Goal: Task Accomplishment & Management: Complete application form

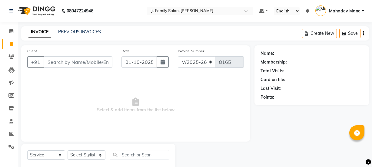
select select "3729"
select select "service"
click at [70, 62] on input "Client" at bounding box center [78, 62] width 69 height 12
click at [74, 33] on link "PREVIOUS INVOICES" at bounding box center [79, 31] width 43 height 5
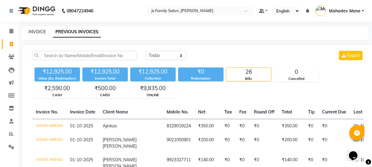
click at [39, 32] on link "INVOICE" at bounding box center [36, 31] width 17 height 5
select select "3729"
select select "service"
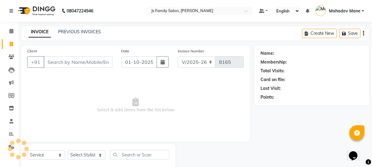
scroll to position [15, 0]
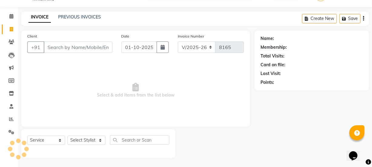
click at [91, 48] on input "Client" at bounding box center [78, 47] width 69 height 12
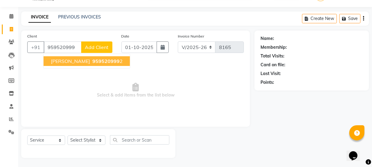
click at [93, 60] on span "959520999" at bounding box center [105, 61] width 27 height 6
type input "9595209992"
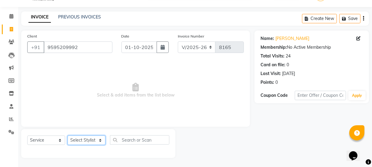
click at [90, 139] on select "Select Stylist [PERSON_NAME] Vaidyakar [PERSON_NAME] [PERSON_NAME] Mane Mosin […" at bounding box center [87, 140] width 38 height 9
select select "22902"
click at [68, 136] on select "Select Stylist [PERSON_NAME] Vaidyakar [PERSON_NAME] [PERSON_NAME] Mane Mosin […" at bounding box center [87, 140] width 38 height 9
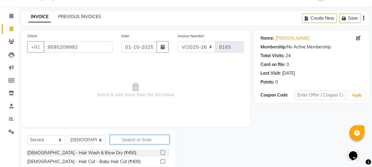
click at [114, 139] on input "text" at bounding box center [139, 139] width 59 height 9
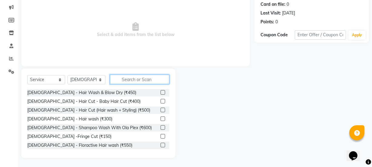
scroll to position [76, 0]
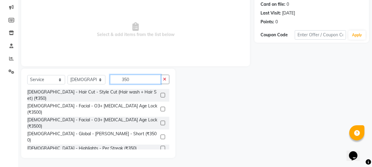
type input "350"
click at [130, 89] on div "[DEMOGRAPHIC_DATA] - Hair Cut - Style Cut (Hair wash + Hair Set) (₹350)" at bounding box center [98, 95] width 142 height 13
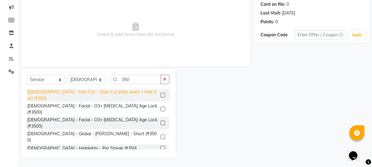
click at [129, 91] on div "[DEMOGRAPHIC_DATA] - Hair Cut - Style Cut (Hair wash + Hair Set) (₹350)" at bounding box center [92, 95] width 131 height 13
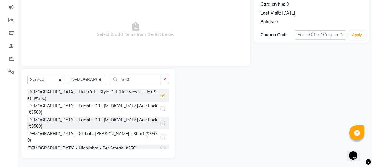
checkbox input "false"
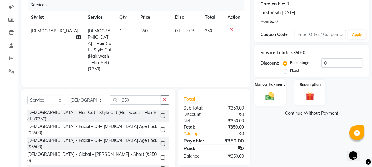
click at [268, 88] on div "Manual Payment" at bounding box center [270, 92] width 32 height 27
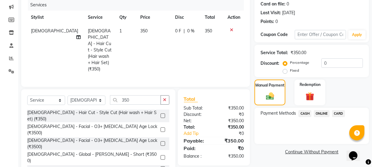
click at [324, 113] on span "ONLINE" at bounding box center [322, 113] width 16 height 7
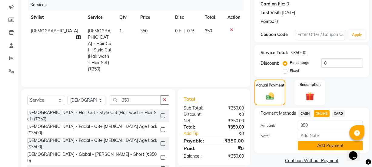
click at [321, 145] on button "Add Payment" at bounding box center [330, 145] width 65 height 9
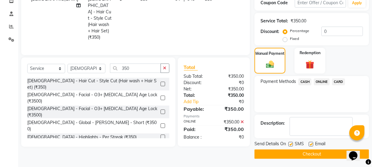
scroll to position [108, 0]
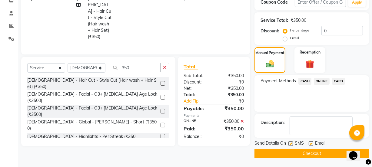
click at [320, 155] on button "Checkout" at bounding box center [311, 153] width 114 height 9
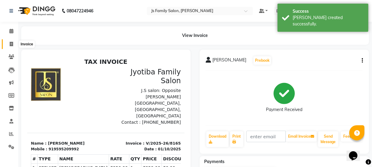
click at [12, 45] on icon at bounding box center [11, 44] width 3 height 5
select select "service"
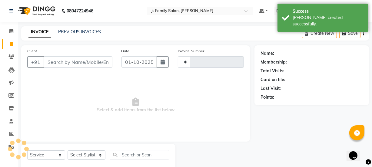
type input "8166"
select select "3729"
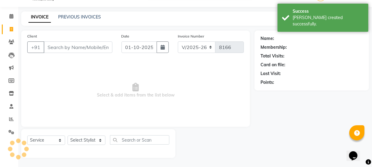
click at [63, 48] on input "Client" at bounding box center [78, 47] width 69 height 12
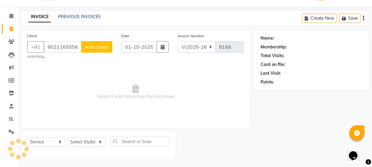
type input "9021165556"
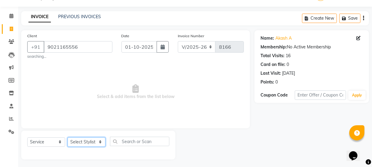
click at [104, 147] on select "Select Stylist [PERSON_NAME] Vaidyakar [PERSON_NAME] [PERSON_NAME] Mane Mosin […" at bounding box center [87, 141] width 38 height 9
select select "84579"
click at [68, 137] on select "Select Stylist [PERSON_NAME] Vaidyakar [PERSON_NAME] [PERSON_NAME] Mane Mosin […" at bounding box center [87, 141] width 38 height 9
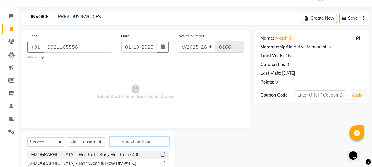
click at [127, 145] on input "text" at bounding box center [139, 141] width 59 height 9
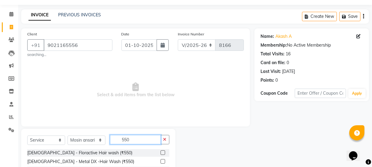
scroll to position [75, 0]
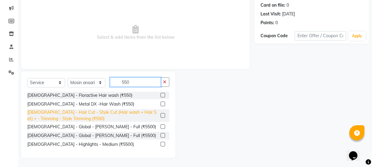
type input "550"
click at [126, 115] on div "[DEMOGRAPHIC_DATA] - Hair Cut - Style Cut (Hair wash + Hair Set) + - Trimming -…" at bounding box center [92, 115] width 131 height 13
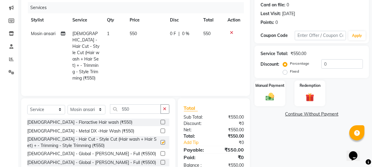
checkbox input "false"
click at [129, 106] on input "550" at bounding box center [135, 108] width 51 height 9
type input "5"
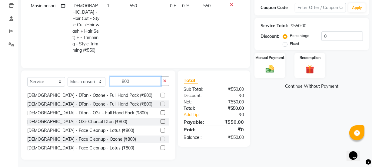
scroll to position [55, 0]
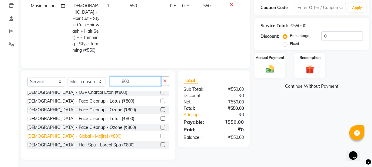
type input "800"
click at [82, 134] on div "[DEMOGRAPHIC_DATA] - Global - Majirel (₹800)" at bounding box center [74, 136] width 94 height 6
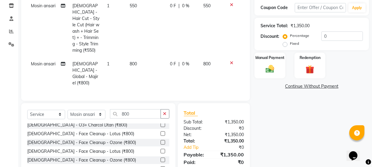
checkbox input "false"
click at [272, 73] on img at bounding box center [270, 69] width 15 height 10
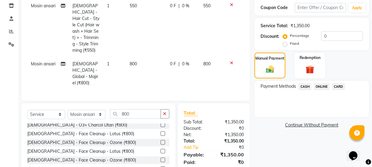
click at [316, 84] on span "ONLINE" at bounding box center [322, 86] width 16 height 7
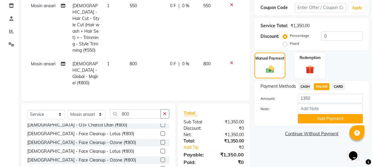
click at [318, 124] on div "Payment Methods CASH ONLINE CARD Amount: 1350 Note: Add Payment" at bounding box center [311, 103] width 114 height 45
click at [318, 122] on button "Add Payment" at bounding box center [330, 118] width 65 height 9
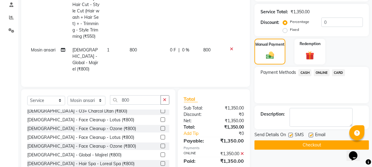
scroll to position [129, 0]
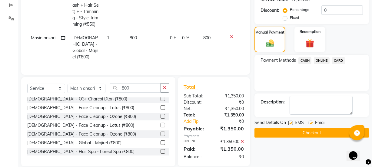
click at [316, 136] on button "Checkout" at bounding box center [311, 132] width 114 height 9
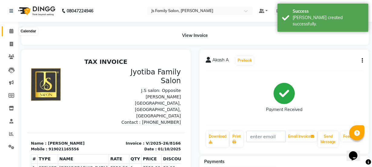
click at [14, 30] on span at bounding box center [11, 31] width 11 height 7
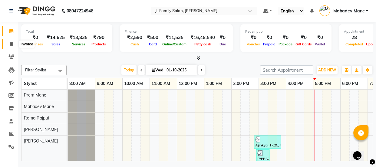
click at [14, 44] on span at bounding box center [11, 44] width 11 height 7
select select "service"
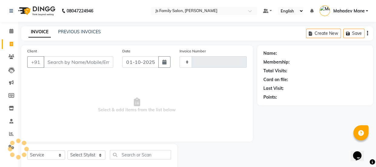
type input "8167"
select select "3729"
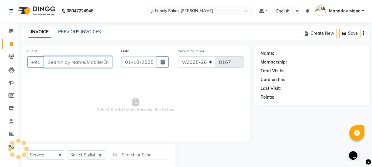
click at [64, 61] on input "Client" at bounding box center [78, 62] width 69 height 12
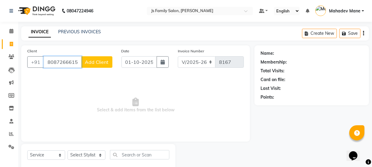
type input "8087266615"
click at [85, 62] on span "Add Client" at bounding box center [97, 62] width 24 height 6
select select "22"
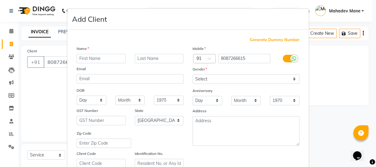
click at [93, 61] on input "text" at bounding box center [101, 58] width 49 height 9
type input "[PERSON_NAME]"
click at [130, 58] on div at bounding box center [159, 58] width 58 height 9
click at [135, 58] on input "text" at bounding box center [159, 58] width 49 height 9
type input "N"
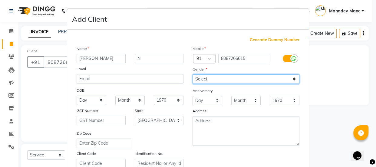
click at [208, 80] on select "Select [DEMOGRAPHIC_DATA] [DEMOGRAPHIC_DATA] Other Prefer Not To Say" at bounding box center [246, 78] width 107 height 9
select select "[DEMOGRAPHIC_DATA]"
click at [193, 74] on select "Select [DEMOGRAPHIC_DATA] [DEMOGRAPHIC_DATA] Other Prefer Not To Say" at bounding box center [246, 78] width 107 height 9
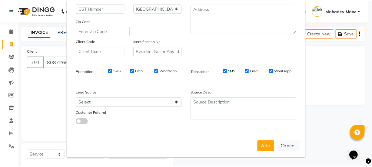
scroll to position [114, 0]
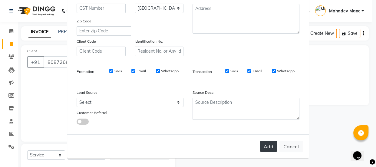
click at [263, 148] on button "Add" at bounding box center [268, 146] width 17 height 11
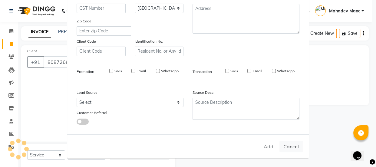
select select
select select "null"
select select
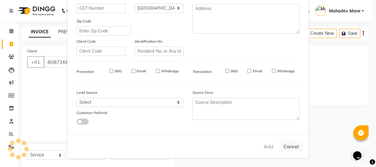
select select
checkbox input "false"
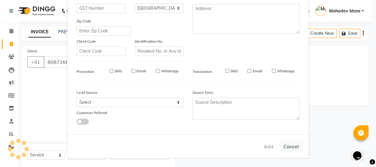
checkbox input "false"
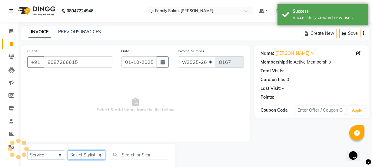
click at [83, 157] on select "Select Stylist [PERSON_NAME] Vaidyakar [PERSON_NAME] [PERSON_NAME] Mane Mosin […" at bounding box center [87, 154] width 38 height 9
select select "76428"
click at [68, 150] on select "Select Stylist [PERSON_NAME] Vaidyakar [PERSON_NAME] [PERSON_NAME] Mane Mosin […" at bounding box center [87, 154] width 38 height 9
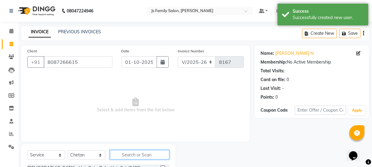
drag, startPoint x: 130, startPoint y: 156, endPoint x: 171, endPoint y: 100, distance: 69.5
click at [130, 156] on input "text" at bounding box center [139, 154] width 59 height 9
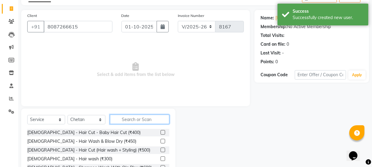
scroll to position [76, 0]
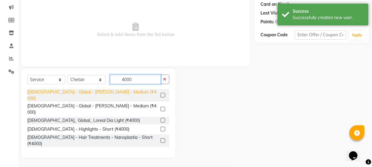
type input "4000"
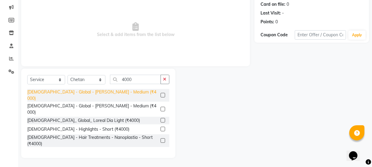
click at [94, 93] on div "[DEMOGRAPHIC_DATA] - Global - [PERSON_NAME] - Medium (₹4000)" at bounding box center [92, 95] width 131 height 13
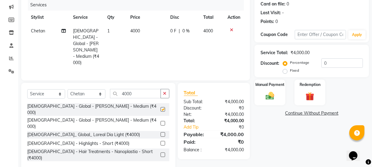
checkbox input "false"
click at [278, 98] on div "Manual Payment" at bounding box center [270, 92] width 32 height 27
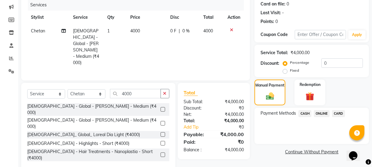
click at [321, 114] on span "ONLINE" at bounding box center [322, 113] width 16 height 7
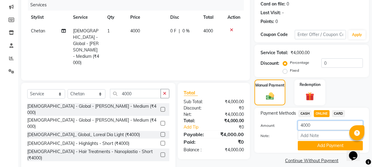
click at [314, 127] on input "4000" at bounding box center [330, 125] width 65 height 9
type input "4"
type input "3800"
click at [315, 144] on button "Add Payment" at bounding box center [330, 145] width 65 height 9
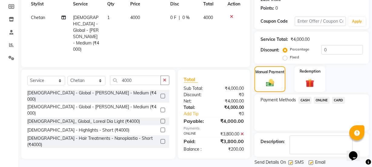
scroll to position [108, 0]
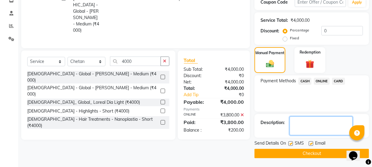
click at [308, 129] on textarea at bounding box center [320, 126] width 63 height 19
type textarea "Sumit D paid"
click at [315, 153] on button "Checkout" at bounding box center [311, 153] width 114 height 9
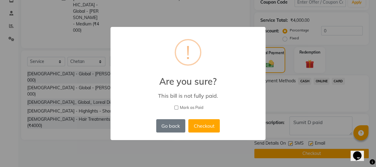
click at [199, 107] on span "Mark as Paid" at bounding box center [192, 108] width 24 height 6
click at [178, 107] on input "Mark as Paid" at bounding box center [176, 108] width 4 height 4
checkbox input "true"
click at [200, 125] on button "Checkout" at bounding box center [203, 125] width 31 height 13
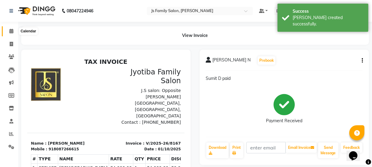
drag, startPoint x: 15, startPoint y: 31, endPoint x: 12, endPoint y: 41, distance: 11.3
click at [15, 31] on span at bounding box center [11, 31] width 11 height 7
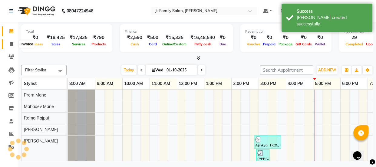
click at [12, 42] on icon at bounding box center [11, 44] width 3 height 5
select select "service"
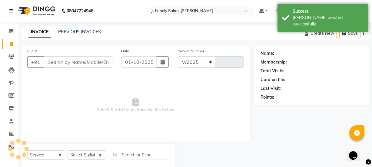
select select "3729"
type input "8168"
click at [64, 58] on input "Client" at bounding box center [78, 62] width 69 height 12
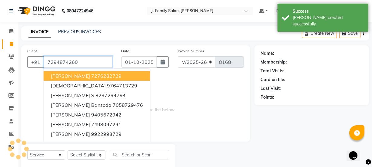
type input "7294874260"
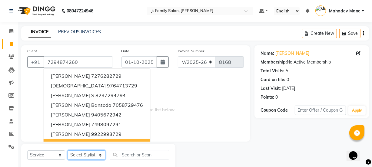
click at [96, 154] on select "Select Stylist [PERSON_NAME] Vaidyakar [PERSON_NAME] [PERSON_NAME] Mane Mosin […" at bounding box center [87, 154] width 38 height 9
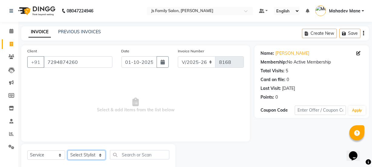
select select "58002"
click at [68, 150] on select "Select Stylist [PERSON_NAME] Vaidyakar [PERSON_NAME] [PERSON_NAME] Mane Mosin […" at bounding box center [87, 154] width 38 height 9
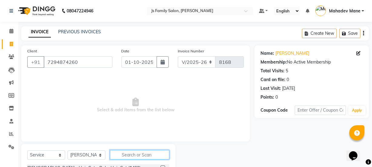
click at [119, 156] on input "text" at bounding box center [139, 154] width 59 height 9
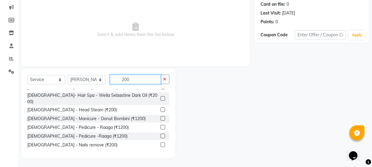
scroll to position [273, 0]
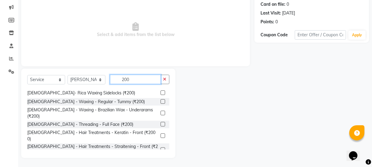
type input "200"
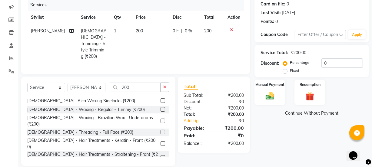
checkbox input "false"
click at [270, 100] on img at bounding box center [270, 96] width 15 height 10
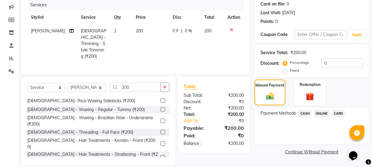
drag, startPoint x: 317, startPoint y: 113, endPoint x: 318, endPoint y: 117, distance: 4.5
click at [317, 113] on span "ONLINE" at bounding box center [322, 113] width 16 height 7
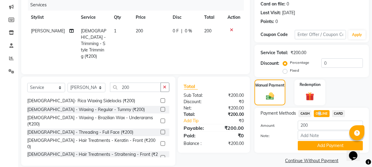
click at [321, 145] on button "Add Payment" at bounding box center [330, 145] width 65 height 9
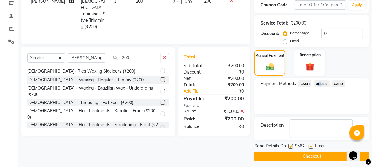
scroll to position [108, 0]
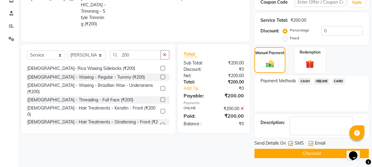
click at [322, 154] on button "Checkout" at bounding box center [311, 153] width 114 height 9
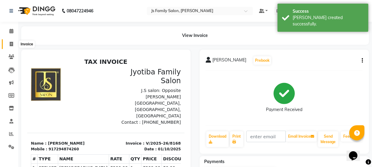
click at [15, 43] on span at bounding box center [11, 44] width 11 height 7
select select "service"
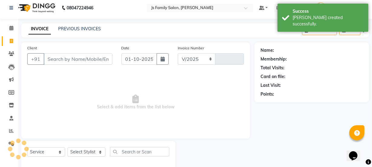
select select "3729"
type input "8169"
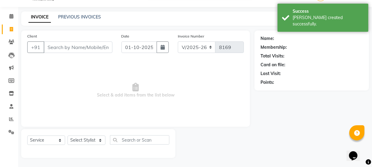
click at [60, 49] on input "Client" at bounding box center [78, 47] width 69 height 12
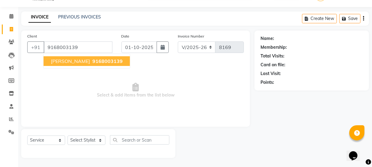
type input "9168003139"
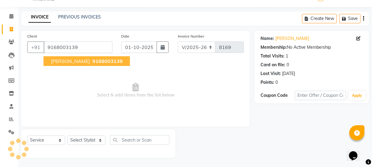
click at [67, 61] on span "[PERSON_NAME]" at bounding box center [70, 61] width 39 height 6
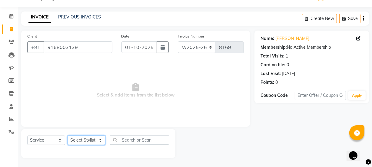
click at [81, 140] on select "Select Stylist [PERSON_NAME] Vaidyakar [PERSON_NAME] [PERSON_NAME] Mane Mosin […" at bounding box center [87, 140] width 38 height 9
select select "33251"
click at [68, 136] on select "Select Stylist [PERSON_NAME] Vaidyakar [PERSON_NAME] [PERSON_NAME] Mane Mosin […" at bounding box center [87, 140] width 38 height 9
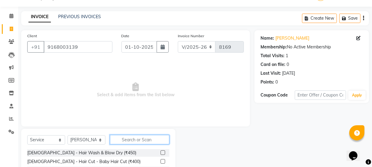
click at [123, 139] on input "text" at bounding box center [139, 139] width 59 height 9
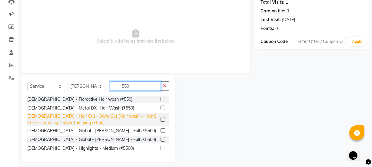
scroll to position [73, 0]
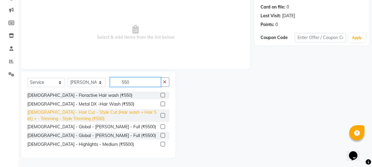
type input "550"
click at [118, 114] on div "[DEMOGRAPHIC_DATA] - Hair Cut - Style Cut (Hair wash + Hair Set) + - Trimming -…" at bounding box center [92, 115] width 131 height 13
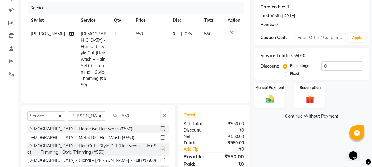
checkbox input "false"
click at [127, 111] on input "550" at bounding box center [135, 115] width 51 height 9
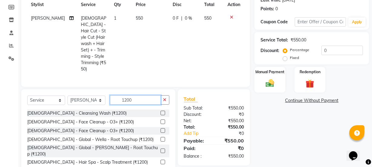
scroll to position [101, 0]
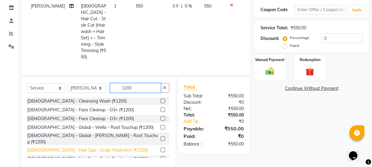
type input "1200"
click at [97, 147] on div "[DEMOGRAPHIC_DATA] - Hair Spa - Scalp Treatment (₹1200)" at bounding box center [87, 150] width 121 height 6
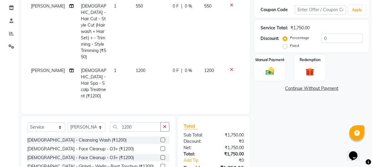
checkbox input "false"
click at [230, 68] on icon at bounding box center [231, 70] width 3 height 4
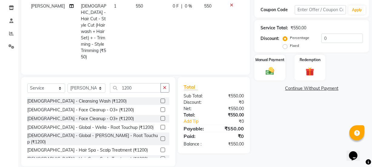
drag, startPoint x: 91, startPoint y: 145, endPoint x: 66, endPoint y: 118, distance: 36.2
click at [90, 156] on div "[DEMOGRAPHIC_DATA] - Hair Spa - Scalp Treatment (₹1200)" at bounding box center [87, 159] width 121 height 6
checkbox input "false"
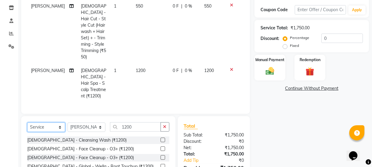
click at [50, 123] on select "Select Service Product Membership Package Voucher Prepaid Gift Card" at bounding box center [46, 127] width 38 height 9
select select "product"
click at [27, 123] on select "Select Service Product Membership Package Voucher Prepaid Gift Card" at bounding box center [46, 127] width 38 height 9
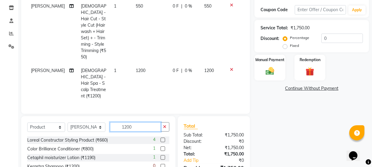
click at [139, 122] on input "1200" at bounding box center [135, 126] width 51 height 9
type input "1"
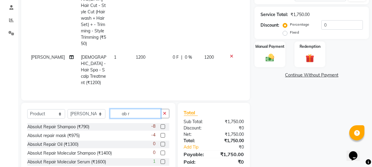
scroll to position [133, 0]
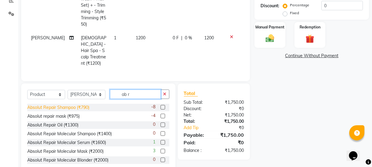
type input "ab r"
click at [84, 104] on div "Absolut Repair Shampoo (₹790)" at bounding box center [58, 107] width 62 height 6
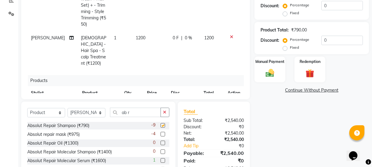
checkbox input "false"
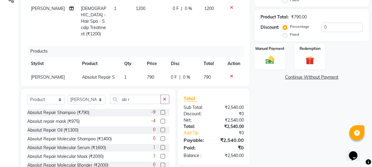
scroll to position [167, 0]
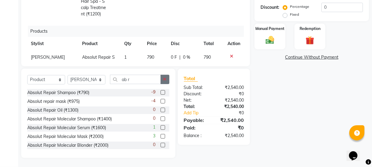
click at [163, 76] on button "button" at bounding box center [164, 79] width 9 height 9
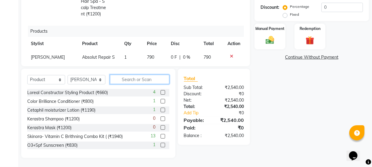
click at [147, 81] on input "text" at bounding box center [139, 79] width 59 height 9
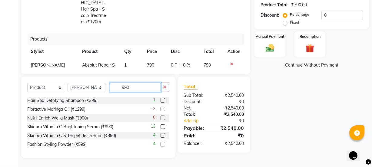
scroll to position [153, 0]
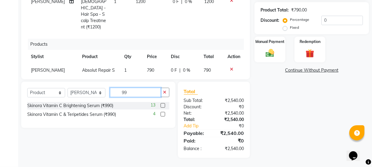
type input "9"
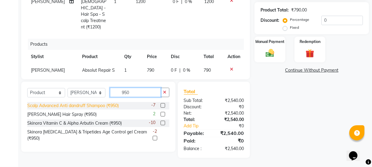
type input "950"
click at [99, 107] on div "Scalp Advanced Anti dandruff Shampoo (₹950)" at bounding box center [72, 106] width 91 height 6
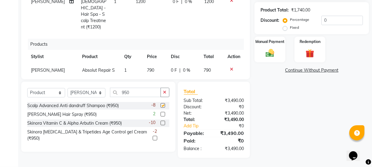
checkbox input "false"
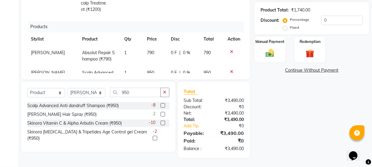
scroll to position [43, 0]
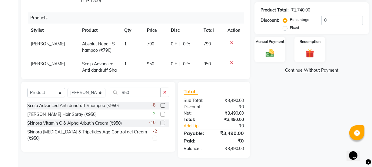
click at [152, 37] on td "790" at bounding box center [155, 47] width 24 height 20
select select "33251"
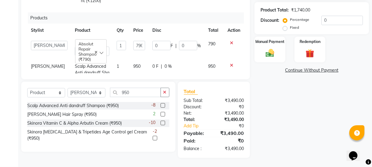
click at [136, 60] on td "950" at bounding box center [139, 73] width 19 height 26
select select "33251"
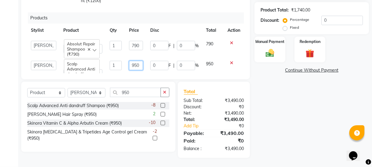
click at [133, 61] on input "950" at bounding box center [136, 65] width 14 height 9
type input "990"
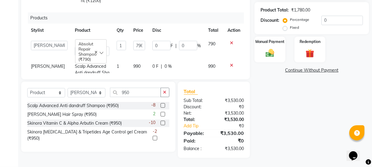
click at [140, 60] on td "990" at bounding box center [139, 73] width 19 height 26
select select "33251"
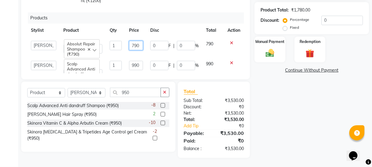
click at [137, 37] on td "790" at bounding box center [135, 47] width 21 height 20
click at [133, 41] on input "790" at bounding box center [136, 45] width 14 height 9
type input "0"
click at [134, 41] on input "0" at bounding box center [136, 45] width 14 height 9
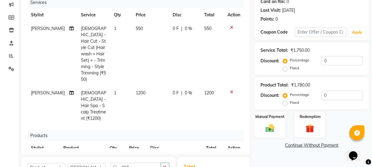
scroll to position [71, 0]
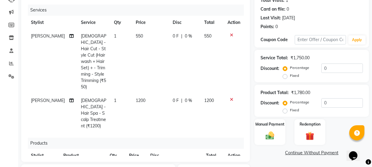
click at [136, 94] on td "1200" at bounding box center [150, 113] width 37 height 39
select select "33251"
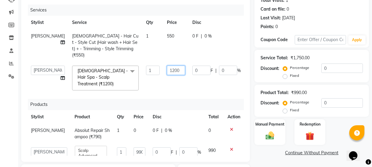
click at [167, 66] on input "1200" at bounding box center [176, 70] width 18 height 9
type input "1500"
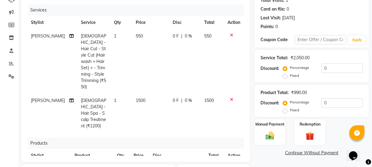
click at [173, 94] on div "Services Stylist Service Qty Price Disc Total Action [PERSON_NAME] [DEMOGRAPHIC…" at bounding box center [135, 80] width 216 height 151
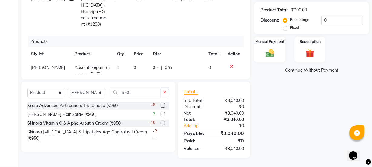
scroll to position [44, 0]
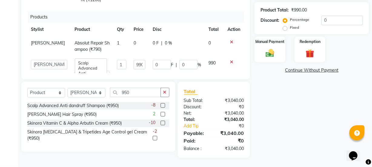
click at [130, 36] on td "0" at bounding box center [139, 46] width 19 height 20
select select "33251"
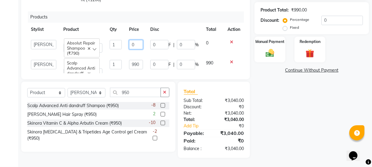
click at [134, 40] on input "0" at bounding box center [136, 44] width 14 height 9
type input "990"
click at [146, 37] on tbody "[PERSON_NAME] Vaidyakar [PERSON_NAME] [PERSON_NAME] Mane Mosin [PERSON_NAME] [P…" at bounding box center [135, 58] width 216 height 45
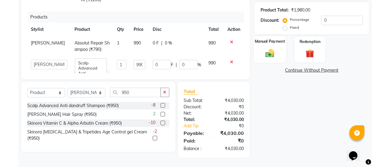
click at [274, 58] on img at bounding box center [270, 53] width 15 height 10
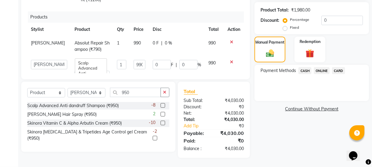
click at [324, 70] on span "ONLINE" at bounding box center [322, 70] width 16 height 7
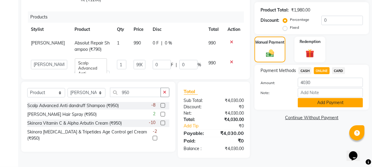
click at [325, 106] on button "Add Payment" at bounding box center [330, 102] width 65 height 9
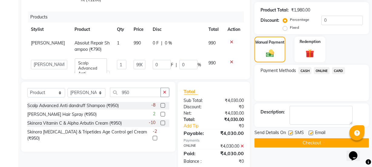
click at [317, 148] on div "Name: [PERSON_NAME] Membership: No Active Membership Total Visits: 1 Card on fi…" at bounding box center [313, 31] width 119 height 279
click at [318, 146] on button "Checkout" at bounding box center [311, 142] width 114 height 9
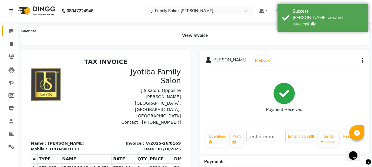
click at [5, 31] on link "Calendar" at bounding box center [9, 31] width 15 height 10
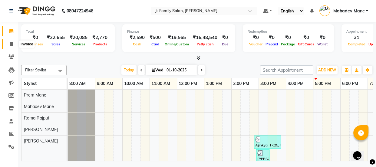
click at [8, 43] on span at bounding box center [11, 44] width 11 height 7
select select "3729"
select select "service"
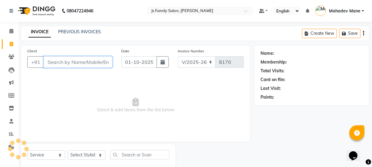
click at [75, 62] on input "Client" at bounding box center [78, 62] width 69 height 12
click at [75, 63] on input "Client" at bounding box center [78, 62] width 69 height 12
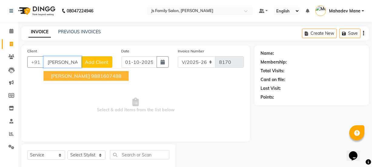
drag, startPoint x: 80, startPoint y: 78, endPoint x: 85, endPoint y: 82, distance: 6.9
click at [91, 78] on ngb-highlight "9881607488" at bounding box center [106, 76] width 30 height 6
type input "9881607488"
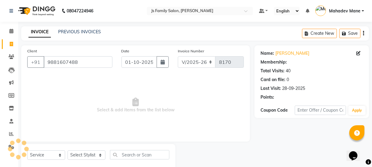
select select "1: Object"
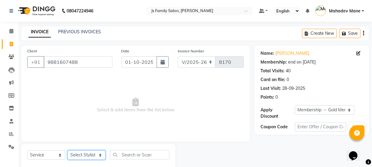
click at [77, 151] on select "Select Stylist [PERSON_NAME] Vaidyakar [PERSON_NAME] [PERSON_NAME] Mane Mosin […" at bounding box center [87, 154] width 38 height 9
select select "59101"
click at [68, 150] on select "Select Stylist [PERSON_NAME] Vaidyakar [PERSON_NAME] [PERSON_NAME] Mane Mosin […" at bounding box center [87, 154] width 38 height 9
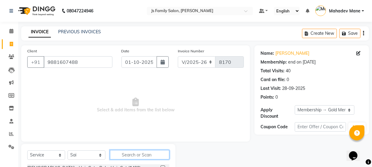
click at [111, 154] on input "text" at bounding box center [139, 154] width 59 height 9
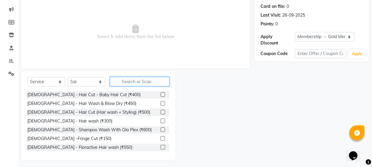
scroll to position [76, 0]
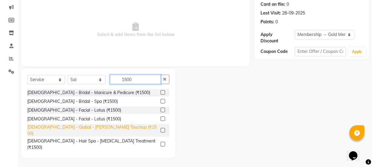
type input "1500"
click at [104, 128] on div "[DEMOGRAPHIC_DATA] - Global - [PERSON_NAME] Touchup (₹1500)" at bounding box center [92, 130] width 131 height 13
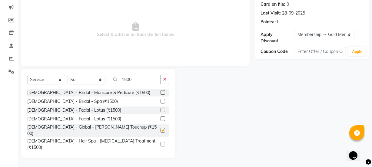
checkbox input "false"
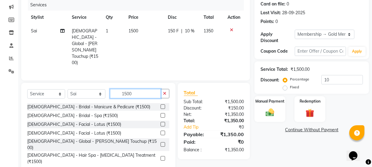
click at [124, 94] on input "1500" at bounding box center [135, 93] width 51 height 9
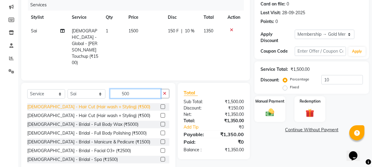
type input "500"
click at [112, 107] on div "[DEMOGRAPHIC_DATA] - Hair Cut (Hair wash + Styling) (₹500)" at bounding box center [88, 107] width 123 height 6
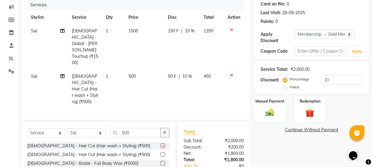
checkbox input "false"
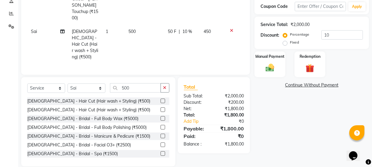
click at [265, 83] on link "Continue Without Payment" at bounding box center [312, 85] width 112 height 6
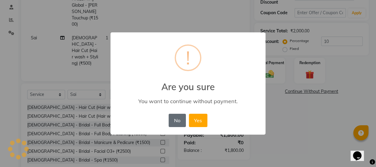
click at [185, 117] on button "No" at bounding box center [177, 120] width 17 height 13
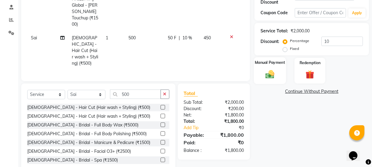
click at [273, 79] on img at bounding box center [270, 74] width 15 height 10
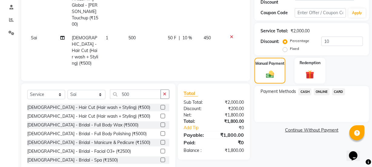
click at [317, 93] on span "ONLINE" at bounding box center [322, 91] width 16 height 7
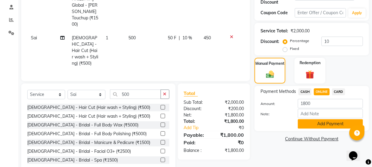
click at [319, 123] on button "Add Payment" at bounding box center [330, 123] width 65 height 9
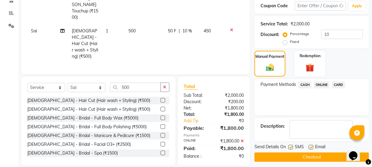
scroll to position [125, 0]
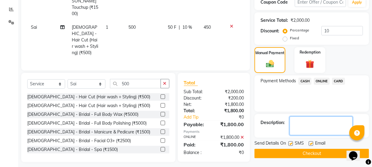
click at [312, 127] on textarea at bounding box center [320, 126] width 63 height 19
type textarea "4"
click at [302, 150] on button "Checkout" at bounding box center [311, 153] width 114 height 9
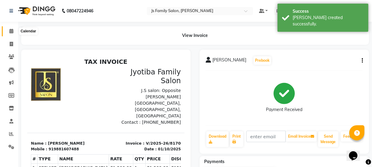
click at [8, 34] on span at bounding box center [11, 31] width 11 height 7
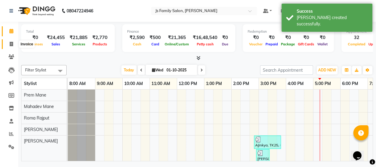
click at [8, 43] on span at bounding box center [11, 44] width 11 height 7
select select "3729"
select select "service"
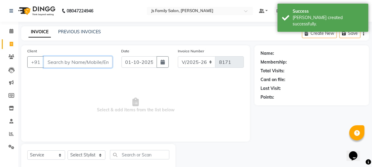
click at [56, 63] on input "Client" at bounding box center [78, 62] width 69 height 12
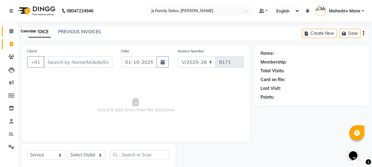
click at [11, 31] on icon at bounding box center [11, 31] width 4 height 5
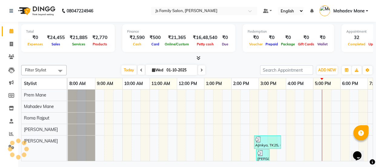
scroll to position [0, 49]
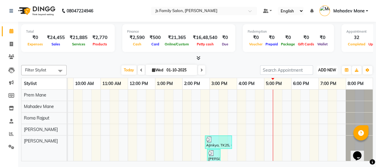
click at [332, 67] on button "ADD NEW Toggle Dropdown" at bounding box center [327, 70] width 21 height 8
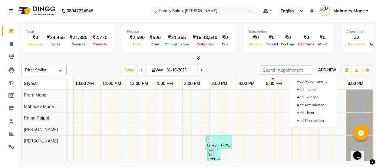
click at [319, 71] on span "ADD NEW" at bounding box center [327, 70] width 18 height 5
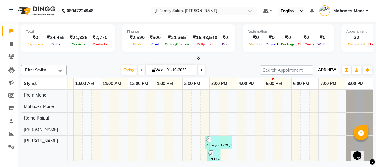
click at [330, 71] on span "ADD NEW" at bounding box center [327, 70] width 18 height 5
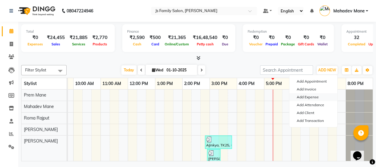
click at [309, 96] on link "Add Expense" at bounding box center [313, 97] width 48 height 8
select select "1064"
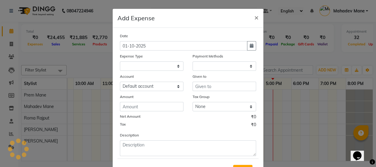
select select "1"
select select "1885"
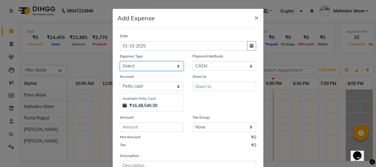
click at [163, 67] on select "Select Advance salary Advance salary ajaj Bank charges Car maintenance Cash tra…" at bounding box center [152, 65] width 64 height 9
select select "18032"
click at [120, 62] on select "Select Advance salary Advance salary ajaj Bank charges Car maintenance Cash tra…" at bounding box center [152, 65] width 64 height 9
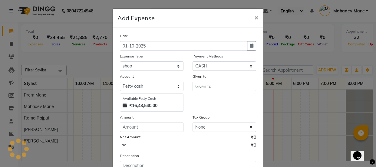
click at [190, 95] on div "Given to" at bounding box center [224, 92] width 73 height 38
click at [197, 90] on input "text" at bounding box center [225, 86] width 64 height 9
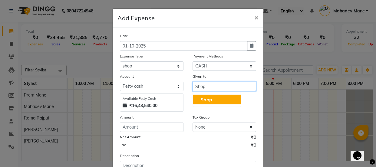
click at [201, 98] on span "Shop" at bounding box center [206, 100] width 12 height 6
type input "Shop"
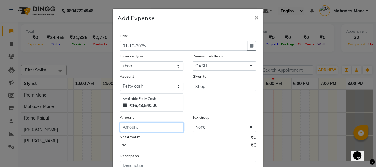
click at [173, 128] on input "number" at bounding box center [152, 127] width 64 height 9
click at [156, 128] on input "number" at bounding box center [152, 127] width 64 height 9
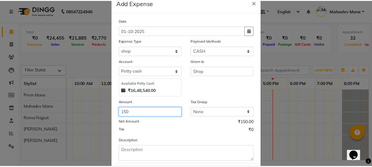
scroll to position [50, 0]
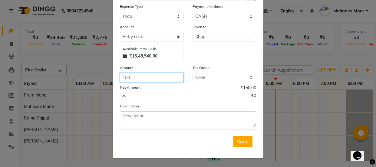
type input "150"
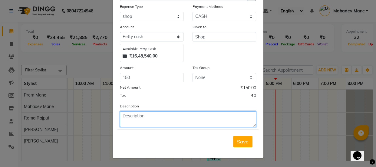
click at [188, 126] on textarea at bounding box center [188, 119] width 136 height 16
type textarea "milk"
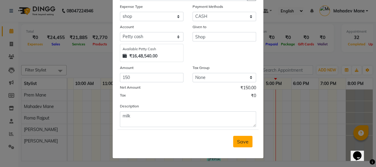
click at [241, 139] on span "Save" at bounding box center [243, 142] width 12 height 6
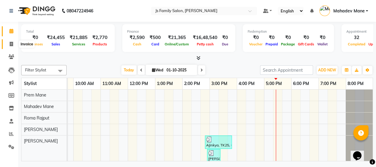
click at [10, 42] on icon at bounding box center [11, 44] width 3 height 5
select select "service"
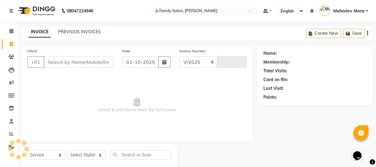
select select "3729"
type input "8171"
click at [93, 33] on link "PREVIOUS INVOICES" at bounding box center [79, 31] width 43 height 5
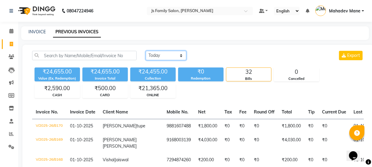
click at [157, 54] on select "[DATE] [DATE] Custom Range" at bounding box center [166, 55] width 41 height 9
select select "[DATE]"
click at [146, 51] on select "[DATE] [DATE] Custom Range" at bounding box center [166, 55] width 41 height 9
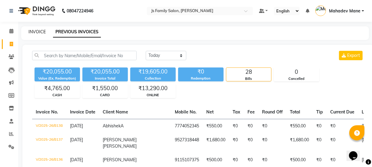
click at [40, 33] on link "INVOICE" at bounding box center [36, 31] width 17 height 5
select select "3729"
select select "service"
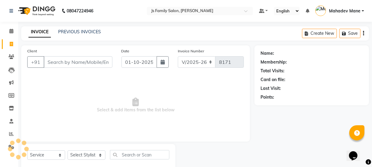
scroll to position [15, 0]
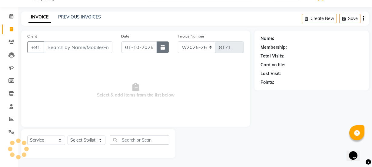
click at [161, 49] on icon "button" at bounding box center [162, 47] width 4 height 5
select select "10"
select select "2025"
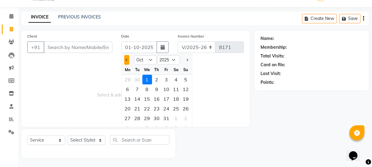
click at [126, 58] on button "Previous month" at bounding box center [126, 60] width 5 height 10
select select "9"
click at [137, 120] on div "30" at bounding box center [138, 119] width 10 height 10
type input "[DATE]"
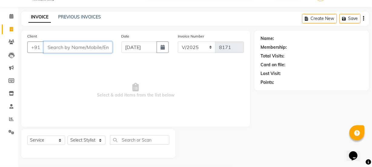
click at [85, 51] on input "Client" at bounding box center [78, 47] width 69 height 12
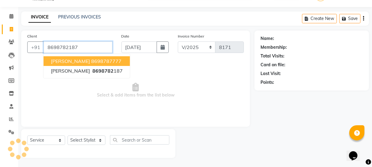
type input "8698782187"
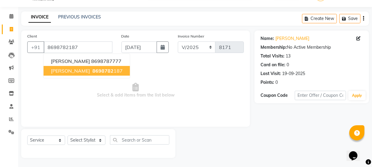
drag, startPoint x: 89, startPoint y: 71, endPoint x: 89, endPoint y: 90, distance: 18.8
click at [92, 71] on span "8698782" at bounding box center [102, 71] width 21 height 6
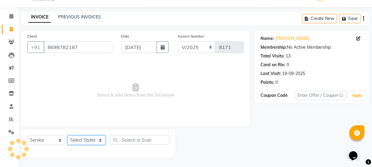
click at [88, 143] on select "Select Stylist [PERSON_NAME] Vaidyakar [PERSON_NAME] [PERSON_NAME] Mane Mosin […" at bounding box center [87, 140] width 38 height 9
select select "22902"
click at [68, 136] on select "Select Stylist [PERSON_NAME] Vaidyakar [PERSON_NAME] [PERSON_NAME] Mane Mosin […" at bounding box center [87, 140] width 38 height 9
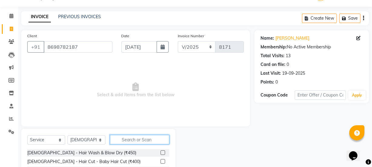
click at [114, 139] on input "text" at bounding box center [139, 139] width 59 height 9
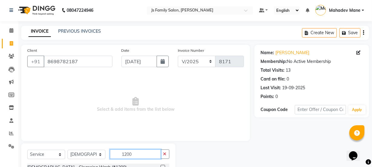
scroll to position [0, 0]
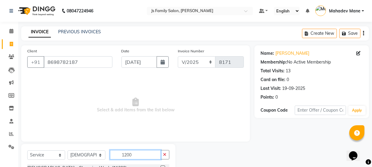
type input "1200"
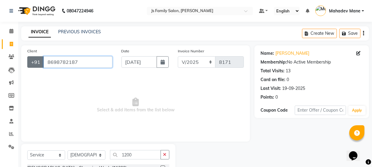
drag, startPoint x: 82, startPoint y: 60, endPoint x: 42, endPoint y: 59, distance: 40.6
click at [42, 59] on div "[PHONE_NUMBER]" at bounding box center [69, 62] width 85 height 12
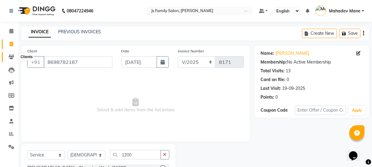
click at [12, 55] on icon at bounding box center [11, 56] width 6 height 5
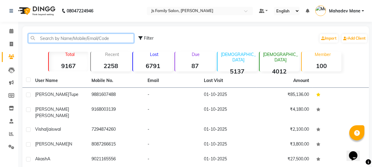
click at [96, 38] on input "text" at bounding box center [81, 38] width 106 height 9
click at [96, 40] on input "text" at bounding box center [81, 38] width 106 height 9
paste input "8698782187"
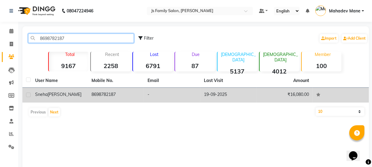
type input "8698782187"
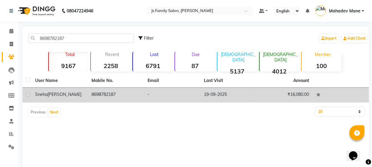
click at [89, 95] on td "8698782187" at bounding box center [116, 95] width 56 height 15
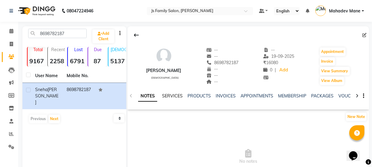
click at [165, 95] on link "SERVICES" at bounding box center [172, 95] width 21 height 5
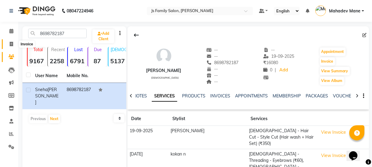
click at [13, 42] on span at bounding box center [11, 44] width 11 height 7
select select "service"
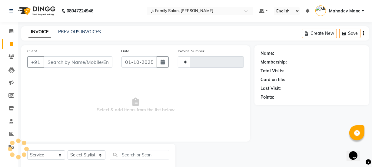
scroll to position [15, 0]
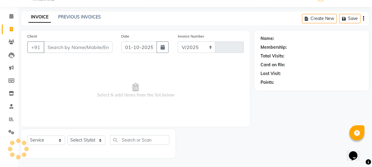
select select "3729"
type input "8171"
click at [67, 48] on input "Client" at bounding box center [78, 47] width 69 height 12
type input "8698782187"
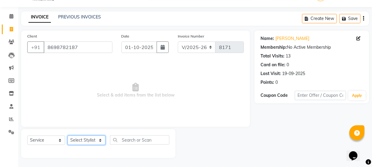
click at [79, 136] on select "Select Stylist [PERSON_NAME] Vaidyakar [PERSON_NAME] [PERSON_NAME] Mane Mosin […" at bounding box center [87, 140] width 38 height 9
select select "22902"
click at [68, 136] on select "Select Stylist [PERSON_NAME] Vaidyakar [PERSON_NAME] [PERSON_NAME] Mane Mosin […" at bounding box center [87, 140] width 38 height 9
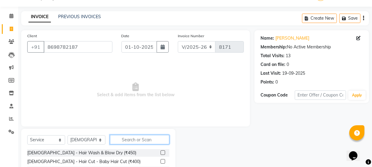
click at [122, 139] on input "text" at bounding box center [139, 139] width 59 height 9
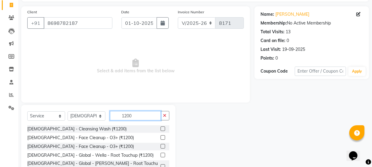
scroll to position [76, 0]
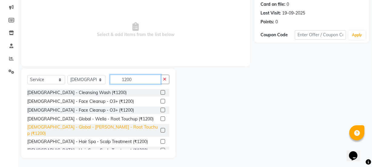
type input "1200"
click at [131, 130] on div "[DEMOGRAPHIC_DATA] - Global - [PERSON_NAME] - Root Touchup (₹1200)" at bounding box center [92, 130] width 131 height 13
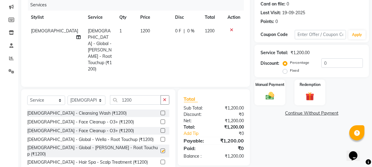
checkbox input "false"
click at [269, 94] on img at bounding box center [270, 96] width 15 height 10
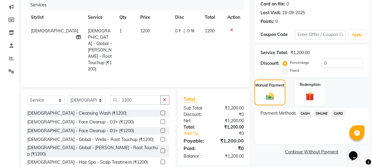
click at [320, 113] on span "ONLINE" at bounding box center [322, 113] width 16 height 7
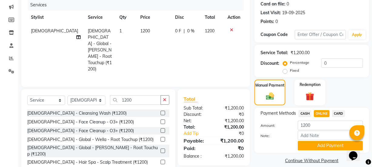
click at [140, 31] on span "1200" at bounding box center [145, 30] width 10 height 5
select select "22902"
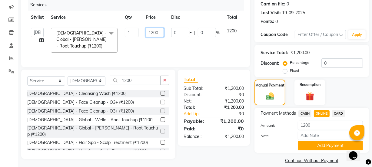
click at [154, 33] on input "1200" at bounding box center [155, 32] width 18 height 9
click at [154, 32] on input "1200" at bounding box center [155, 32] width 18 height 9
type input "1500"
click at [158, 47] on td "1500" at bounding box center [154, 40] width 25 height 32
select select "22902"
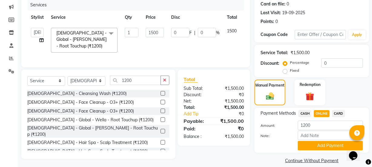
click at [321, 113] on span "ONLINE" at bounding box center [322, 113] width 16 height 7
type input "1500"
click at [316, 148] on button "Add Payment" at bounding box center [330, 145] width 65 height 9
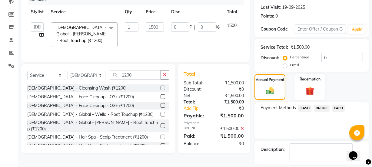
scroll to position [25, 0]
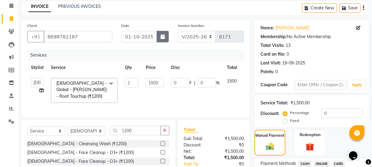
click at [164, 40] on button "button" at bounding box center [163, 37] width 12 height 12
select select "10"
select select "2025"
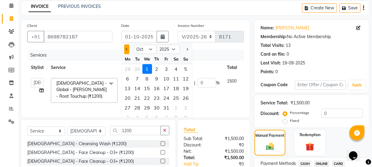
click at [128, 53] on button "Previous month" at bounding box center [126, 50] width 5 height 10
select select "9"
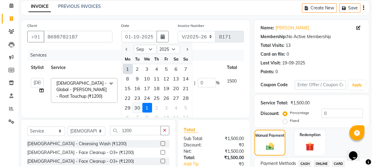
click at [139, 107] on div "30" at bounding box center [138, 108] width 10 height 10
type input "[DATE]"
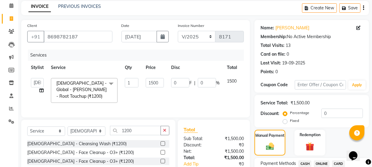
scroll to position [108, 0]
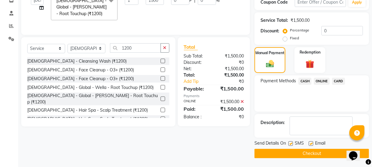
click at [278, 154] on button "Checkout" at bounding box center [311, 153] width 114 height 9
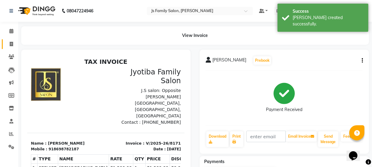
click at [12, 48] on link "Invoice" at bounding box center [9, 44] width 15 height 10
select select "service"
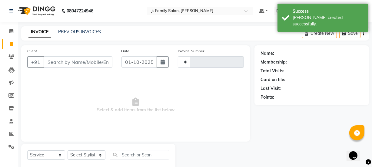
type input "8172"
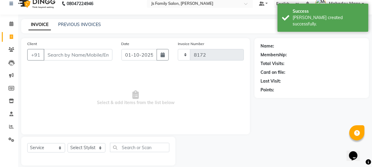
select select "3729"
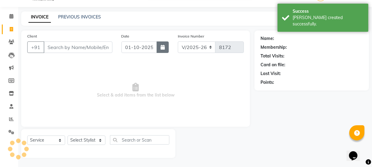
click at [163, 51] on button "button" at bounding box center [163, 47] width 12 height 12
select select "10"
select select "2025"
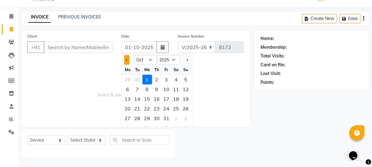
click at [127, 56] on button "Previous month" at bounding box center [126, 60] width 5 height 10
select select "9"
drag, startPoint x: 137, startPoint y: 116, endPoint x: 113, endPoint y: 85, distance: 39.2
click at [136, 116] on div "30" at bounding box center [138, 119] width 10 height 10
type input "[DATE]"
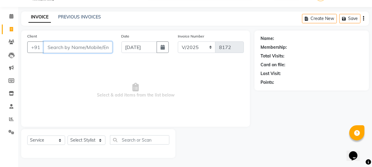
click at [94, 44] on input "Client" at bounding box center [78, 47] width 69 height 12
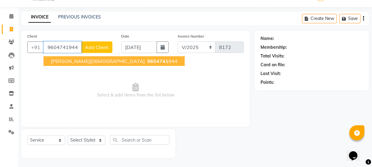
type input "9604741944"
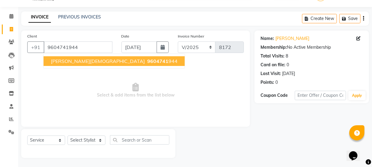
drag, startPoint x: 97, startPoint y: 62, endPoint x: 93, endPoint y: 116, distance: 54.6
click at [146, 62] on ngb-highlight "9604741 944" at bounding box center [161, 61] width 31 height 6
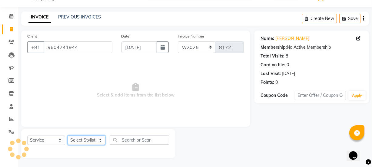
click at [86, 140] on select "Select Stylist [PERSON_NAME] Vaidyakar [PERSON_NAME] [PERSON_NAME] Mane Mosin […" at bounding box center [87, 140] width 38 height 9
select select "63677"
click at [68, 136] on select "Select Stylist [PERSON_NAME] Vaidyakar [PERSON_NAME] [PERSON_NAME] Mane Mosin […" at bounding box center [87, 140] width 38 height 9
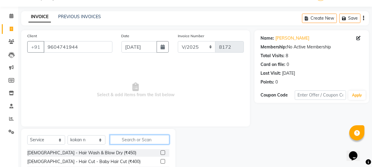
click at [123, 140] on input "text" at bounding box center [139, 139] width 59 height 9
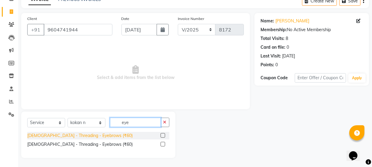
type input "eye"
click at [93, 136] on div "[DEMOGRAPHIC_DATA] - Threading - Eyebrows (₹60)" at bounding box center [79, 136] width 105 height 6
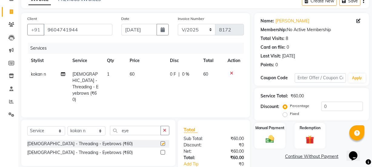
checkbox input "false"
click at [133, 126] on input "eye" at bounding box center [135, 130] width 51 height 9
type input "e"
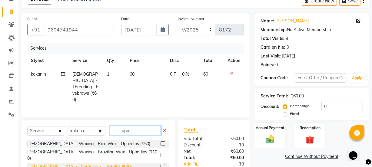
type input "upp"
click at [97, 163] on div "[DEMOGRAPHIC_DATA] - Threading - Upperlips (₹40)" at bounding box center [79, 166] width 104 height 6
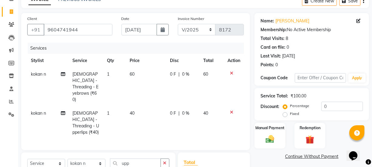
checkbox input "false"
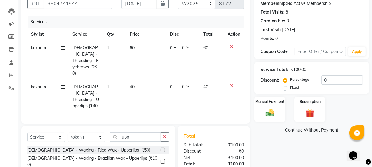
scroll to position [88, 0]
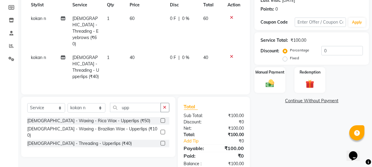
click at [34, 55] on span "kokan n" at bounding box center [38, 57] width 15 height 5
select select "63677"
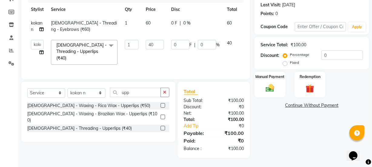
scroll to position [81, 0]
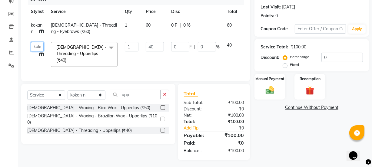
click at [34, 46] on select "[PERSON_NAME] Vaidyakar [PERSON_NAME] [PERSON_NAME] Mane Mosin [PERSON_NAME] [P…" at bounding box center [37, 46] width 13 height 9
select select "84029"
click at [83, 94] on select "Select Stylist [PERSON_NAME] Vaidyakar [PERSON_NAME] [PERSON_NAME] Mane Mosin […" at bounding box center [87, 95] width 38 height 9
select select "84029"
click at [68, 91] on select "Select Stylist [PERSON_NAME] Vaidyakar [PERSON_NAME] [PERSON_NAME] Mane Mosin […" at bounding box center [87, 95] width 38 height 9
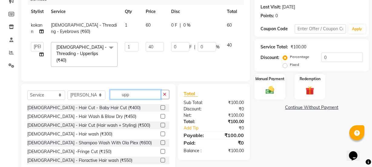
click at [130, 94] on input "upp" at bounding box center [135, 94] width 51 height 9
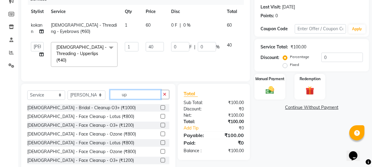
type input "u"
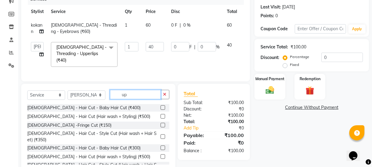
type input "upp"
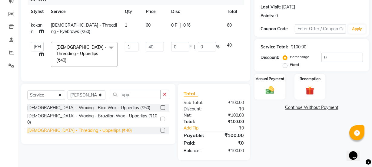
drag, startPoint x: 92, startPoint y: 123, endPoint x: 113, endPoint y: 92, distance: 36.7
click at [92, 127] on div "[DEMOGRAPHIC_DATA] - Threading - Upperlips (₹40)" at bounding box center [79, 130] width 104 height 6
checkbox input "false"
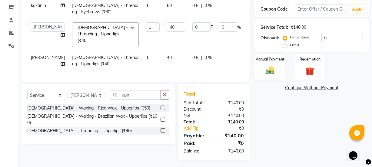
scroll to position [0, 16]
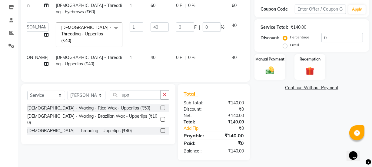
click at [252, 54] on icon at bounding box center [253, 56] width 3 height 4
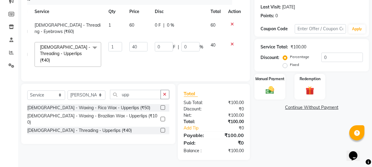
click at [230, 43] on icon at bounding box center [231, 44] width 3 height 4
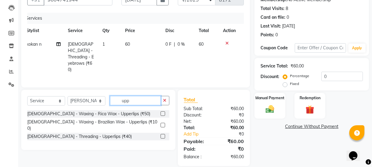
click at [154, 96] on input "upp" at bounding box center [135, 100] width 51 height 9
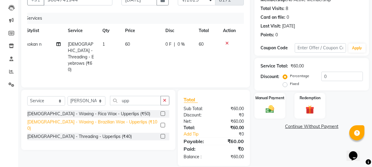
click at [114, 119] on div "[DEMOGRAPHIC_DATA] - Waxing - Brazilian Wax - Upperlips (₹100)" at bounding box center [92, 125] width 131 height 13
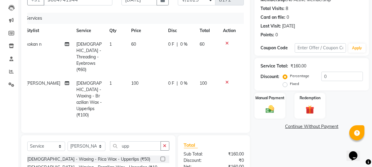
checkbox input "false"
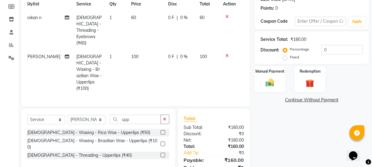
scroll to position [94, 0]
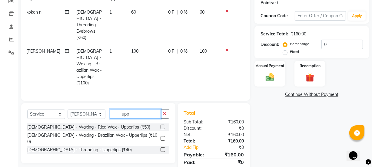
click at [145, 109] on input "upp" at bounding box center [135, 113] width 51 height 9
type input "u"
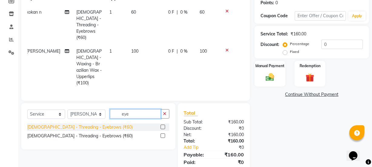
type input "eye"
click at [93, 124] on div "[DEMOGRAPHIC_DATA] - Threading - Eyebrows (₹60)" at bounding box center [79, 127] width 105 height 6
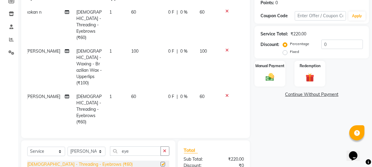
checkbox input "false"
click at [263, 82] on div "Manual Payment" at bounding box center [270, 73] width 32 height 27
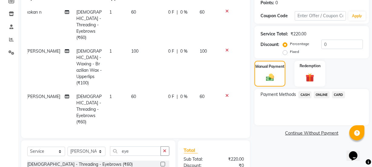
click at [316, 95] on span "ONLINE" at bounding box center [322, 94] width 16 height 7
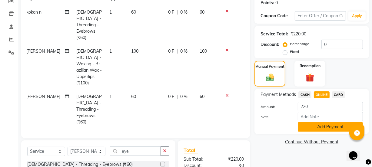
click at [316, 126] on button "Add Payment" at bounding box center [330, 126] width 65 height 9
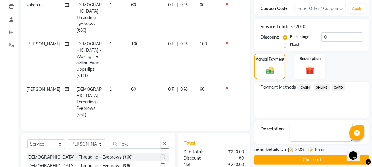
scroll to position [134, 0]
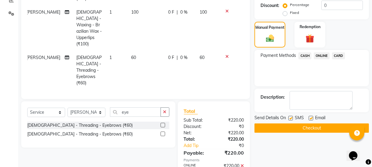
click at [320, 131] on button "Checkout" at bounding box center [311, 128] width 114 height 9
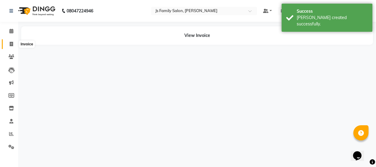
click at [10, 43] on icon at bounding box center [11, 44] width 3 height 5
select select "3729"
select select "service"
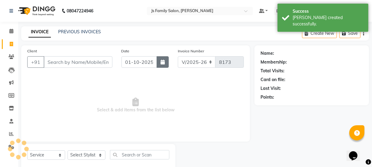
click at [164, 58] on button "button" at bounding box center [163, 62] width 12 height 12
select select "10"
select select "2025"
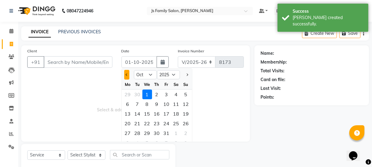
click at [128, 77] on button "Previous month" at bounding box center [126, 75] width 5 height 10
select select "9"
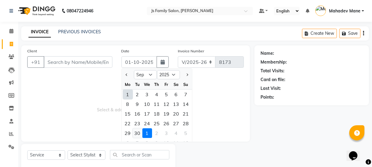
click at [140, 134] on div "30" at bounding box center [138, 133] width 10 height 10
type input "[DATE]"
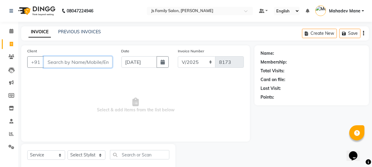
click at [88, 63] on input "Client" at bounding box center [78, 62] width 69 height 12
type input "7588627058"
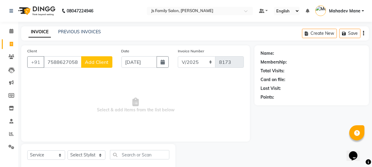
click at [88, 63] on span "Add Client" at bounding box center [97, 62] width 24 height 6
select select "22"
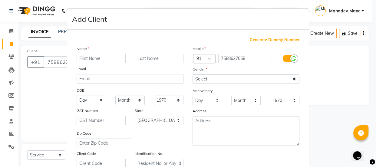
click at [93, 59] on input "text" at bounding box center [101, 58] width 49 height 9
type input "[PERSON_NAME]"
click at [139, 57] on input "text" at bounding box center [159, 58] width 49 height 9
type input "K"
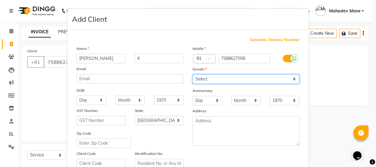
click at [200, 81] on select "Select [DEMOGRAPHIC_DATA] [DEMOGRAPHIC_DATA] Other Prefer Not To Say" at bounding box center [246, 78] width 107 height 9
select select "[DEMOGRAPHIC_DATA]"
click at [193, 74] on select "Select [DEMOGRAPHIC_DATA] [DEMOGRAPHIC_DATA] Other Prefer Not To Say" at bounding box center [246, 78] width 107 height 9
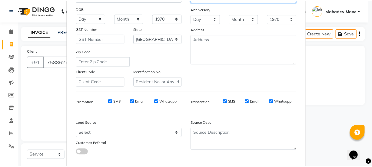
scroll to position [114, 0]
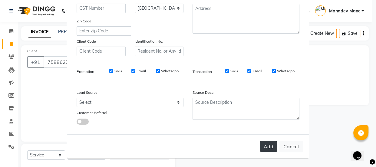
click at [263, 147] on button "Add" at bounding box center [268, 146] width 17 height 11
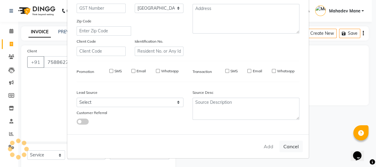
select select
select select "null"
select select
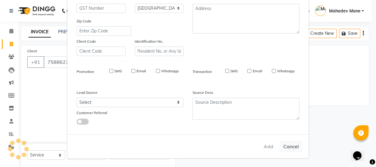
select select
checkbox input "false"
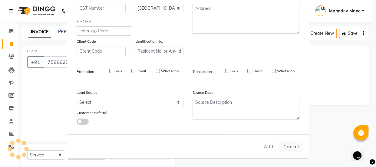
checkbox input "false"
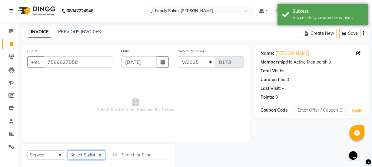
click at [77, 158] on select "Select Stylist [PERSON_NAME] Vaidyakar [PERSON_NAME] [PERSON_NAME] Mane Mosin […" at bounding box center [87, 154] width 38 height 9
select select "87505"
click at [68, 150] on select "Select Stylist [PERSON_NAME] Vaidyakar [PERSON_NAME] [PERSON_NAME] Mane Mosin […" at bounding box center [87, 154] width 38 height 9
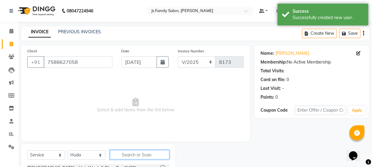
click at [123, 153] on input "text" at bounding box center [139, 154] width 59 height 9
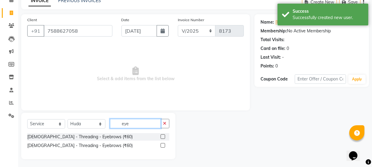
scroll to position [32, 0]
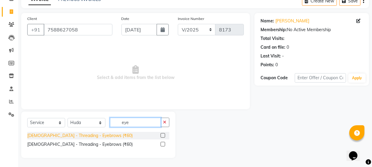
type input "eye"
click at [94, 136] on div "[DEMOGRAPHIC_DATA] - Threading - Eyebrows (₹60)" at bounding box center [79, 136] width 105 height 6
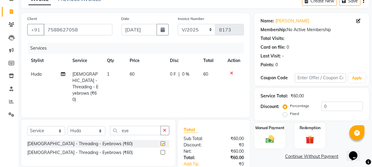
checkbox input "false"
click at [87, 127] on select "Select Stylist [PERSON_NAME] Vaidyakar [PERSON_NAME] [PERSON_NAME] Mane Mosin […" at bounding box center [87, 130] width 38 height 9
click at [68, 126] on select "Select Stylist [PERSON_NAME] Vaidyakar [PERSON_NAME] [PERSON_NAME] Mane Mosin […" at bounding box center [87, 130] width 38 height 9
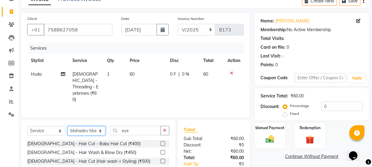
click at [82, 126] on select "Select Stylist [PERSON_NAME] Vaidyakar [PERSON_NAME] [PERSON_NAME] Mane Mosin […" at bounding box center [87, 130] width 38 height 9
select select "63677"
click at [68, 126] on select "Select Stylist [PERSON_NAME] Vaidyakar [PERSON_NAME] [PERSON_NAME] Mane Mosin […" at bounding box center [87, 130] width 38 height 9
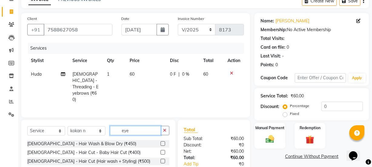
click at [135, 127] on input "eye" at bounding box center [135, 130] width 51 height 9
type input "e"
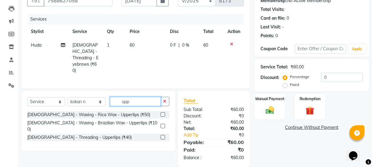
scroll to position [62, 0]
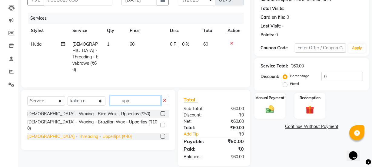
type input "upp"
click at [80, 134] on div "[DEMOGRAPHIC_DATA] - Threading - Upperlips (₹40)" at bounding box center [79, 137] width 104 height 6
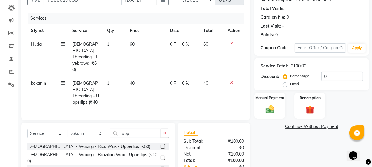
checkbox input "false"
click at [134, 129] on input "upp" at bounding box center [135, 133] width 51 height 9
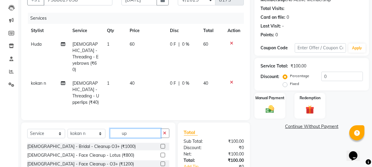
type input "u"
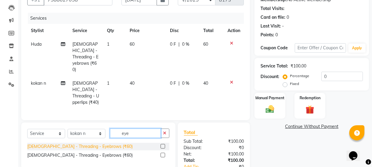
type input "eye"
click at [84, 144] on div "[DEMOGRAPHIC_DATA] - Threading - Eyebrows (₹60)" at bounding box center [79, 147] width 105 height 6
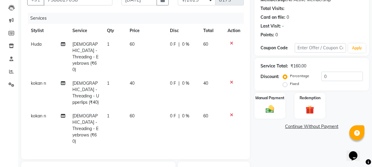
checkbox input "false"
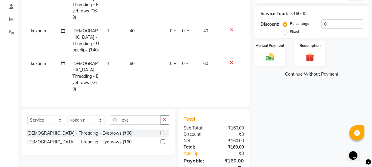
scroll to position [87, 0]
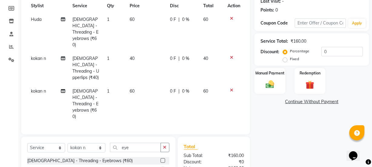
click at [231, 55] on icon at bounding box center [231, 57] width 3 height 4
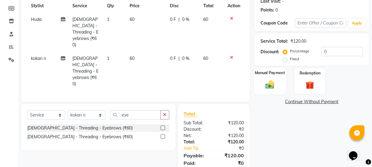
click at [268, 79] on img at bounding box center [270, 84] width 15 height 10
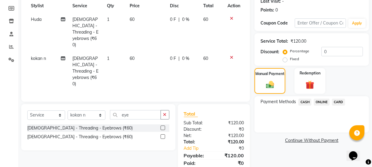
click at [320, 102] on span "ONLINE" at bounding box center [322, 102] width 16 height 7
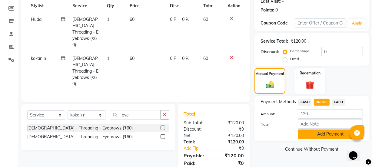
click at [326, 133] on button "Add Payment" at bounding box center [330, 134] width 65 height 9
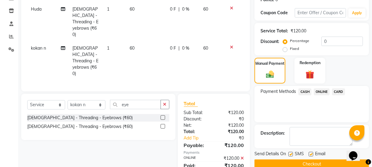
scroll to position [108, 0]
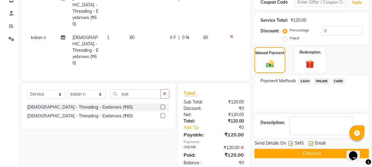
click at [325, 153] on button "Checkout" at bounding box center [311, 153] width 114 height 9
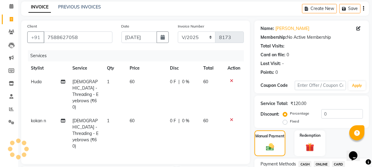
scroll to position [0, 0]
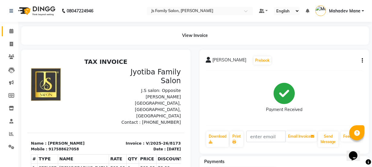
click at [8, 35] on link "Calendar" at bounding box center [9, 31] width 15 height 10
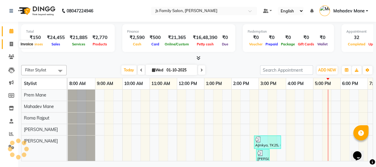
click at [12, 45] on icon at bounding box center [11, 44] width 3 height 5
select select "service"
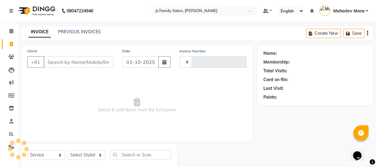
type input "8174"
select select "3729"
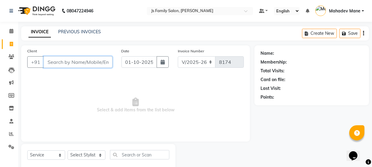
click at [93, 63] on input "Client" at bounding box center [78, 62] width 69 height 12
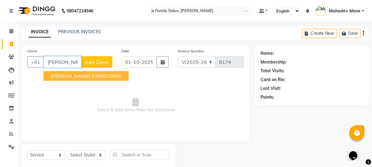
click at [92, 74] on ngb-highlight "8380070596" at bounding box center [106, 76] width 30 height 6
type input "8380070596"
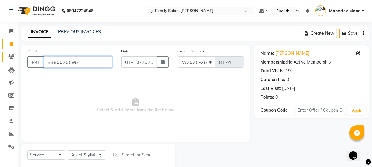
drag, startPoint x: 84, startPoint y: 64, endPoint x: 4, endPoint y: 57, distance: 80.3
click at [4, 57] on app-home "08047224946 Select Location × Js Family Salon, [PERSON_NAME] Default Panel My P…" at bounding box center [186, 91] width 372 height 182
click at [12, 57] on icon at bounding box center [11, 56] width 6 height 5
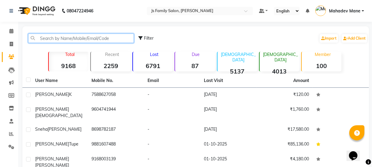
click at [47, 37] on input "text" at bounding box center [81, 38] width 106 height 9
paste input "8380070596"
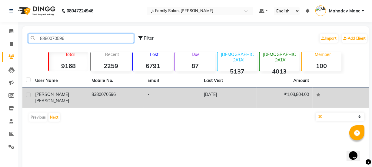
type input "8380070596"
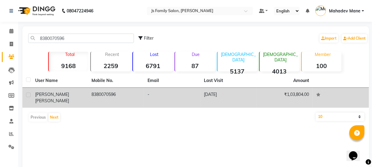
click at [60, 98] on td "[PERSON_NAME]" at bounding box center [59, 98] width 56 height 20
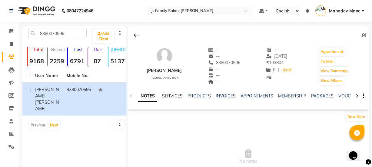
click at [167, 97] on link "SERVICES" at bounding box center [172, 95] width 21 height 5
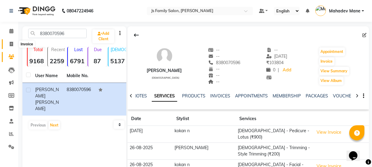
click at [8, 42] on span at bounding box center [11, 44] width 11 height 7
select select "3729"
select select "service"
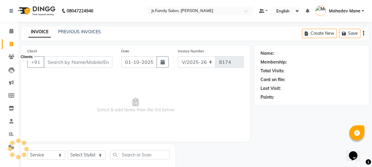
scroll to position [15, 0]
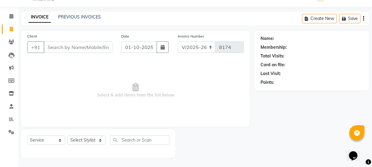
click at [58, 46] on input "Client" at bounding box center [78, 47] width 69 height 12
type input "8380070596"
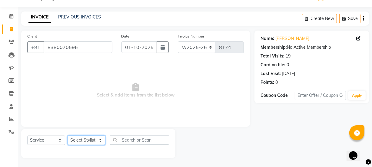
click at [74, 141] on select "Select Stylist [PERSON_NAME] Vaidyakar [PERSON_NAME] [PERSON_NAME] Mane Mosin […" at bounding box center [87, 140] width 38 height 9
click at [68, 136] on select "Select Stylist [PERSON_NAME] Vaidyakar [PERSON_NAME] [PERSON_NAME] Mane Mosin […" at bounding box center [87, 140] width 38 height 9
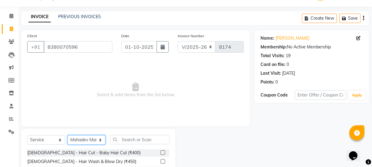
drag, startPoint x: 92, startPoint y: 139, endPoint x: 89, endPoint y: 137, distance: 4.2
click at [90, 138] on select "Select Stylist [PERSON_NAME] Vaidyakar [PERSON_NAME] [PERSON_NAME] Mane Mosin […" at bounding box center [87, 139] width 38 height 9
click at [68, 135] on select "Select Stylist [PERSON_NAME] Vaidyakar [PERSON_NAME] [PERSON_NAME] Mane Mosin […" at bounding box center [87, 139] width 38 height 9
click at [80, 143] on select "Select Stylist [PERSON_NAME] Vaidyakar [PERSON_NAME] [PERSON_NAME] Mane Mosin […" at bounding box center [87, 139] width 38 height 9
select select "63677"
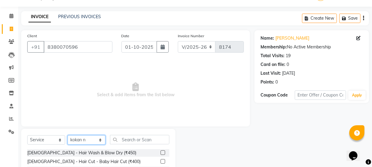
click at [68, 135] on select "Select Stylist [PERSON_NAME] Vaidyakar [PERSON_NAME] [PERSON_NAME] Mane Mosin […" at bounding box center [87, 139] width 38 height 9
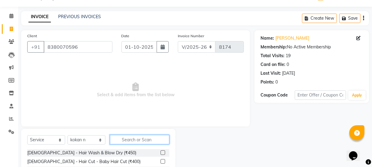
click at [150, 141] on input "text" at bounding box center [139, 139] width 59 height 9
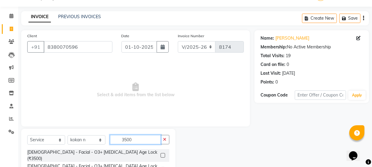
scroll to position [68, 0]
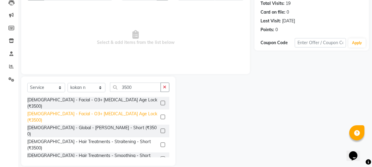
click at [115, 111] on div "[DEMOGRAPHIC_DATA] - Facial - O3+ [MEDICAL_DATA] Age Lock (₹3500)" at bounding box center [92, 117] width 131 height 13
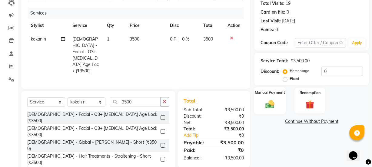
click at [262, 100] on div "Manual Payment" at bounding box center [270, 100] width 32 height 27
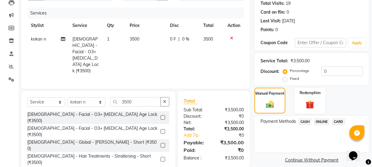
drag, startPoint x: 301, startPoint y: 120, endPoint x: 306, endPoint y: 125, distance: 6.9
click at [302, 121] on span "CASH" at bounding box center [304, 121] width 13 height 7
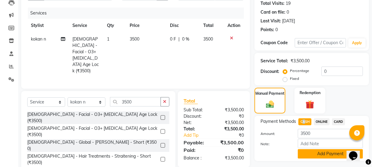
click at [321, 157] on button "Add Payment" at bounding box center [330, 153] width 65 height 9
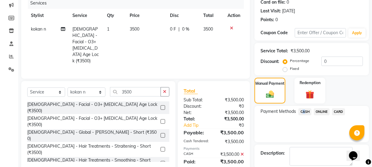
scroll to position [95, 0]
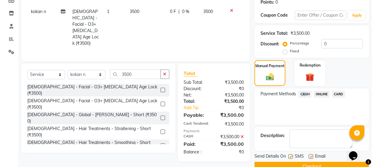
click at [318, 162] on button "Checkout" at bounding box center [311, 166] width 114 height 9
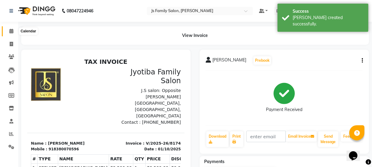
click at [9, 33] on icon at bounding box center [11, 31] width 4 height 5
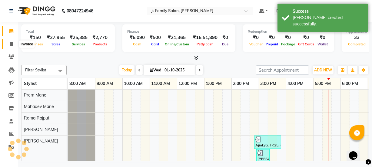
click at [12, 43] on icon at bounding box center [11, 44] width 3 height 5
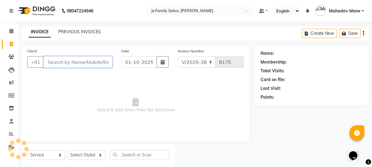
click at [58, 61] on input "Client" at bounding box center [78, 62] width 69 height 12
click at [89, 64] on input "Client" at bounding box center [78, 62] width 69 height 12
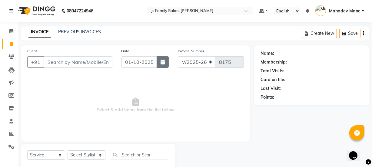
click at [160, 64] on button "button" at bounding box center [163, 62] width 12 height 12
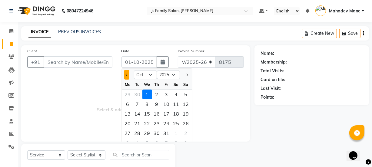
click at [125, 73] on button "Previous month" at bounding box center [126, 75] width 5 height 10
drag, startPoint x: 134, startPoint y: 134, endPoint x: 101, endPoint y: 76, distance: 66.8
click at [134, 134] on div "30" at bounding box center [138, 133] width 10 height 10
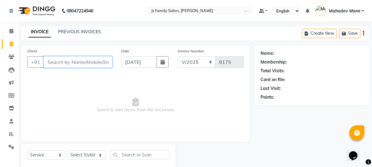
click at [98, 60] on input "Client" at bounding box center [78, 62] width 69 height 12
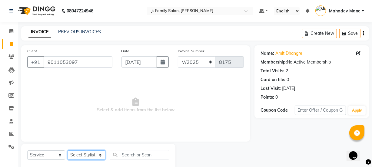
click at [84, 153] on select "Select Stylist [PERSON_NAME] Vaidyakar [PERSON_NAME] [PERSON_NAME] Mane Mosin […" at bounding box center [87, 154] width 38 height 9
click at [68, 150] on select "Select Stylist [PERSON_NAME] Vaidyakar [PERSON_NAME] [PERSON_NAME] Mane Mosin […" at bounding box center [87, 154] width 38 height 9
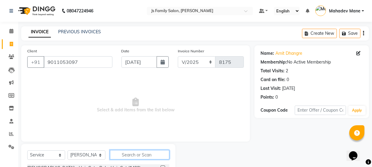
click at [129, 153] on input "text" at bounding box center [139, 154] width 59 height 9
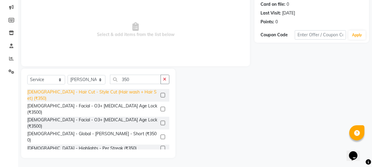
click at [135, 94] on div "[DEMOGRAPHIC_DATA] - Hair Cut - Style Cut (Hair wash + Hair Set) (₹350)" at bounding box center [92, 95] width 131 height 13
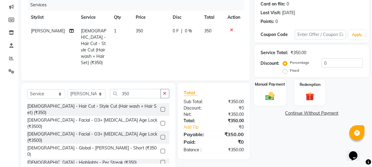
click at [267, 97] on img at bounding box center [270, 96] width 15 height 10
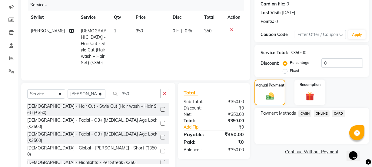
click at [322, 110] on span "ONLINE" at bounding box center [322, 113] width 16 height 7
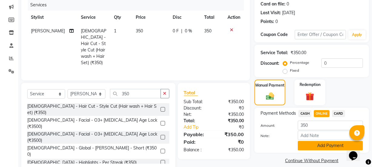
click at [322, 141] on button "Add Payment" at bounding box center [330, 145] width 65 height 9
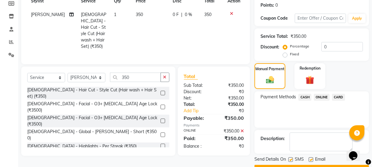
scroll to position [108, 0]
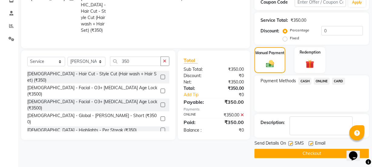
click at [318, 153] on button "Checkout" at bounding box center [311, 153] width 114 height 9
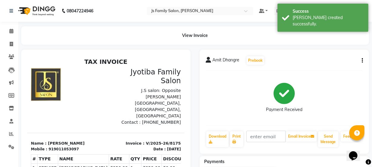
click at [10, 39] on li "Invoice" at bounding box center [9, 44] width 18 height 13
click at [9, 43] on span at bounding box center [11, 44] width 11 height 7
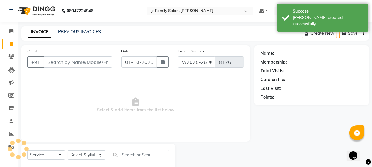
scroll to position [15, 0]
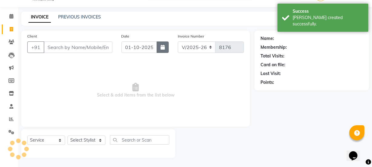
drag, startPoint x: 164, startPoint y: 46, endPoint x: 167, endPoint y: 49, distance: 4.1
click at [165, 46] on button "button" at bounding box center [163, 47] width 12 height 12
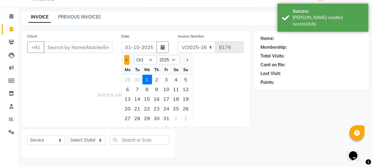
click at [127, 60] on button "Previous month" at bounding box center [126, 60] width 5 height 10
click at [137, 116] on div "30" at bounding box center [138, 119] width 10 height 10
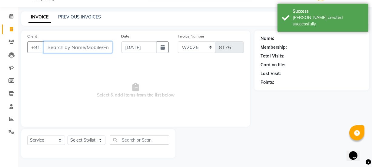
click at [97, 47] on input "Client" at bounding box center [78, 47] width 69 height 12
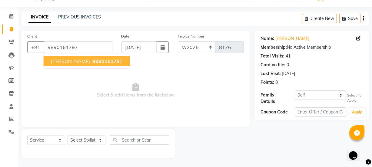
click at [96, 60] on span "989016179" at bounding box center [105, 61] width 27 height 6
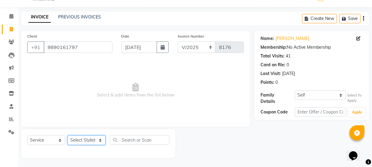
click at [90, 140] on select "Select Stylist [PERSON_NAME] Vaidyakar [PERSON_NAME] [PERSON_NAME] Mane Mosin […" at bounding box center [87, 140] width 38 height 9
click at [68, 136] on select "Select Stylist [PERSON_NAME] Vaidyakar [PERSON_NAME] [PERSON_NAME] Mane Mosin […" at bounding box center [87, 140] width 38 height 9
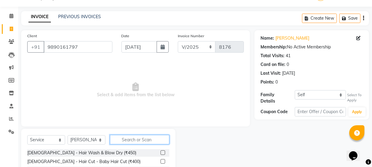
click at [119, 143] on input "text" at bounding box center [139, 139] width 59 height 9
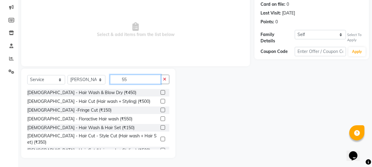
scroll to position [73, 0]
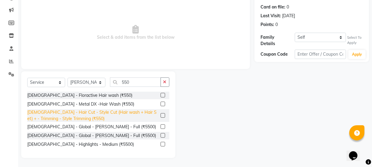
click at [145, 117] on div "[DEMOGRAPHIC_DATA] - Hair Cut - Style Cut (Hair wash + Hair Set) + - Trimming -…" at bounding box center [92, 115] width 131 height 13
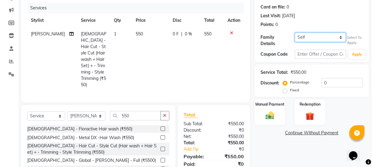
click at [302, 41] on select "Self Dr. [PERSON_NAME] Pimple" at bounding box center [320, 37] width 51 height 9
click at [295, 33] on select "Self Dr. [PERSON_NAME] Pimple" at bounding box center [320, 37] width 51 height 9
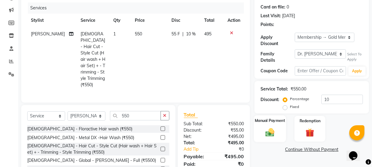
click at [281, 126] on div "Manual Payment" at bounding box center [270, 128] width 32 height 27
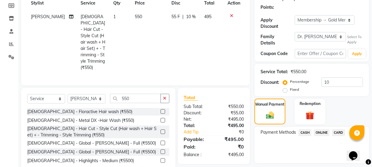
scroll to position [106, 0]
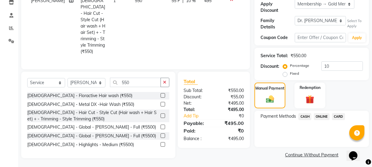
click at [318, 115] on span "ONLINE" at bounding box center [322, 116] width 16 height 7
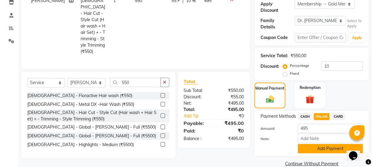
click at [320, 145] on button "Add Payment" at bounding box center [330, 148] width 65 height 9
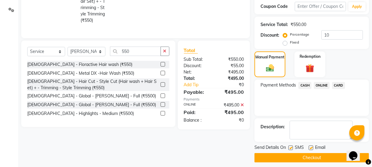
scroll to position [140, 0]
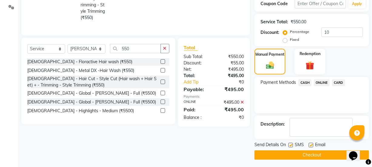
click at [318, 151] on button "Checkout" at bounding box center [311, 154] width 114 height 9
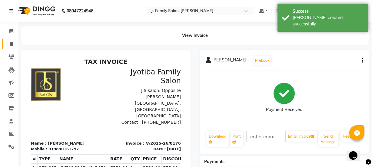
click at [8, 45] on span at bounding box center [11, 44] width 11 height 7
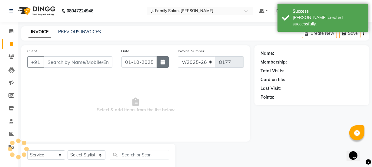
scroll to position [15, 0]
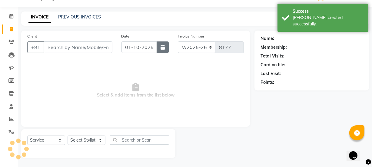
click at [165, 50] on button "button" at bounding box center [163, 47] width 12 height 12
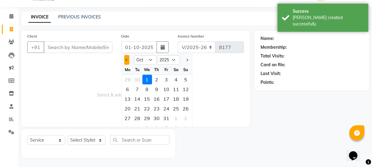
click at [125, 62] on button "Previous month" at bounding box center [126, 60] width 5 height 10
click at [138, 119] on div "30" at bounding box center [138, 119] width 10 height 10
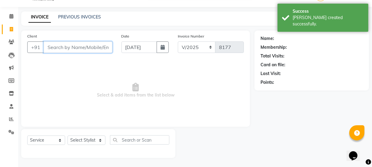
click at [86, 45] on input "Client" at bounding box center [78, 47] width 69 height 12
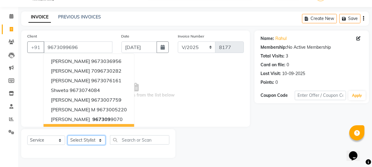
click at [82, 142] on select "Select Stylist [PERSON_NAME] Vaidyakar [PERSON_NAME] [PERSON_NAME] Mane Mosin […" at bounding box center [87, 140] width 38 height 9
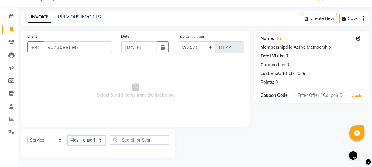
click at [68, 136] on select "Select Stylist [PERSON_NAME] Vaidyakar [PERSON_NAME] [PERSON_NAME] Mane Mosin […" at bounding box center [87, 140] width 38 height 9
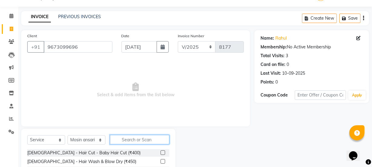
click at [124, 138] on input "text" at bounding box center [139, 139] width 59 height 9
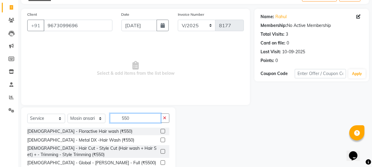
scroll to position [70, 0]
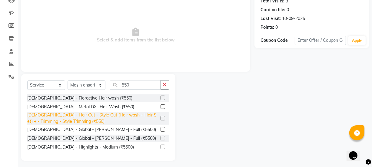
click at [129, 117] on div "[DEMOGRAPHIC_DATA] - Hair Cut - Style Cut (Hair wash + Hair Set) + - Trimming -…" at bounding box center [92, 118] width 131 height 13
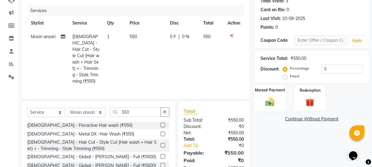
click at [264, 103] on img at bounding box center [270, 102] width 15 height 10
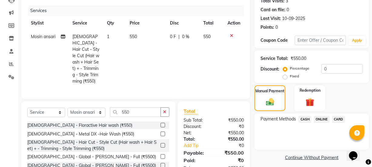
click at [305, 118] on span "CASH" at bounding box center [304, 119] width 13 height 7
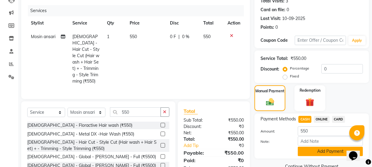
click at [312, 150] on button "Add Payment" at bounding box center [330, 151] width 65 height 9
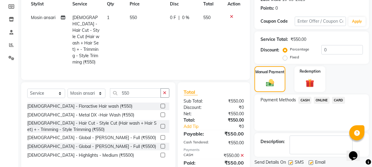
scroll to position [109, 0]
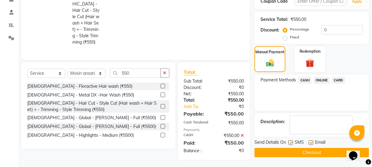
click at [312, 154] on button "Checkout" at bounding box center [311, 152] width 114 height 9
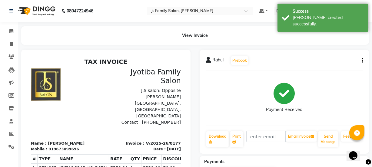
click at [361, 58] on button "button" at bounding box center [361, 61] width 4 height 6
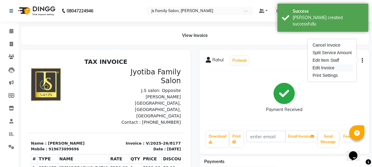
click at [316, 68] on div "Edit Invoice" at bounding box center [331, 68] width 41 height 8
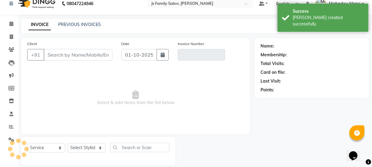
scroll to position [15, 0]
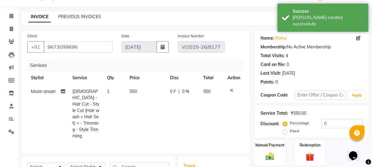
click at [85, 141] on div "Client [PHONE_NUMBER] Date [DATE] Invoice Number V/2025-26/8177 Services Stylis…" at bounding box center [135, 92] width 229 height 124
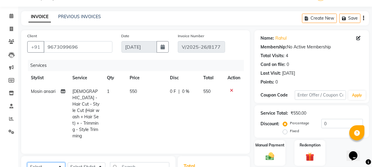
click at [50, 163] on select "Select Service Product Membership Package Voucher Prepaid Gift Card" at bounding box center [46, 167] width 38 height 9
click at [27, 163] on select "Select Service Product Membership Package Voucher Prepaid Gift Card" at bounding box center [46, 167] width 38 height 9
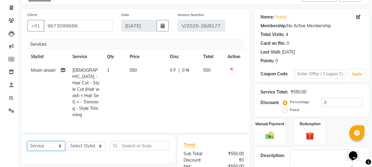
scroll to position [70, 0]
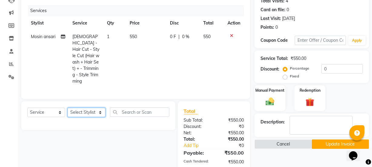
click at [88, 108] on select "Select Stylist [PERSON_NAME] Vaidyakar [PERSON_NAME] [PERSON_NAME] Mane Mosin […" at bounding box center [87, 112] width 38 height 9
click at [68, 108] on select "Select Stylist [PERSON_NAME] Vaidyakar [PERSON_NAME] [PERSON_NAME] Mane Mosin […" at bounding box center [87, 112] width 38 height 9
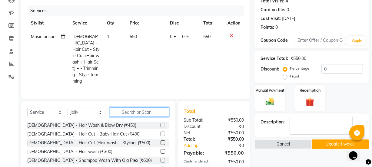
click at [124, 107] on input "text" at bounding box center [139, 111] width 59 height 9
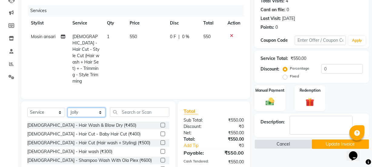
click at [79, 108] on select "Select Stylist [PERSON_NAME] Vaidyakar [PERSON_NAME] [PERSON_NAME] Mane Mosin […" at bounding box center [87, 112] width 38 height 9
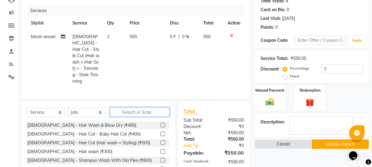
click at [123, 107] on input "text" at bounding box center [139, 111] width 59 height 9
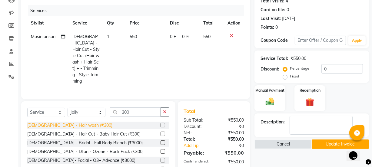
click at [73, 122] on div "[DEMOGRAPHIC_DATA] - Hair wash (₹300)" at bounding box center [69, 125] width 85 height 6
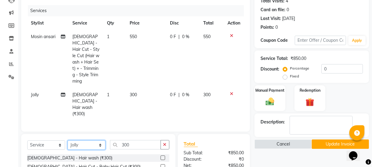
click at [82, 140] on select "Select Stylist [PERSON_NAME] Vaidyakar [PERSON_NAME] [PERSON_NAME] Mane Mosin […" at bounding box center [87, 144] width 38 height 9
click at [68, 140] on select "Select Stylist [PERSON_NAME] Vaidyakar [PERSON_NAME] [PERSON_NAME] Mane Mosin […" at bounding box center [87, 144] width 38 height 9
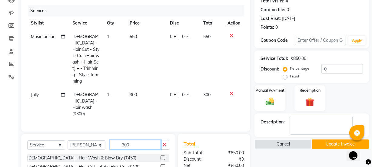
click at [148, 140] on input "300" at bounding box center [135, 144] width 51 height 9
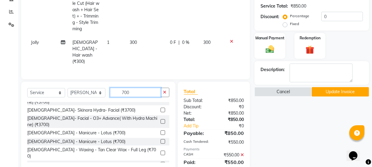
scroll to position [0, 0]
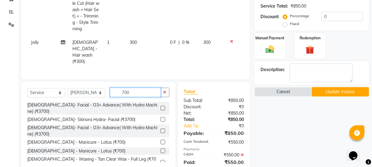
click at [144, 88] on input "700" at bounding box center [135, 92] width 51 height 9
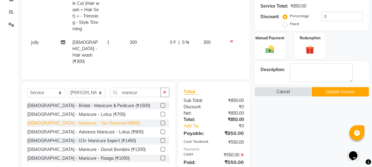
click at [76, 120] on div "[DEMOGRAPHIC_DATA] - Manicure - Tan Removal (₹800)" at bounding box center [83, 123] width 112 height 6
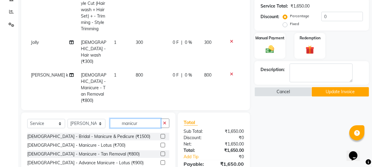
click at [150, 119] on input "manicur" at bounding box center [135, 123] width 51 height 9
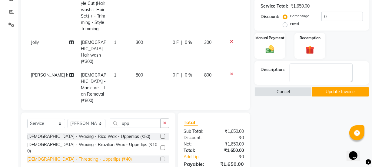
click at [91, 156] on div "[DEMOGRAPHIC_DATA] - Threading - Upperlips (₹40)" at bounding box center [79, 159] width 104 height 6
click at [264, 39] on label "Manual Payment" at bounding box center [270, 38] width 30 height 6
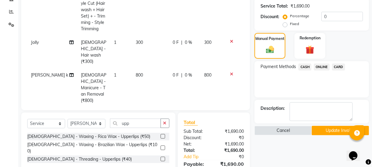
click at [321, 64] on span "ONLINE" at bounding box center [322, 67] width 16 height 7
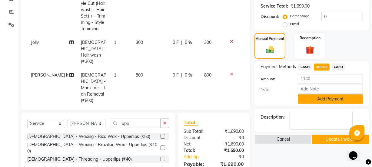
click at [330, 101] on button "Add Payment" at bounding box center [330, 98] width 65 height 9
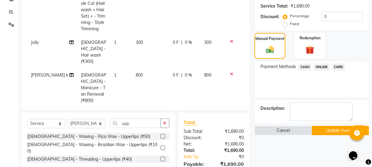
click at [340, 133] on button "Update Invoice" at bounding box center [340, 130] width 57 height 9
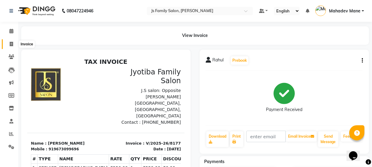
click at [13, 44] on span at bounding box center [11, 44] width 11 height 7
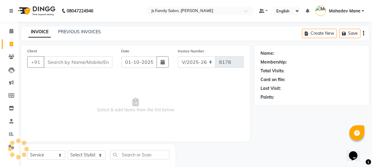
scroll to position [15, 0]
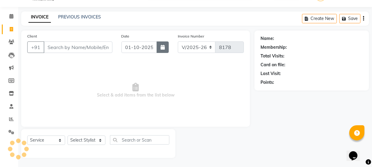
click at [167, 48] on button "button" at bounding box center [163, 47] width 12 height 12
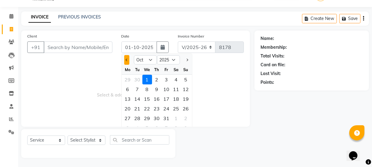
click at [126, 59] on span "Previous month" at bounding box center [126, 60] width 2 height 2
click at [138, 119] on div "30" at bounding box center [138, 119] width 10 height 10
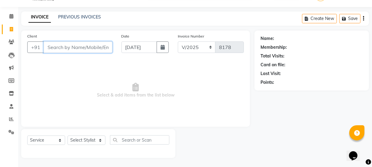
click at [82, 48] on input "Client" at bounding box center [78, 47] width 69 height 12
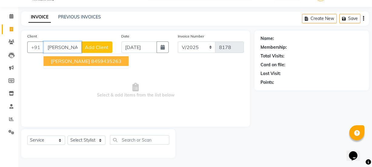
click at [95, 59] on ngb-highlight "8459435263" at bounding box center [106, 61] width 30 height 6
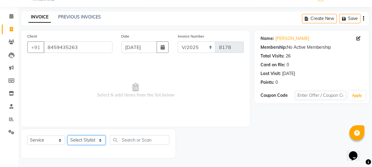
click at [78, 140] on select "Select Stylist [PERSON_NAME] Vaidyakar [PERSON_NAME] [PERSON_NAME] Mane Mosin […" at bounding box center [87, 140] width 38 height 9
click at [68, 136] on select "Select Stylist [PERSON_NAME] Vaidyakar [PERSON_NAME] [PERSON_NAME] Mane Mosin […" at bounding box center [87, 140] width 38 height 9
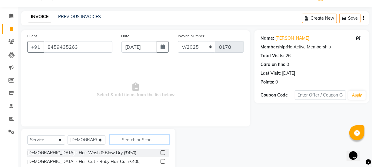
click at [138, 143] on input "text" at bounding box center [139, 139] width 59 height 9
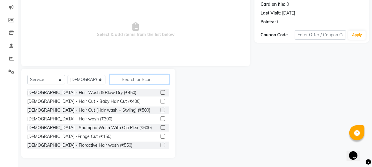
scroll to position [76, 0]
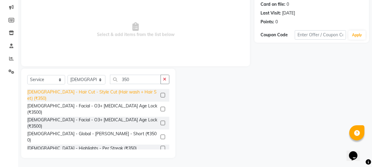
click at [128, 91] on div "[DEMOGRAPHIC_DATA] - Hair Cut - Style Cut (Hair wash + Hair Set) (₹350)" at bounding box center [92, 95] width 131 height 13
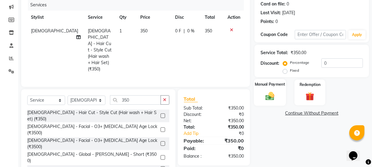
click at [282, 95] on div "Manual Payment" at bounding box center [270, 92] width 32 height 27
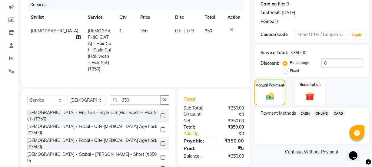
click at [319, 112] on span "ONLINE" at bounding box center [322, 113] width 16 height 7
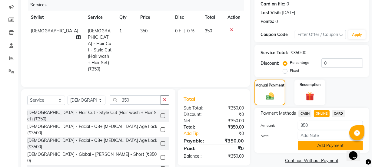
click at [318, 142] on button "Add Payment" at bounding box center [330, 145] width 65 height 9
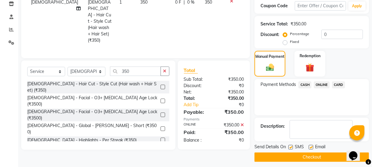
scroll to position [108, 0]
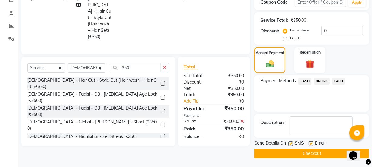
click at [315, 153] on button "Checkout" at bounding box center [311, 153] width 114 height 9
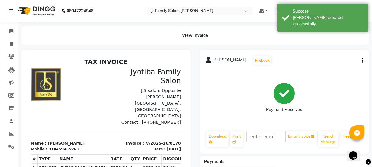
click at [17, 41] on div "View Invoice" at bounding box center [195, 35] width 357 height 18
click at [12, 43] on icon at bounding box center [11, 44] width 3 height 5
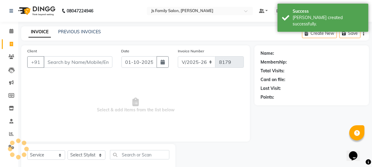
scroll to position [15, 0]
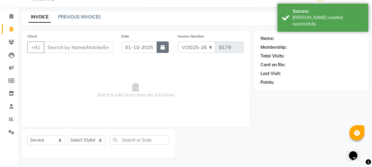
click at [158, 47] on button "button" at bounding box center [163, 47] width 12 height 12
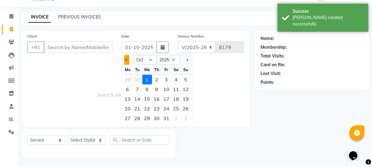
click at [125, 60] on button "Previous month" at bounding box center [126, 60] width 5 height 10
click at [135, 115] on div "30" at bounding box center [138, 119] width 10 height 10
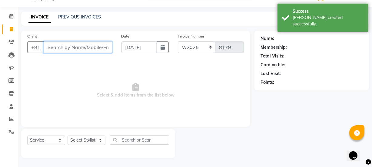
click at [93, 50] on input "Client" at bounding box center [78, 47] width 69 height 12
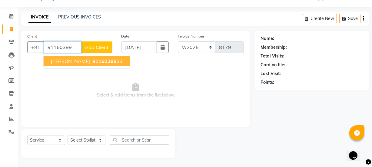
click at [92, 62] on span "91160399" at bounding box center [104, 61] width 24 height 6
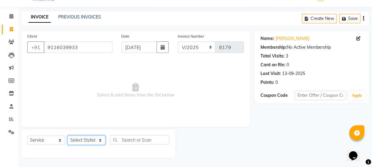
click at [89, 140] on select "Select Stylist [PERSON_NAME] Vaidyakar [PERSON_NAME] [PERSON_NAME] Mane Mosin […" at bounding box center [87, 140] width 38 height 9
click at [68, 136] on select "Select Stylist [PERSON_NAME] Vaidyakar [PERSON_NAME] [PERSON_NAME] Mane Mosin […" at bounding box center [87, 140] width 38 height 9
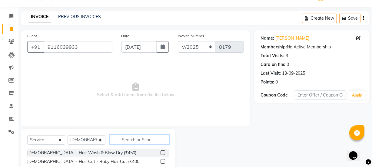
click at [123, 142] on input "text" at bounding box center [139, 139] width 59 height 9
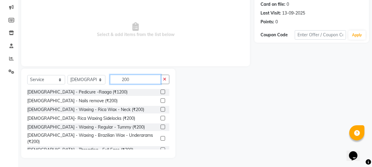
scroll to position [273, 0]
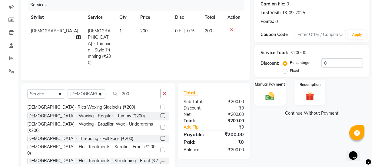
click at [271, 94] on img at bounding box center [270, 96] width 15 height 10
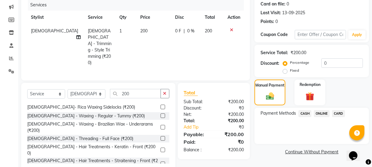
click at [322, 112] on span "ONLINE" at bounding box center [322, 113] width 16 height 7
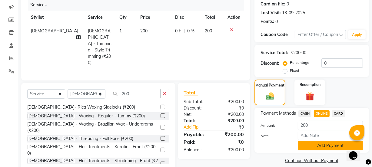
click at [324, 144] on button "Add Payment" at bounding box center [330, 145] width 65 height 9
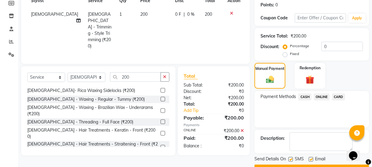
scroll to position [108, 0]
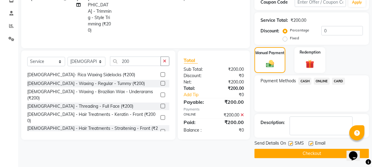
click at [323, 151] on button "Checkout" at bounding box center [311, 153] width 114 height 9
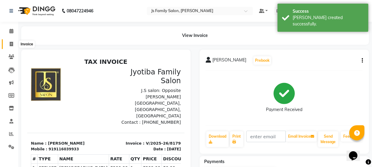
click at [13, 42] on span at bounding box center [11, 44] width 11 height 7
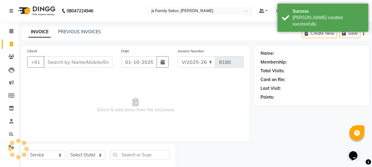
scroll to position [15, 0]
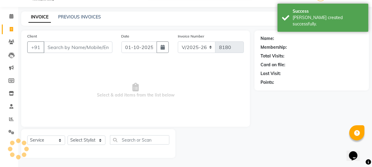
click at [75, 47] on input "Client" at bounding box center [78, 47] width 69 height 12
click at [162, 48] on icon "button" at bounding box center [162, 47] width 4 height 5
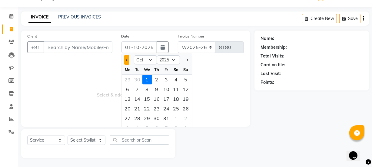
click at [124, 58] on button "Previous month" at bounding box center [126, 60] width 5 height 10
click at [140, 116] on div "30" at bounding box center [138, 119] width 10 height 10
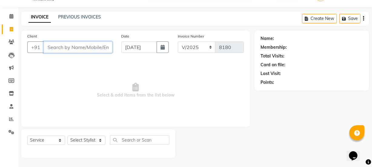
click at [93, 50] on input "Client" at bounding box center [78, 47] width 69 height 12
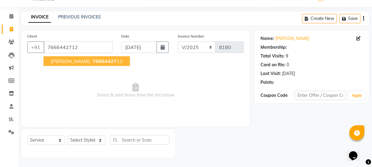
drag, startPoint x: 94, startPoint y: 59, endPoint x: 93, endPoint y: 101, distance: 41.8
click at [95, 61] on span "76664427" at bounding box center [104, 61] width 24 height 6
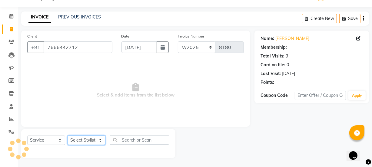
click at [88, 139] on select "Select Stylist [PERSON_NAME] Vaidyakar [PERSON_NAME] [PERSON_NAME] Mane Mosin […" at bounding box center [87, 140] width 38 height 9
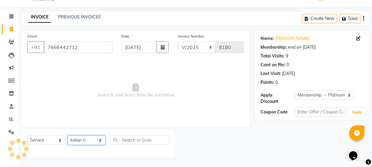
click at [68, 136] on select "Select Stylist [PERSON_NAME] Vaidyakar [PERSON_NAME] [PERSON_NAME] Mane Mosin […" at bounding box center [87, 140] width 38 height 9
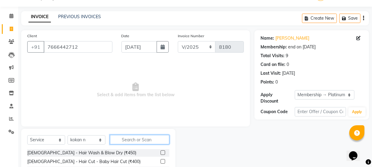
click at [148, 142] on input "text" at bounding box center [139, 139] width 59 height 9
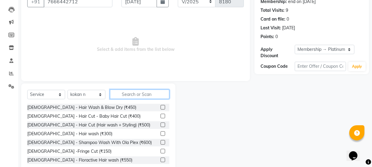
scroll to position [76, 0]
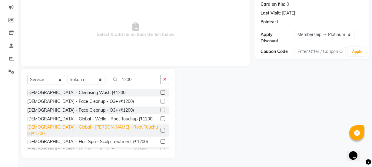
click at [126, 129] on div "[DEMOGRAPHIC_DATA] - Global - [PERSON_NAME] - Root Touchup (₹1200)" at bounding box center [92, 130] width 131 height 13
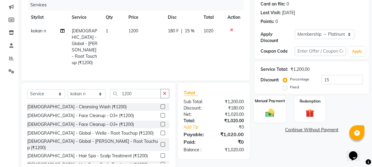
click at [275, 115] on img at bounding box center [270, 112] width 15 height 10
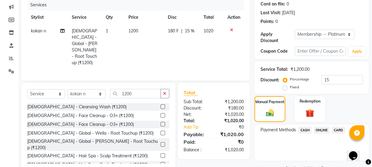
drag, startPoint x: 324, startPoint y: 129, endPoint x: 324, endPoint y: 132, distance: 3.0
click at [324, 129] on span "ONLINE" at bounding box center [322, 130] width 16 height 7
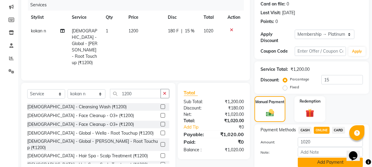
click at [324, 160] on button "Add Payment" at bounding box center [330, 162] width 65 height 9
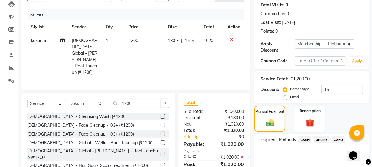
scroll to position [125, 0]
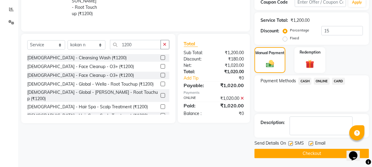
click at [307, 153] on button "Checkout" at bounding box center [311, 153] width 114 height 9
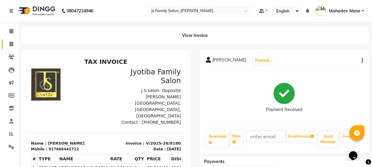
click at [11, 48] on link "Invoice" at bounding box center [9, 44] width 15 height 10
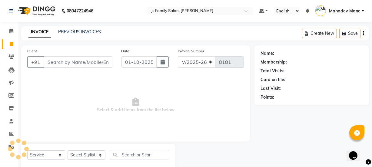
scroll to position [15, 0]
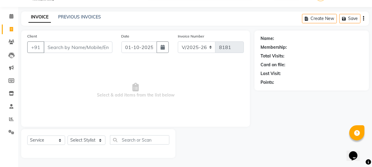
click at [58, 52] on input "Client" at bounding box center [78, 47] width 69 height 12
click at [60, 50] on input "Client" at bounding box center [78, 47] width 69 height 12
click at [163, 46] on icon "button" at bounding box center [162, 47] width 4 height 5
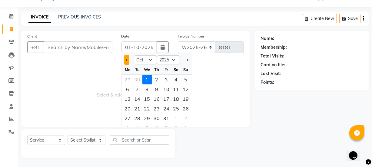
click at [127, 61] on button "Previous month" at bounding box center [126, 60] width 5 height 10
click at [138, 116] on div "30" at bounding box center [138, 119] width 10 height 10
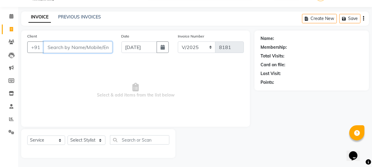
click at [92, 48] on input "Client" at bounding box center [78, 47] width 69 height 12
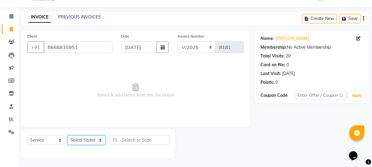
click at [91, 144] on select "Select Stylist [PERSON_NAME] Vaidyakar [PERSON_NAME] [PERSON_NAME] Mane Mosin […" at bounding box center [87, 140] width 38 height 9
click at [68, 136] on select "Select Stylist [PERSON_NAME] Vaidyakar [PERSON_NAME] [PERSON_NAME] Mane Mosin […" at bounding box center [87, 140] width 38 height 9
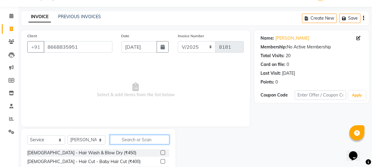
click at [118, 137] on input "text" at bounding box center [139, 139] width 59 height 9
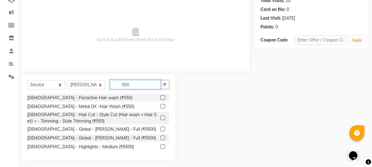
scroll to position [73, 0]
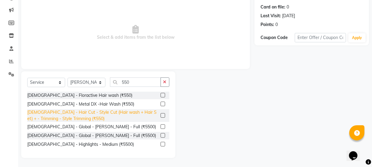
click at [147, 117] on div "[DEMOGRAPHIC_DATA] - Hair Cut - Style Cut (Hair wash + Hair Set) + - Trimming -…" at bounding box center [92, 115] width 131 height 13
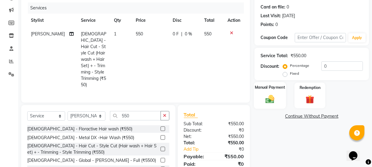
click at [276, 99] on img at bounding box center [270, 99] width 15 height 10
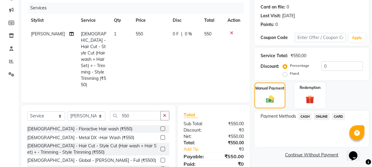
drag, startPoint x: 322, startPoint y: 116, endPoint x: 324, endPoint y: 122, distance: 5.7
click at [323, 117] on span "ONLINE" at bounding box center [322, 116] width 16 height 7
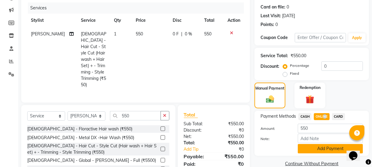
click at [329, 146] on button "Add Payment" at bounding box center [330, 148] width 65 height 9
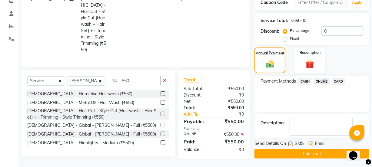
scroll to position [108, 0]
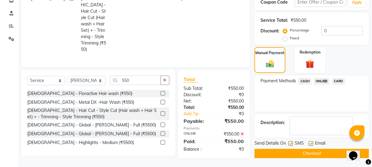
click at [330, 151] on button "Checkout" at bounding box center [311, 153] width 114 height 9
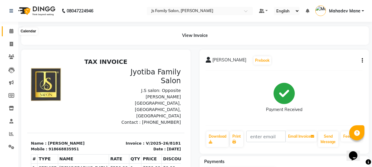
click at [8, 30] on span at bounding box center [11, 31] width 11 height 7
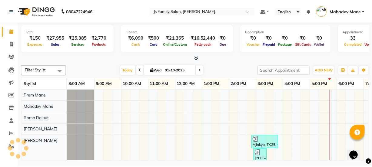
scroll to position [0, 49]
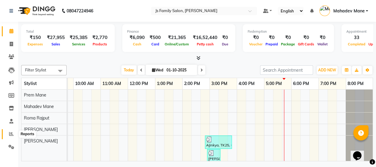
click at [14, 132] on span at bounding box center [11, 134] width 11 height 7
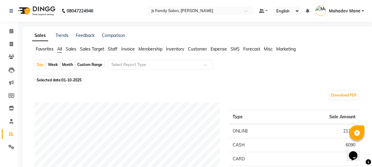
click at [65, 66] on div "Month" at bounding box center [68, 65] width 14 height 8
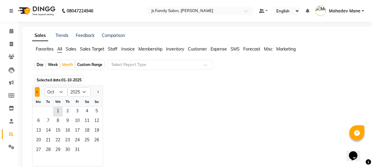
click at [38, 91] on span "Previous month" at bounding box center [37, 92] width 2 height 2
click at [41, 108] on span "1" at bounding box center [39, 112] width 10 height 10
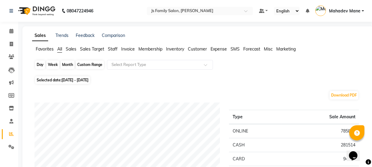
click at [70, 64] on div "Month" at bounding box center [68, 65] width 14 height 8
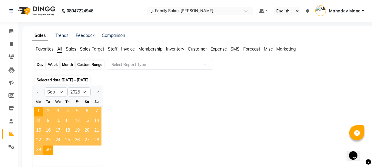
click at [70, 64] on div "Month" at bounding box center [68, 65] width 14 height 8
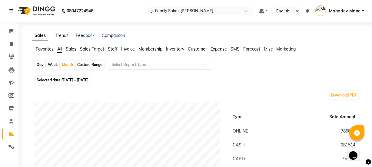
click at [115, 50] on span "Staff" at bounding box center [113, 48] width 10 height 5
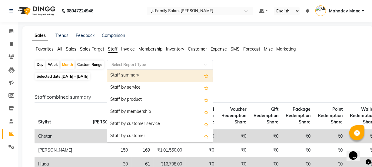
click at [129, 65] on input "text" at bounding box center [153, 65] width 87 height 6
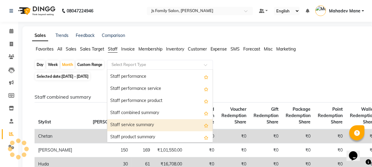
scroll to position [82, 0]
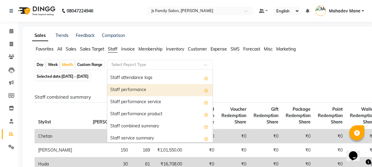
click at [139, 91] on div "Staff performance" at bounding box center [159, 90] width 105 height 12
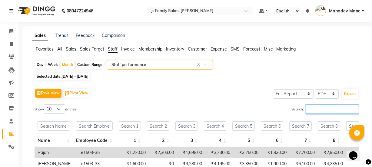
click at [321, 106] on input "Search:" at bounding box center [332, 108] width 53 height 9
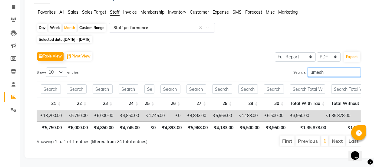
scroll to position [0, 727]
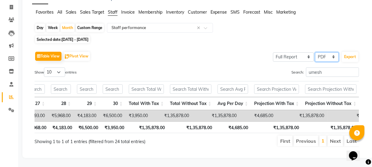
click at [325, 52] on select "Select CSV PDF" at bounding box center [327, 56] width 24 height 9
click at [348, 52] on button "Export" at bounding box center [350, 57] width 17 height 10
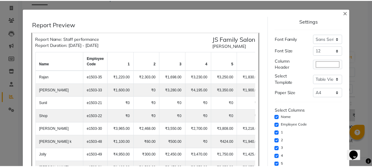
scroll to position [0, 0]
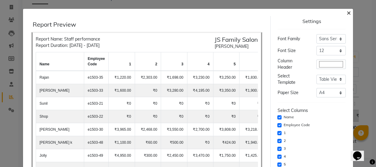
click at [346, 12] on span "×" at bounding box center [348, 12] width 4 height 9
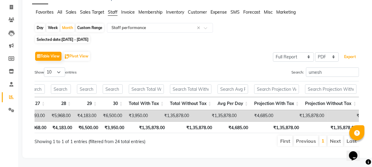
scroll to position [0, 723]
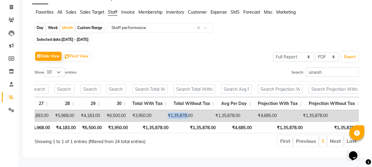
drag, startPoint x: 163, startPoint y: 109, endPoint x: 143, endPoint y: 111, distance: 20.1
click at [154, 111] on td "₹1,35,878.00" at bounding box center [174, 115] width 41 height 11
copy td "₹1,35,878."
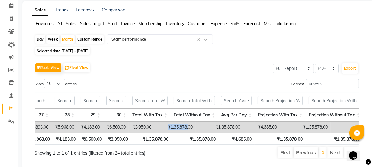
scroll to position [0, 0]
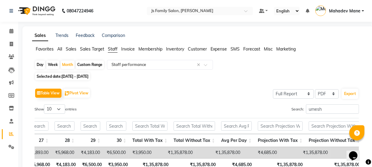
click at [109, 48] on span "Staff" at bounding box center [113, 48] width 10 height 5
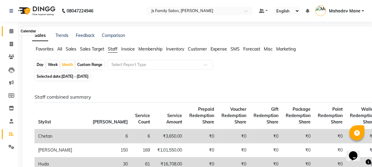
click at [13, 28] on span at bounding box center [11, 31] width 11 height 7
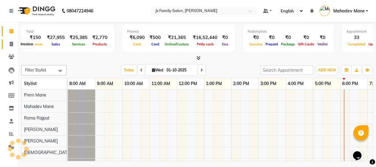
click at [12, 43] on icon at bounding box center [11, 44] width 3 height 5
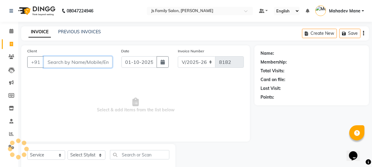
click at [70, 60] on input "Client" at bounding box center [78, 62] width 69 height 12
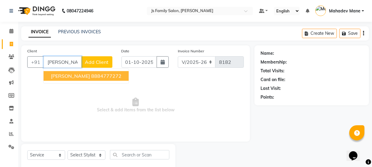
drag, startPoint x: 82, startPoint y: 73, endPoint x: 91, endPoint y: 116, distance: 43.9
click at [82, 75] on span "[PERSON_NAME]" at bounding box center [70, 76] width 39 height 6
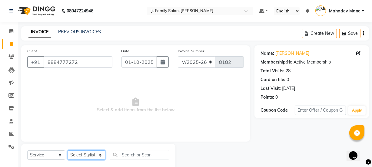
click at [94, 158] on select "Select Stylist [PERSON_NAME] Vaidyakar [PERSON_NAME] [PERSON_NAME] Mane Mosin […" at bounding box center [87, 154] width 38 height 9
click at [68, 150] on select "Select Stylist [PERSON_NAME] Vaidyakar [PERSON_NAME] [PERSON_NAME] Mane Mosin […" at bounding box center [87, 154] width 38 height 9
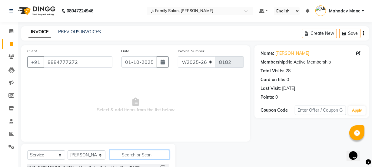
click at [116, 151] on input "text" at bounding box center [139, 154] width 59 height 9
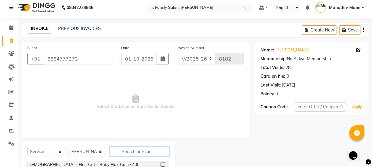
scroll to position [76, 0]
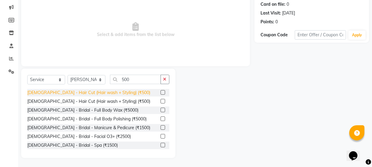
click at [107, 94] on div "[DEMOGRAPHIC_DATA] - Hair Cut (Hair wash + Styling) (₹500)" at bounding box center [88, 93] width 123 height 6
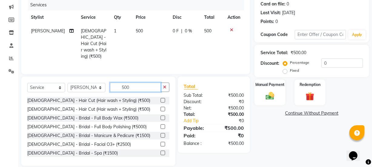
click at [132, 88] on input "500" at bounding box center [135, 87] width 51 height 9
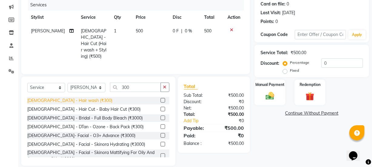
click at [60, 100] on div "[DEMOGRAPHIC_DATA] - Hair wash (₹300)" at bounding box center [69, 100] width 85 height 6
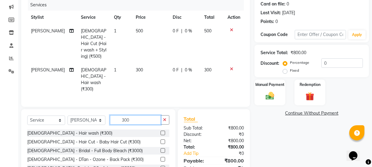
click at [132, 115] on input "300" at bounding box center [135, 119] width 51 height 9
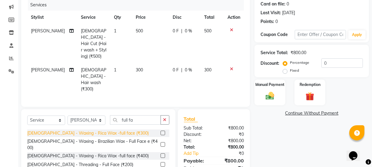
click at [106, 130] on div "[DEMOGRAPHIC_DATA] - Waxing - Rica Wax -full face (₹300)" at bounding box center [87, 133] width 121 height 6
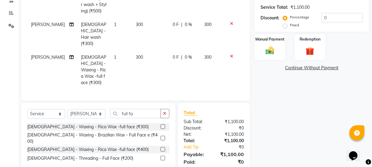
scroll to position [94, 0]
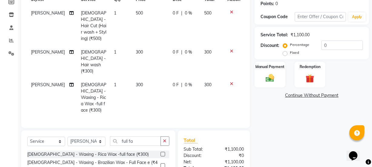
click at [230, 82] on icon at bounding box center [231, 84] width 3 height 4
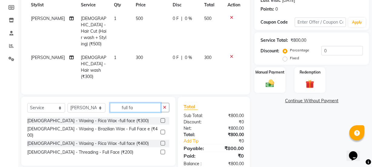
click at [147, 103] on input "full fa" at bounding box center [135, 107] width 51 height 9
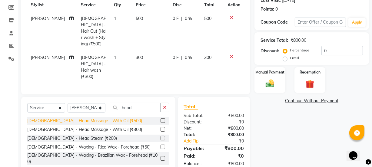
click at [105, 118] on div "[DEMOGRAPHIC_DATA] - Head Massage - With Oil (₹500)" at bounding box center [84, 121] width 115 height 6
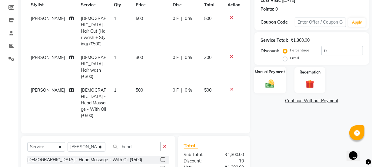
click at [268, 83] on img at bounding box center [270, 83] width 15 height 10
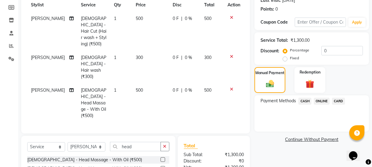
click at [336, 99] on span "CARD" at bounding box center [338, 101] width 13 height 7
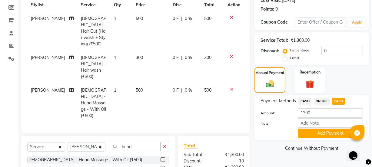
click at [321, 101] on span "ONLINE" at bounding box center [322, 101] width 16 height 7
click at [322, 130] on button "Add Payment" at bounding box center [330, 133] width 65 height 9
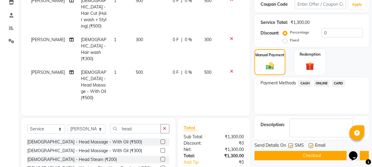
scroll to position [134, 0]
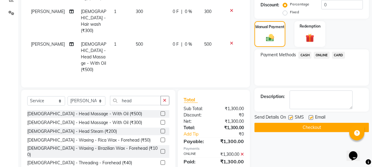
click at [313, 125] on button "Checkout" at bounding box center [311, 127] width 114 height 9
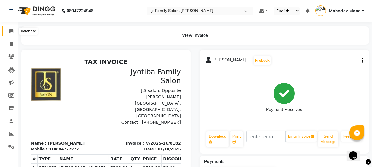
click at [12, 32] on icon at bounding box center [11, 31] width 4 height 5
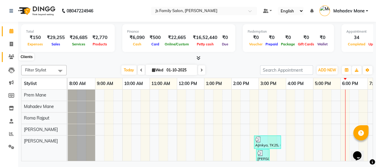
click at [14, 57] on icon at bounding box center [11, 56] width 6 height 5
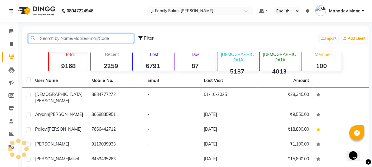
click at [70, 40] on input "text" at bounding box center [81, 38] width 106 height 9
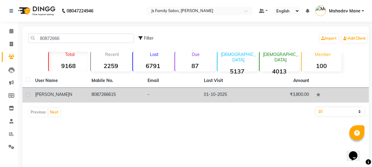
drag, startPoint x: 90, startPoint y: 92, endPoint x: 109, endPoint y: 93, distance: 19.1
click at [93, 92] on td "8087266615" at bounding box center [116, 95] width 56 height 15
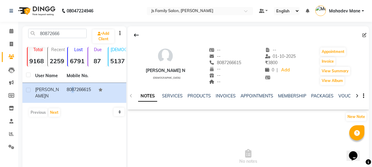
click at [363, 96] on icon "button" at bounding box center [363, 96] width 1 height 0
click at [238, 103] on div "NOTES SERVICES PRODUCTS INVOICES APPOINTMENTS MEMBERSHIP PACKAGES VOUCHERS GIFT…" at bounding box center [241, 98] width 206 height 11
click at [165, 96] on link "SERVICES" at bounding box center [172, 95] width 21 height 5
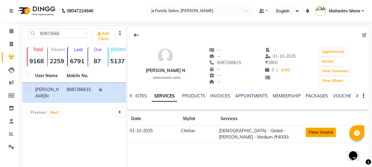
click at [320, 133] on button "View Invoice" at bounding box center [320, 132] width 30 height 9
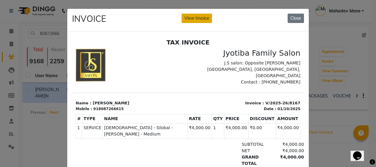
click at [197, 21] on button "View Invoice" at bounding box center [197, 18] width 30 height 9
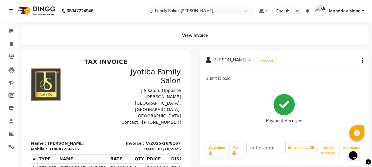
click at [362, 61] on icon "button" at bounding box center [362, 61] width 1 height 0
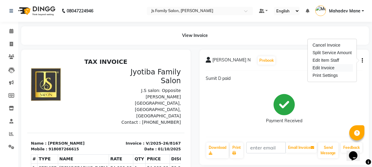
click at [317, 68] on div "Edit Invoice" at bounding box center [331, 68] width 41 height 8
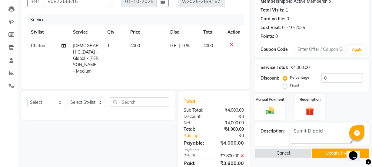
scroll to position [81, 0]
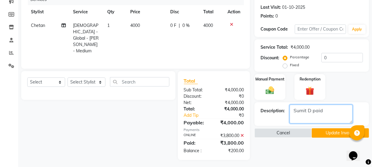
click at [327, 111] on textarea at bounding box center [320, 114] width 63 height 19
click at [323, 111] on textarea at bounding box center [320, 114] width 63 height 19
click at [320, 122] on textarea at bounding box center [320, 114] width 63 height 19
click at [332, 112] on textarea at bounding box center [320, 114] width 63 height 19
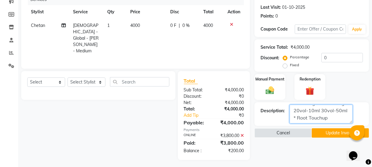
click at [327, 121] on textarea at bounding box center [320, 114] width 63 height 19
click at [324, 135] on button "Update Invoice" at bounding box center [340, 132] width 57 height 9
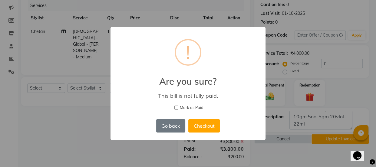
click at [178, 107] on input "Mark as Paid" at bounding box center [176, 108] width 4 height 4
click at [200, 122] on button "Checkout" at bounding box center [203, 125] width 31 height 13
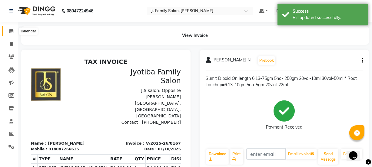
click at [8, 30] on span at bounding box center [11, 31] width 11 height 7
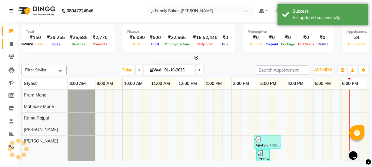
click at [13, 46] on icon at bounding box center [11, 44] width 3 height 5
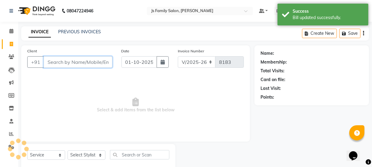
click at [61, 64] on input "Client" at bounding box center [78, 62] width 69 height 12
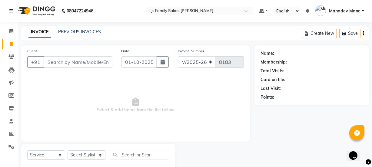
click at [243, 122] on span "Select & add items from the list below" at bounding box center [135, 105] width 216 height 61
click at [89, 64] on input "Client" at bounding box center [78, 62] width 69 height 12
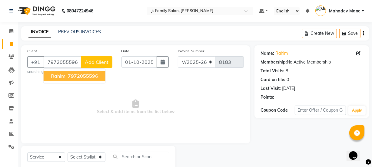
click at [83, 78] on span "79720555" at bounding box center [80, 76] width 24 height 6
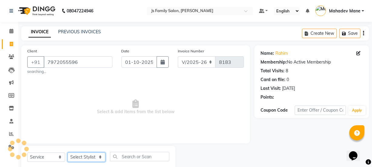
click at [91, 155] on select "Select Stylist [PERSON_NAME] Vaidyakar [PERSON_NAME] [PERSON_NAME] Mane Mosin […" at bounding box center [87, 157] width 38 height 9
click at [68, 153] on select "Select Stylist [PERSON_NAME] Vaidyakar [PERSON_NAME] [PERSON_NAME] Mane Mosin […" at bounding box center [87, 157] width 38 height 9
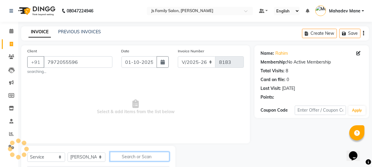
click at [131, 156] on input "text" at bounding box center [139, 156] width 59 height 9
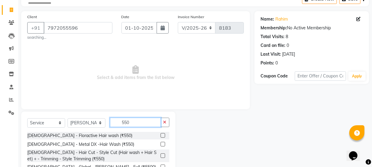
scroll to position [75, 0]
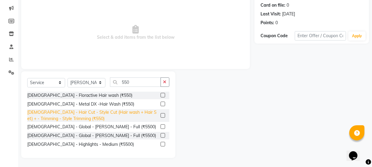
click at [145, 110] on div "[DEMOGRAPHIC_DATA] - Hair Cut - Style Cut (Hair wash + Hair Set) + - Trimming -…" at bounding box center [92, 115] width 131 height 13
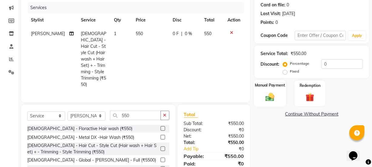
click at [264, 98] on img at bounding box center [270, 97] width 15 height 10
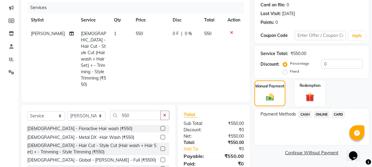
click at [318, 115] on span "ONLINE" at bounding box center [322, 114] width 16 height 7
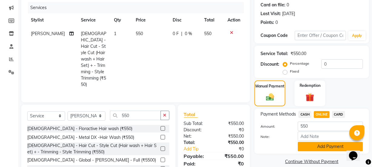
click at [325, 146] on button "Add Payment" at bounding box center [330, 146] width 65 height 9
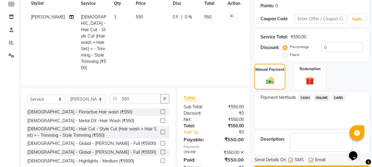
scroll to position [108, 0]
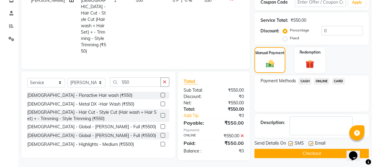
click at [323, 153] on button "Checkout" at bounding box center [311, 153] width 114 height 9
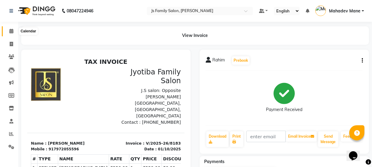
click at [7, 31] on span at bounding box center [11, 31] width 11 height 7
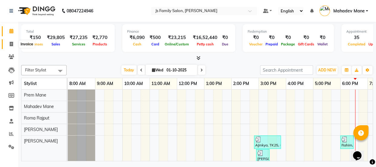
click at [13, 41] on span at bounding box center [11, 44] width 11 height 7
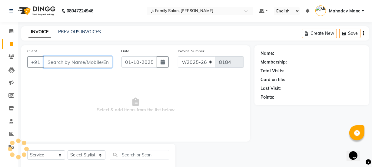
click at [54, 64] on input "Client" at bounding box center [78, 62] width 69 height 12
click at [54, 61] on input "Client" at bounding box center [78, 62] width 69 height 12
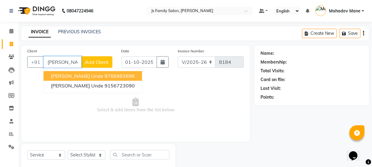
click at [56, 75] on span "[PERSON_NAME] Unde" at bounding box center [77, 76] width 52 height 6
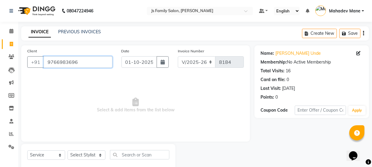
click at [81, 61] on input "9766983696" at bounding box center [78, 62] width 69 height 12
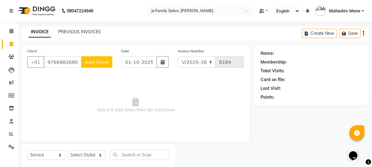
click at [91, 64] on span "Add Client" at bounding box center [97, 62] width 24 height 6
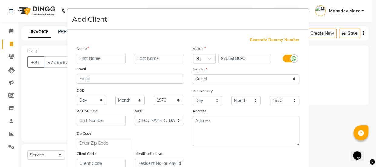
click at [94, 60] on input "text" at bounding box center [101, 58] width 49 height 9
click at [104, 58] on input "[GEOGRAPHIC_DATA] unde" at bounding box center [101, 58] width 49 height 9
click at [153, 58] on input "text" at bounding box center [159, 58] width 49 height 9
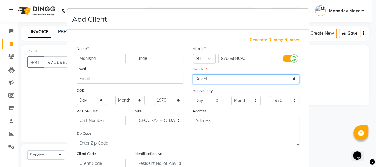
click at [198, 78] on select "Select [DEMOGRAPHIC_DATA] [DEMOGRAPHIC_DATA] Other Prefer Not To Say" at bounding box center [246, 78] width 107 height 9
click at [193, 74] on select "Select [DEMOGRAPHIC_DATA] [DEMOGRAPHIC_DATA] Other Prefer Not To Say" at bounding box center [246, 78] width 107 height 9
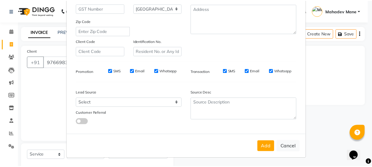
scroll to position [114, 0]
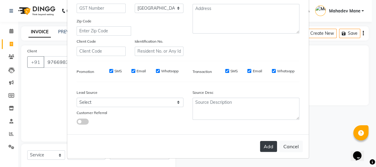
click at [267, 144] on button "Add" at bounding box center [268, 146] width 17 height 11
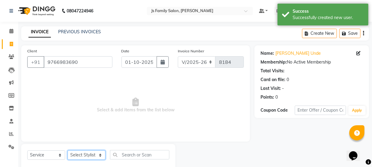
click at [79, 154] on select "Select Stylist [PERSON_NAME] Vaidyakar [PERSON_NAME] [PERSON_NAME] Mane Mosin […" at bounding box center [87, 154] width 38 height 9
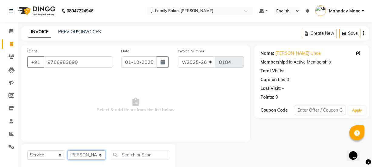
click at [68, 150] on select "Select Stylist [PERSON_NAME] Vaidyakar [PERSON_NAME] [PERSON_NAME] Mane Mosin […" at bounding box center [87, 154] width 38 height 9
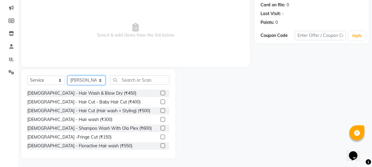
scroll to position [76, 0]
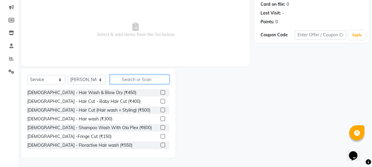
click at [132, 79] on input "text" at bounding box center [139, 79] width 59 height 9
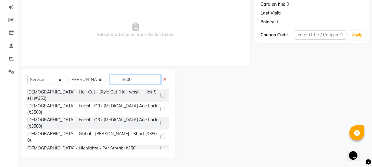
scroll to position [68, 0]
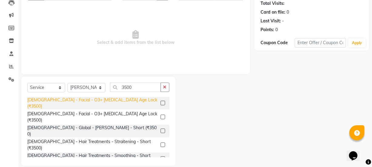
click at [119, 101] on div "[DEMOGRAPHIC_DATA] - Facial - O3+ [MEDICAL_DATA] Age Lock (₹3500)" at bounding box center [92, 103] width 131 height 13
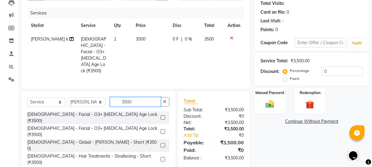
click at [135, 97] on input "3500" at bounding box center [135, 101] width 51 height 9
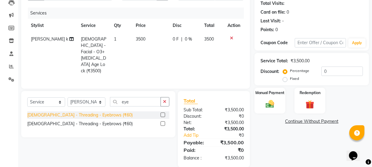
click at [78, 112] on div "[DEMOGRAPHIC_DATA] - Threading - Eyebrows (₹60)" at bounding box center [79, 115] width 105 height 6
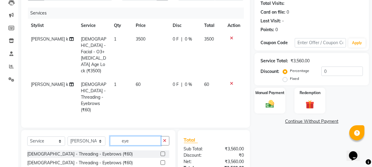
click at [142, 136] on input "eye" at bounding box center [135, 140] width 51 height 9
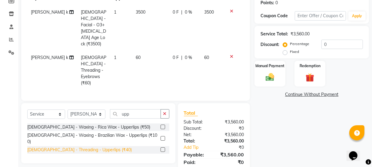
drag, startPoint x: 101, startPoint y: 122, endPoint x: 94, endPoint y: 123, distance: 7.0
click at [98, 146] on div "[DEMOGRAPHIC_DATA] - Threading - Upperlips (₹40)" at bounding box center [98, 150] width 142 height 8
drag, startPoint x: 94, startPoint y: 123, endPoint x: 201, endPoint y: 121, distance: 107.2
click at [94, 147] on div "[DEMOGRAPHIC_DATA] - Threading - Upperlips (₹40)" at bounding box center [79, 150] width 104 height 6
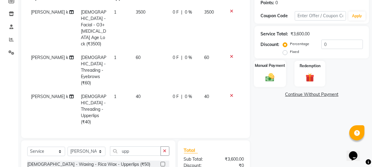
click at [267, 78] on img at bounding box center [270, 77] width 15 height 10
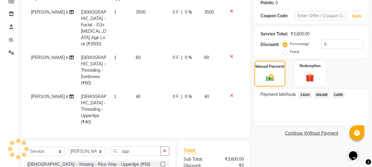
drag, startPoint x: 318, startPoint y: 94, endPoint x: 317, endPoint y: 101, distance: 6.1
click at [317, 97] on span "ONLINE" at bounding box center [322, 94] width 16 height 7
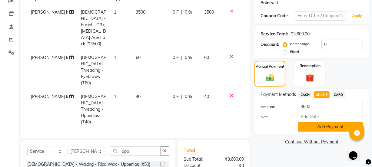
click at [317, 126] on button "Add Payment" at bounding box center [330, 126] width 65 height 9
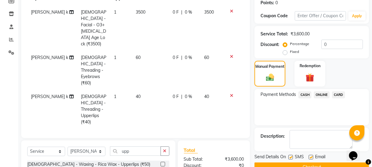
click at [322, 163] on button "Checkout" at bounding box center [311, 167] width 114 height 9
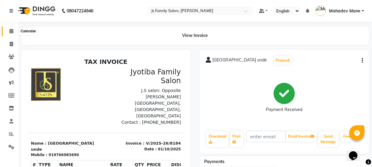
click at [11, 31] on icon at bounding box center [11, 31] width 4 height 5
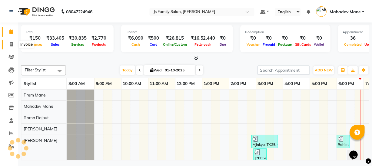
scroll to position [0, 49]
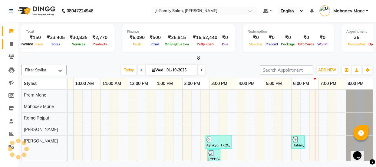
click at [11, 43] on icon at bounding box center [11, 44] width 3 height 5
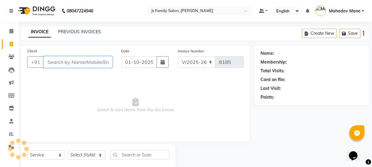
click at [61, 63] on input "Client" at bounding box center [78, 62] width 69 height 12
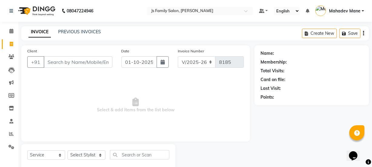
click at [83, 35] on div "PREVIOUS INVOICES" at bounding box center [79, 32] width 43 height 6
click at [83, 33] on link "PREVIOUS INVOICES" at bounding box center [79, 31] width 43 height 5
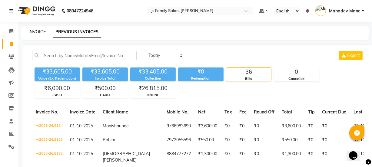
click at [45, 32] on link "INVOICE" at bounding box center [36, 31] width 17 height 5
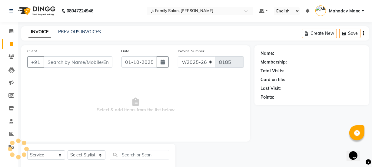
scroll to position [15, 0]
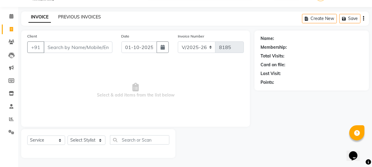
click at [83, 16] on link "PREVIOUS INVOICES" at bounding box center [79, 16] width 43 height 5
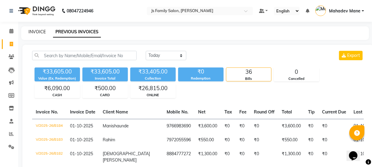
click at [40, 30] on link "INVOICE" at bounding box center [36, 31] width 17 height 5
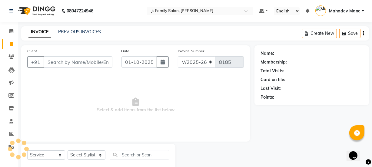
scroll to position [15, 0]
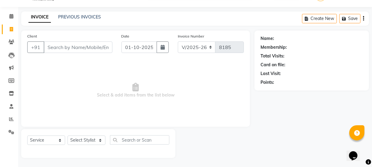
click at [51, 50] on input "Client" at bounding box center [78, 47] width 69 height 12
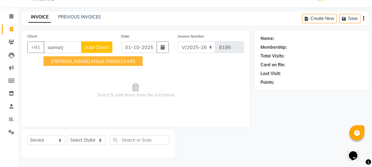
click at [66, 58] on span "[PERSON_NAME] Kttad" at bounding box center [77, 61] width 53 height 6
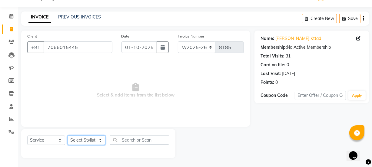
click at [97, 137] on select "Select Stylist [PERSON_NAME] Vaidyakar [PERSON_NAME] [PERSON_NAME] Mane Mosin […" at bounding box center [87, 140] width 38 height 9
click at [68, 136] on select "Select Stylist [PERSON_NAME] Vaidyakar [PERSON_NAME] [PERSON_NAME] Mane Mosin […" at bounding box center [87, 140] width 38 height 9
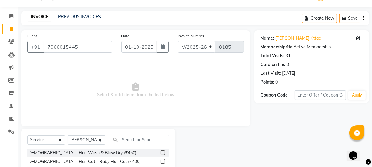
click at [132, 139] on input "text" at bounding box center [139, 139] width 59 height 9
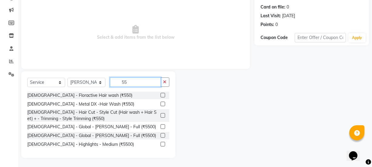
scroll to position [73, 0]
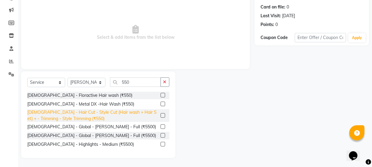
click at [136, 117] on div "[DEMOGRAPHIC_DATA] - Hair Cut - Style Cut (Hair wash + Hair Set) + - Trimming -…" at bounding box center [92, 115] width 131 height 13
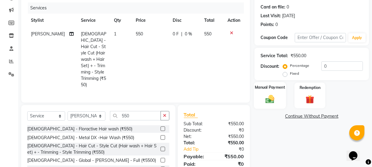
click at [278, 100] on div "Manual Payment" at bounding box center [270, 95] width 32 height 27
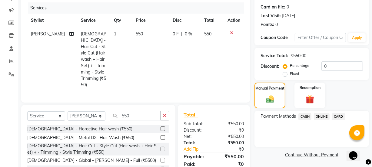
drag, startPoint x: 314, startPoint y: 115, endPoint x: 315, endPoint y: 122, distance: 7.3
click at [314, 117] on span "ONLINE" at bounding box center [322, 116] width 16 height 7
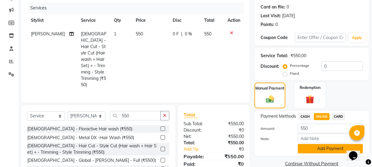
click at [315, 150] on button "Add Payment" at bounding box center [330, 148] width 65 height 9
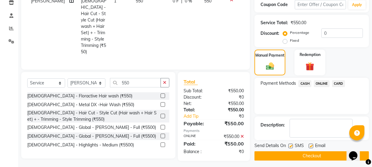
scroll to position [108, 0]
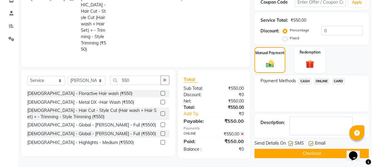
click at [318, 153] on button "Checkout" at bounding box center [311, 153] width 114 height 9
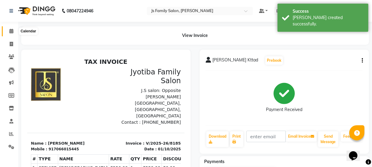
click at [15, 30] on span at bounding box center [11, 31] width 11 height 7
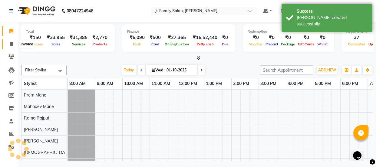
click at [12, 45] on icon at bounding box center [11, 44] width 3 height 5
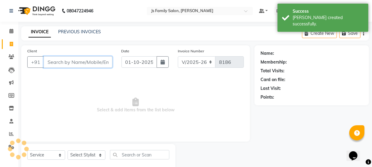
click at [70, 63] on input "Client" at bounding box center [78, 62] width 69 height 12
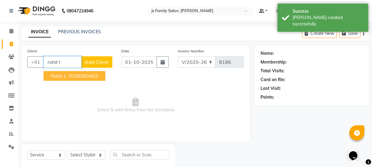
click at [74, 75] on ngb-highlight "7038090403" at bounding box center [83, 76] width 30 height 6
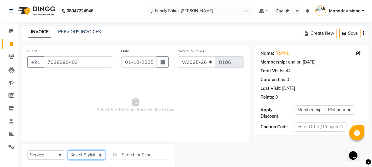
click at [90, 159] on select "Select Stylist [PERSON_NAME] Vaidyakar [PERSON_NAME] [PERSON_NAME] Mane Mosin […" at bounding box center [87, 154] width 38 height 9
click at [68, 150] on select "Select Stylist [PERSON_NAME] Vaidyakar [PERSON_NAME] [PERSON_NAME] Mane Mosin […" at bounding box center [87, 154] width 38 height 9
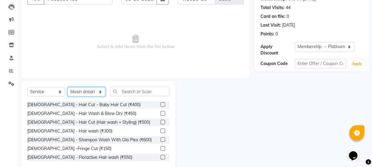
scroll to position [76, 0]
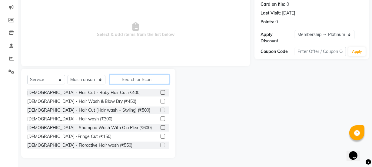
click at [121, 82] on input "text" at bounding box center [139, 79] width 59 height 9
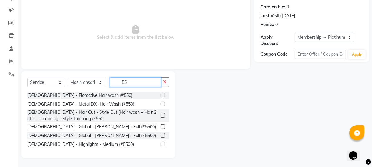
scroll to position [73, 0]
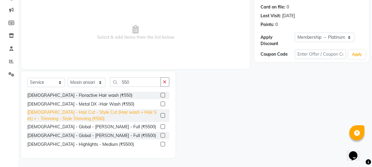
click at [124, 114] on div "[DEMOGRAPHIC_DATA] - Hair Cut - Style Cut (Hair wash + Hair Set) + - Trimming -…" at bounding box center [92, 115] width 131 height 13
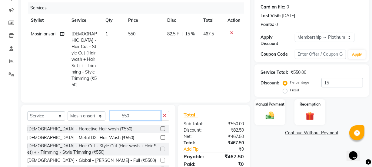
click at [130, 111] on input "550" at bounding box center [135, 115] width 51 height 9
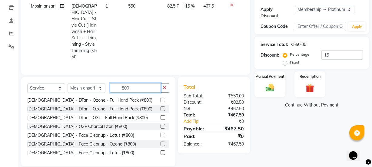
scroll to position [55, 0]
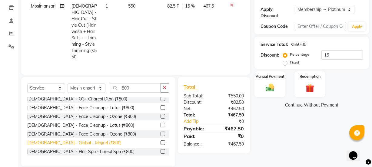
click at [78, 140] on div "[DEMOGRAPHIC_DATA] - Global - Majirel (₹800)" at bounding box center [74, 143] width 94 height 6
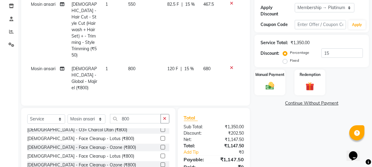
scroll to position [127, 0]
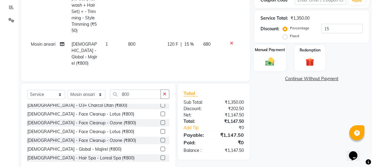
click at [269, 66] on div "Manual Payment" at bounding box center [270, 58] width 32 height 27
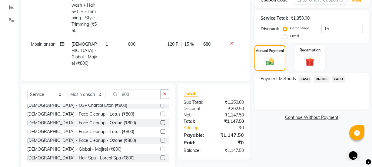
click at [304, 78] on span "CASH" at bounding box center [304, 79] width 13 height 7
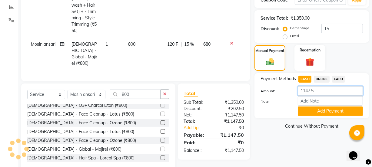
click at [315, 93] on input "1147.5" at bounding box center [330, 90] width 65 height 9
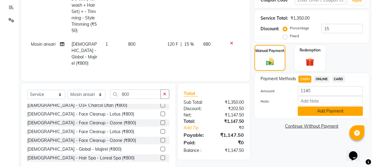
click at [309, 109] on button "Add Payment" at bounding box center [330, 111] width 65 height 9
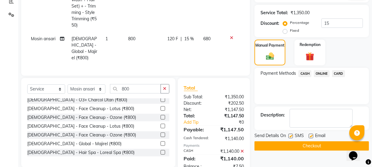
scroll to position [135, 0]
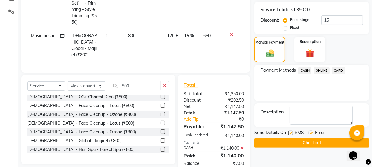
click at [300, 138] on button "Checkout" at bounding box center [311, 142] width 114 height 9
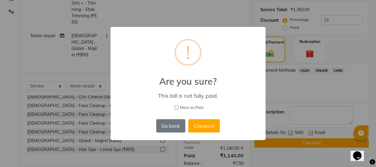
click at [184, 106] on span "Mark as Paid" at bounding box center [192, 108] width 24 height 6
click at [178, 106] on input "Mark as Paid" at bounding box center [176, 108] width 4 height 4
click at [197, 127] on button "Checkout" at bounding box center [203, 125] width 31 height 13
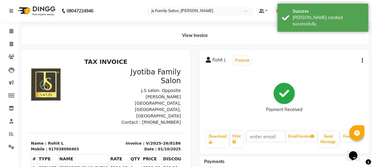
click at [360, 61] on button "button" at bounding box center [361, 61] width 4 height 6
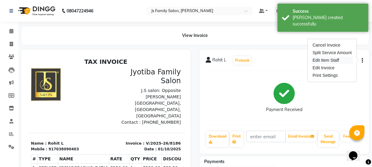
click at [332, 61] on div "Edit Item Staff" at bounding box center [331, 61] width 41 height 8
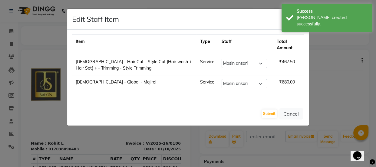
click at [326, 94] on ngb-modal-window "Edit Staff Item × Item Type Staff Total Amount [DEMOGRAPHIC_DATA] - Hair Cut - …" at bounding box center [188, 83] width 376 height 167
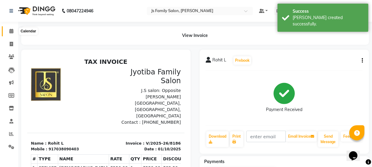
click at [11, 31] on icon at bounding box center [11, 31] width 4 height 5
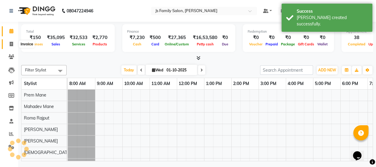
click at [12, 44] on icon at bounding box center [11, 44] width 3 height 5
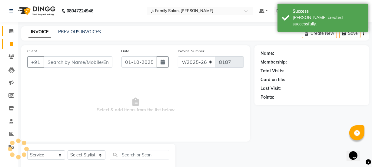
click at [70, 66] on input "Client" at bounding box center [78, 62] width 69 height 12
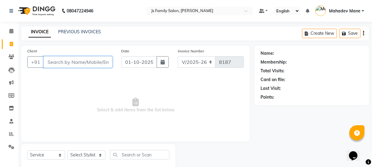
click at [70, 66] on input "Client" at bounding box center [78, 62] width 69 height 12
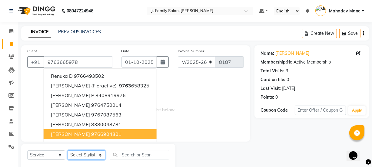
click at [82, 156] on select "Select Stylist [PERSON_NAME] Vaidyakar [PERSON_NAME] [PERSON_NAME] Mane Mosin […" at bounding box center [87, 154] width 38 height 9
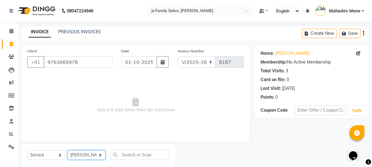
click at [68, 150] on select "Select Stylist [PERSON_NAME] Vaidyakar [PERSON_NAME] [PERSON_NAME] Mane Mosin […" at bounding box center [87, 154] width 38 height 9
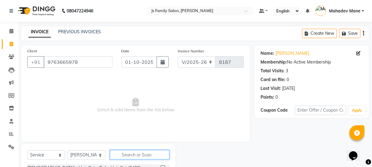
click at [122, 151] on input "text" at bounding box center [139, 154] width 59 height 9
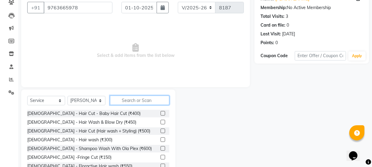
scroll to position [55, 0]
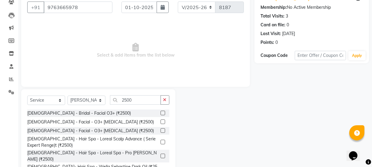
click at [156, 139] on div "[DEMOGRAPHIC_DATA] - Hair Spa - Loreal Scalp Advance ( Serie Expert Renge)t (₹2…" at bounding box center [98, 142] width 142 height 13
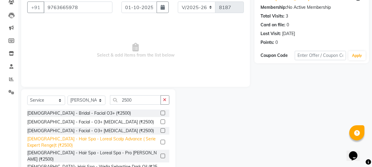
click at [151, 140] on div "[DEMOGRAPHIC_DATA] - Hair Spa - Loreal Scalp Advance ( Serie Expert Renge)t (₹2…" at bounding box center [92, 142] width 131 height 13
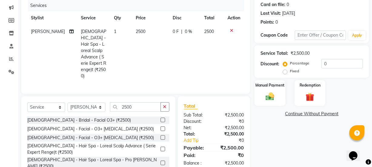
scroll to position [94, 0]
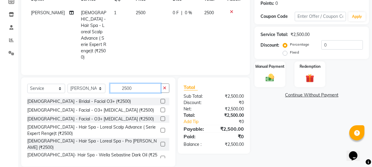
click at [144, 84] on input "2500" at bounding box center [135, 88] width 51 height 9
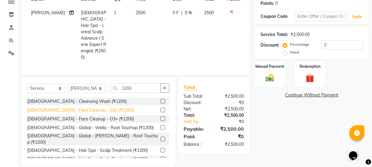
click at [100, 107] on div "[DEMOGRAPHIC_DATA] - Face Cleanup - O3+ (₹1200)" at bounding box center [80, 110] width 107 height 6
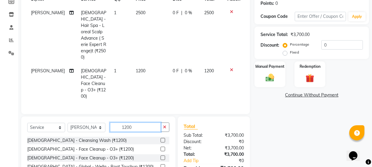
click at [134, 123] on input "1200" at bounding box center [135, 127] width 51 height 9
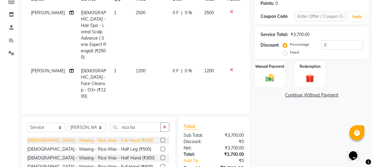
click at [107, 137] on div "[DEMOGRAPHIC_DATA] - Waxing - Rica Wax - Full Hand (₹500)" at bounding box center [90, 140] width 126 height 6
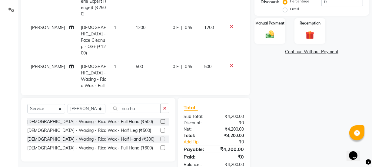
scroll to position [140, 0]
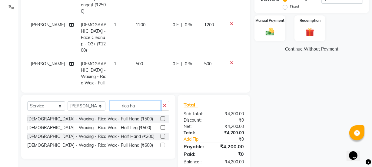
click at [149, 101] on input "rica ha" at bounding box center [135, 105] width 51 height 9
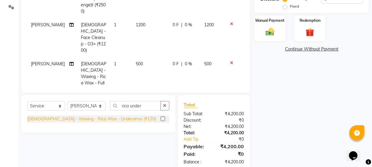
click at [112, 116] on div "[DEMOGRAPHIC_DATA] - Waxing - Rica Wax - Underarms (₹120)" at bounding box center [91, 119] width 129 height 6
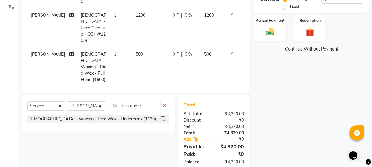
scroll to position [19, 0]
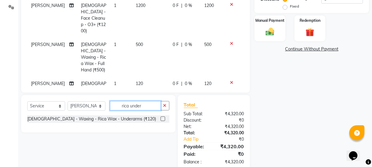
click at [159, 107] on input "rica under" at bounding box center [135, 105] width 51 height 9
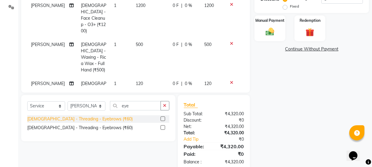
click at [92, 118] on div "[DEMOGRAPHIC_DATA] - Threading - Eyebrows (₹60)" at bounding box center [79, 119] width 105 height 6
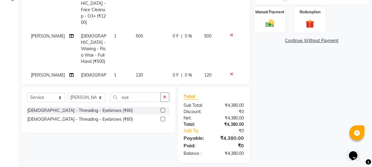
scroll to position [153, 0]
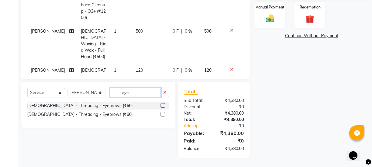
click at [135, 94] on input "eye" at bounding box center [135, 92] width 51 height 9
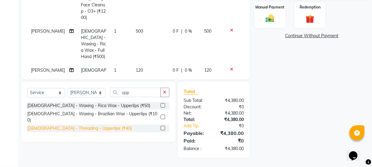
drag, startPoint x: 94, startPoint y: 122, endPoint x: 141, endPoint y: 61, distance: 76.6
click at [94, 125] on div "[DEMOGRAPHIC_DATA] - Threading - Upperlips (₹40)" at bounding box center [79, 128] width 104 height 6
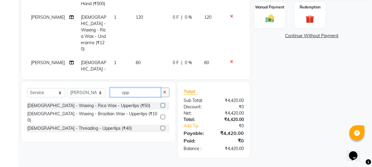
click at [151, 93] on input "upp" at bounding box center [135, 92] width 51 height 9
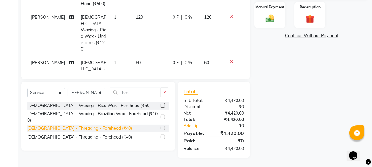
click at [95, 125] on div "[DEMOGRAPHIC_DATA] - Threading - Forehead (₹40)" at bounding box center [79, 128] width 105 height 6
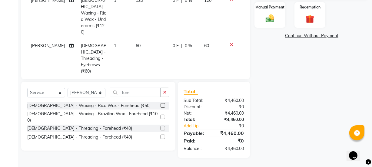
scroll to position [98, 0]
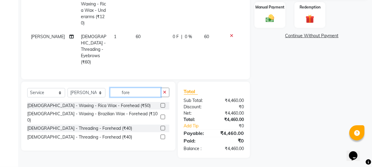
click at [153, 90] on input "fore" at bounding box center [135, 92] width 51 height 9
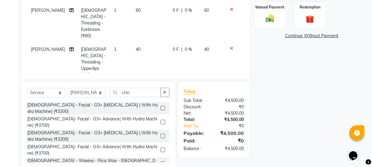
scroll to position [167, 0]
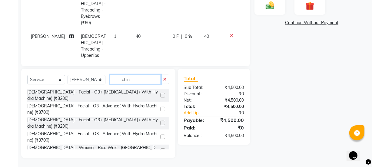
click at [155, 78] on input "chin" at bounding box center [135, 79] width 51 height 9
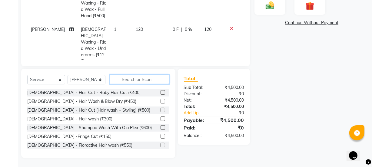
scroll to position [125, 0]
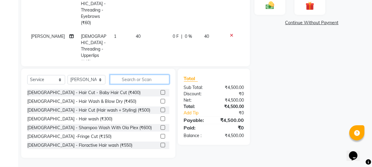
click at [155, 80] on input "text" at bounding box center [139, 79] width 59 height 9
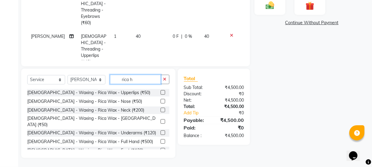
scroll to position [158, 0]
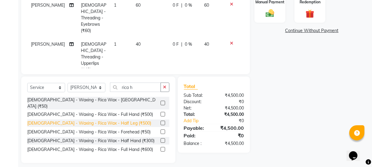
click at [112, 120] on div "[DEMOGRAPHIC_DATA] - Waxing - Rica Wax - Half Leg (₹500)" at bounding box center [89, 123] width 124 height 6
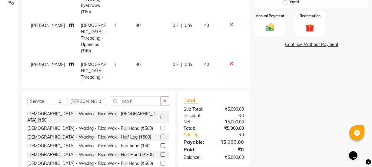
scroll to position [131, 0]
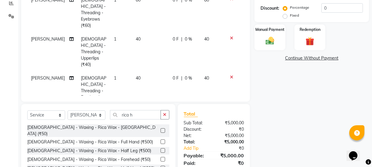
click at [230, 147] on icon at bounding box center [231, 149] width 3 height 4
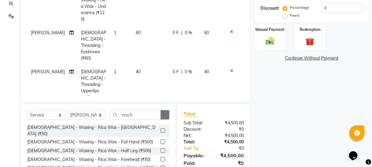
click at [166, 116] on icon "button" at bounding box center [164, 115] width 3 height 4
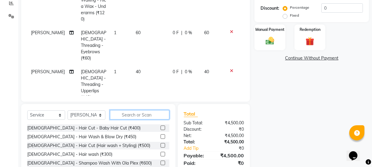
click at [152, 115] on input "text" at bounding box center [139, 114] width 59 height 9
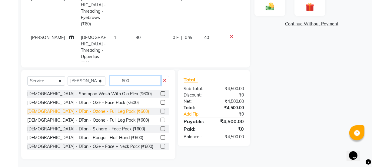
scroll to position [167, 0]
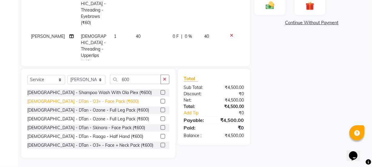
click at [66, 103] on div "[DEMOGRAPHIC_DATA] - DTan - O3+ - Face Pack (₹600)" at bounding box center [82, 101] width 111 height 6
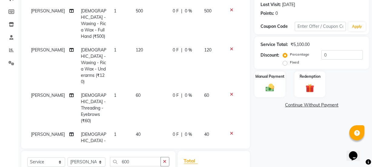
scroll to position [157, 0]
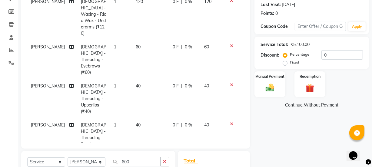
click at [230, 122] on icon at bounding box center [231, 124] width 3 height 4
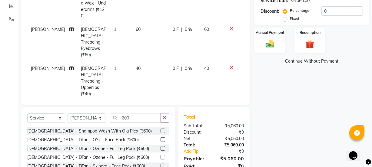
scroll to position [167, 0]
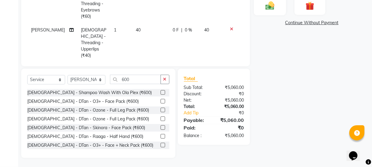
click at [272, 8] on img at bounding box center [270, 5] width 15 height 10
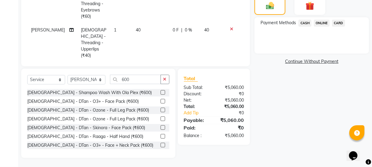
drag, startPoint x: 316, startPoint y: 23, endPoint x: 318, endPoint y: 28, distance: 4.9
click at [317, 23] on span "ONLINE" at bounding box center [322, 23] width 16 height 7
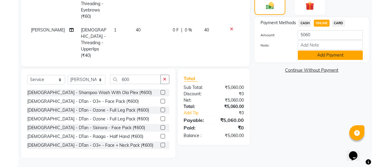
click at [319, 57] on button "Add Payment" at bounding box center [330, 55] width 65 height 9
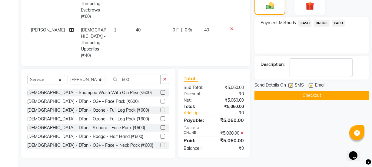
click at [322, 95] on button "Checkout" at bounding box center [311, 95] width 114 height 9
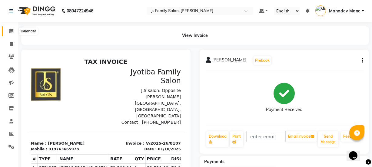
click at [8, 28] on span at bounding box center [11, 31] width 11 height 7
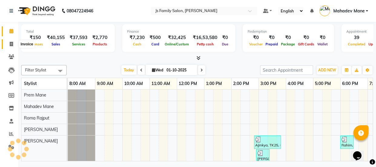
click at [10, 41] on span at bounding box center [11, 44] width 11 height 7
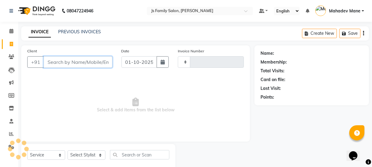
click at [67, 64] on input "Client" at bounding box center [78, 62] width 69 height 12
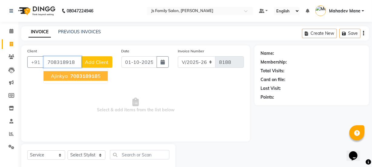
click at [72, 75] on span "708318918" at bounding box center [83, 76] width 27 height 6
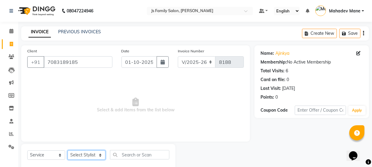
click at [97, 158] on select "Select Stylist [PERSON_NAME] Vaidyakar [PERSON_NAME] [PERSON_NAME] Mane Mosin […" at bounding box center [87, 154] width 38 height 9
click at [68, 150] on select "Select Stylist [PERSON_NAME] Vaidyakar [PERSON_NAME] [PERSON_NAME] Mane Mosin […" at bounding box center [87, 154] width 38 height 9
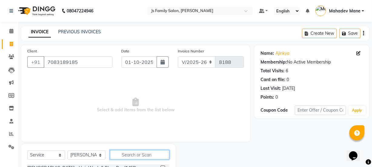
click at [131, 157] on input "text" at bounding box center [139, 154] width 59 height 9
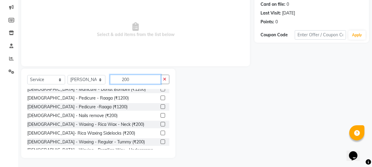
scroll to position [273, 0]
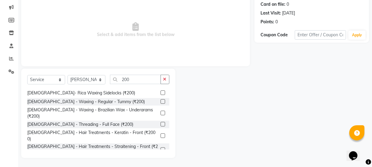
drag, startPoint x: 101, startPoint y: 144, endPoint x: 169, endPoint y: 139, distance: 68.4
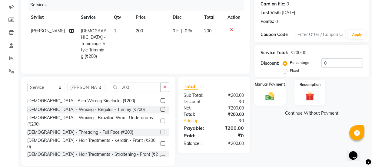
click at [272, 97] on img at bounding box center [270, 96] width 15 height 10
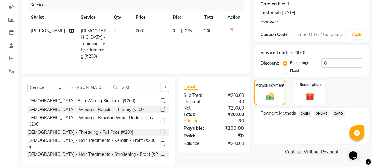
click at [316, 114] on span "ONLINE" at bounding box center [322, 113] width 16 height 7
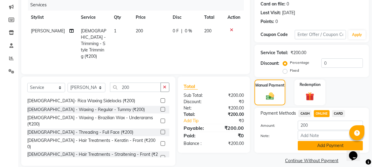
click at [317, 145] on button "Add Payment" at bounding box center [330, 145] width 65 height 9
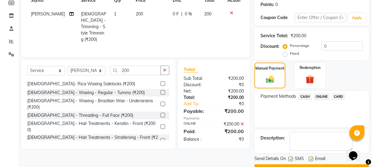
scroll to position [108, 0]
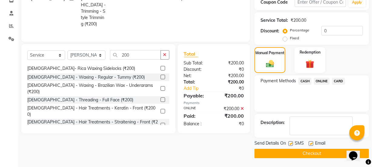
click at [316, 153] on button "Checkout" at bounding box center [311, 153] width 114 height 9
click at [279, 153] on button "Checkout" at bounding box center [311, 153] width 114 height 9
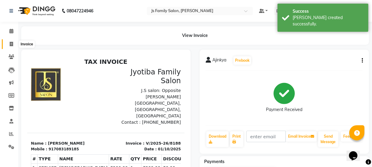
click at [10, 43] on icon at bounding box center [11, 44] width 3 height 5
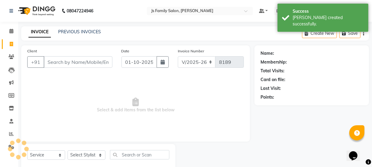
scroll to position [15, 0]
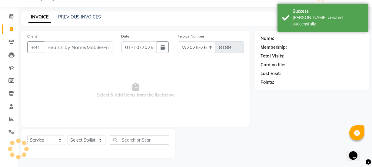
click at [61, 49] on input "Client" at bounding box center [78, 47] width 69 height 12
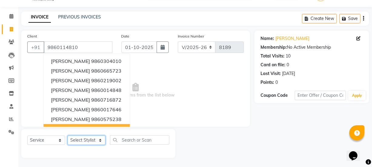
click at [94, 138] on select "Select Stylist [PERSON_NAME] Vaidyakar [PERSON_NAME] [PERSON_NAME] Mane Mosin […" at bounding box center [87, 140] width 38 height 9
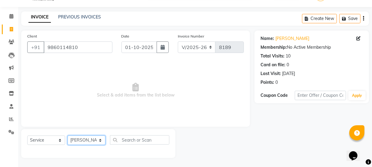
click at [68, 136] on select "Select Stylist [PERSON_NAME] Vaidyakar [PERSON_NAME] [PERSON_NAME] Mane Mosin […" at bounding box center [87, 140] width 38 height 9
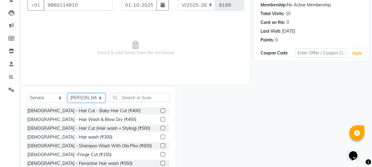
scroll to position [76, 0]
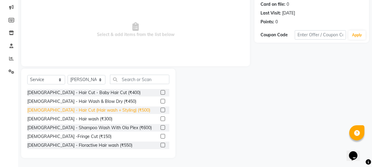
click at [112, 112] on div "[DEMOGRAPHIC_DATA] - Hair Cut (Hair wash + Styling) (₹500)" at bounding box center [88, 110] width 123 height 6
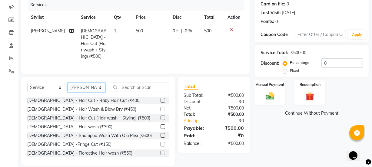
click at [92, 88] on select "Select Stylist [PERSON_NAME] Vaidyakar [PERSON_NAME] [PERSON_NAME] Mane Mosin […" at bounding box center [87, 87] width 38 height 9
click at [68, 83] on select "Select Stylist [PERSON_NAME] Vaidyakar [PERSON_NAME] [PERSON_NAME] Mane Mosin […" at bounding box center [87, 87] width 38 height 9
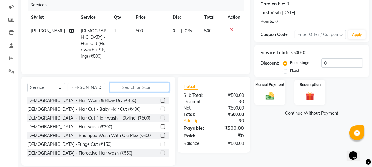
click at [125, 83] on input "text" at bounding box center [139, 87] width 59 height 9
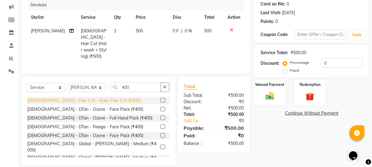
click at [103, 97] on div "[DEMOGRAPHIC_DATA] - Hair Cut - Baby Hair Cut (₹400)" at bounding box center [83, 100] width 113 height 6
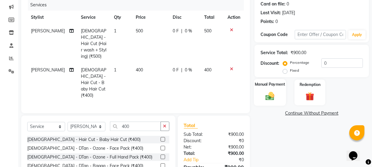
click at [275, 99] on img at bounding box center [270, 96] width 15 height 10
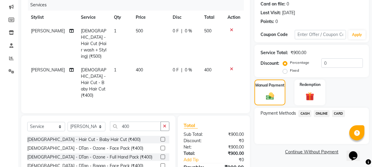
drag, startPoint x: 317, startPoint y: 112, endPoint x: 319, endPoint y: 117, distance: 5.6
click at [318, 114] on span "ONLINE" at bounding box center [322, 113] width 16 height 7
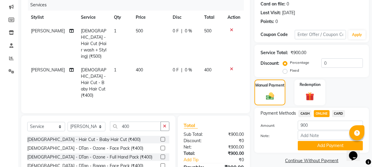
click at [324, 143] on button "Add Payment" at bounding box center [330, 145] width 65 height 9
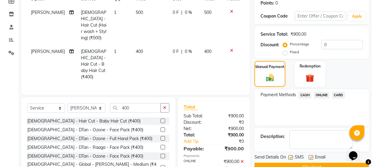
scroll to position [114, 0]
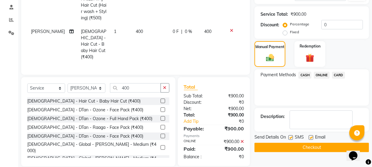
click at [325, 149] on button "Checkout" at bounding box center [311, 147] width 114 height 9
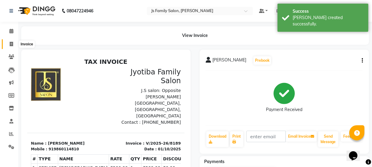
click at [15, 44] on span at bounding box center [11, 44] width 11 height 7
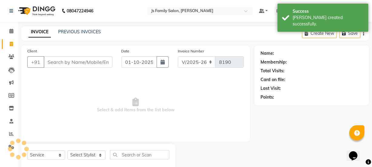
scroll to position [15, 0]
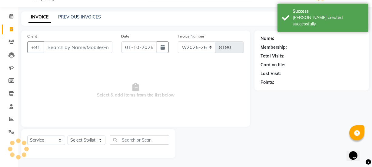
click at [56, 48] on input "Client" at bounding box center [78, 47] width 69 height 12
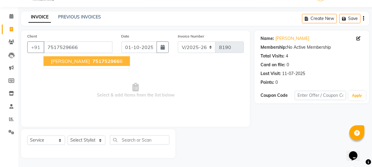
click at [64, 58] on span "[PERSON_NAME]" at bounding box center [70, 61] width 39 height 6
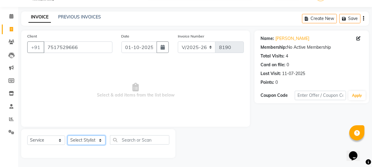
click at [79, 137] on select "Select Stylist [PERSON_NAME] Vaidyakar [PERSON_NAME] [PERSON_NAME] Mane Mosin […" at bounding box center [87, 140] width 38 height 9
click at [68, 136] on select "Select Stylist [PERSON_NAME] Vaidyakar [PERSON_NAME] [PERSON_NAME] Mane Mosin […" at bounding box center [87, 140] width 38 height 9
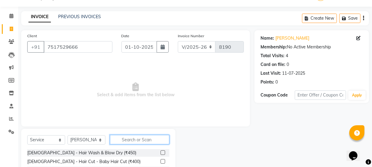
drag, startPoint x: 123, startPoint y: 137, endPoint x: 138, endPoint y: 136, distance: 15.2
click at [127, 137] on input "text" at bounding box center [139, 139] width 59 height 9
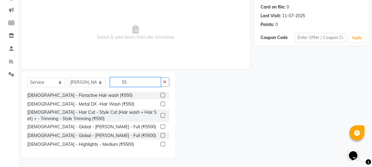
scroll to position [73, 0]
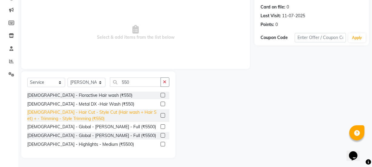
click at [153, 121] on div "[DEMOGRAPHIC_DATA] - Hair Cut - Style Cut (Hair wash + Hair Set) + - Trimming -…" at bounding box center [92, 115] width 131 height 13
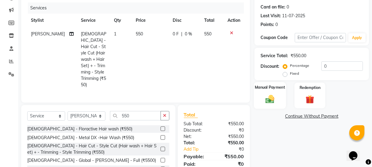
click at [261, 98] on div "Manual Payment" at bounding box center [270, 95] width 32 height 27
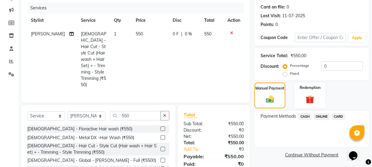
drag, startPoint x: 321, startPoint y: 117, endPoint x: 321, endPoint y: 121, distance: 4.8
click at [321, 118] on span "ONLINE" at bounding box center [322, 116] width 16 height 7
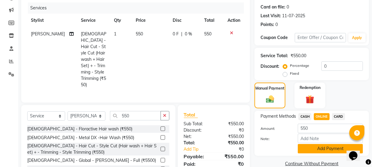
click at [319, 147] on button "Add Payment" at bounding box center [330, 148] width 65 height 9
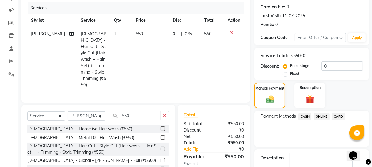
scroll to position [108, 0]
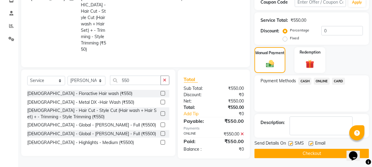
click at [317, 149] on button "Checkout" at bounding box center [311, 153] width 114 height 9
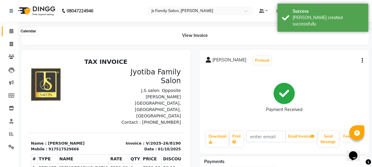
click at [10, 33] on icon at bounding box center [11, 31] width 4 height 5
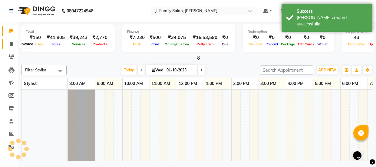
click at [10, 46] on icon at bounding box center [11, 44] width 3 height 5
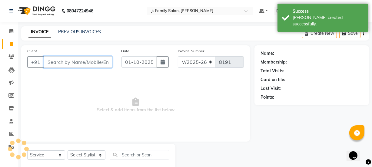
click at [63, 62] on input "Client" at bounding box center [78, 62] width 69 height 12
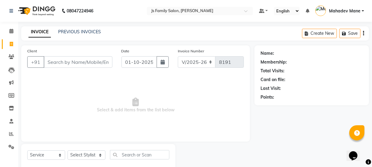
drag, startPoint x: 66, startPoint y: 79, endPoint x: 66, endPoint y: 70, distance: 8.5
click at [66, 73] on div "Client +91 Date [DATE] Invoice Number V/2025 V/[PHONE_NUMBER] Select & add item…" at bounding box center [135, 93] width 229 height 96
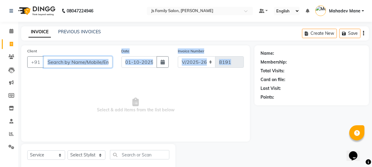
click at [64, 65] on input "Client" at bounding box center [78, 62] width 69 height 12
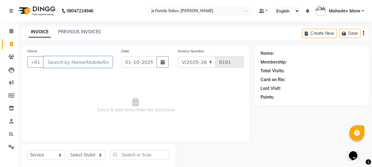
click at [64, 62] on input "Client" at bounding box center [78, 62] width 69 height 12
click at [69, 66] on input "Client" at bounding box center [78, 62] width 69 height 12
click at [6, 29] on span at bounding box center [11, 31] width 11 height 7
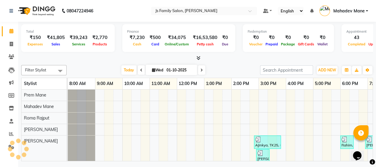
scroll to position [0, 49]
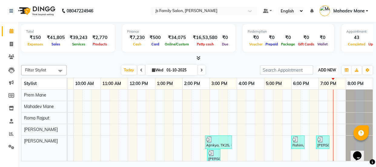
click at [331, 68] on span "ADD NEW" at bounding box center [327, 70] width 18 height 5
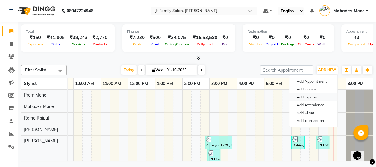
click at [312, 96] on link "Add Expense" at bounding box center [313, 97] width 48 height 8
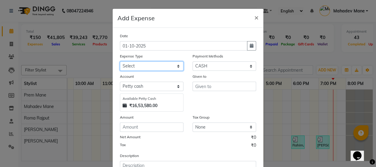
click at [163, 68] on select "Select Advance salary Advance salary ajaj Bank charges Car maintenance Cash tra…" at bounding box center [152, 65] width 64 height 9
click at [120, 62] on select "Select Advance salary Advance salary ajaj Bank charges Car maintenance Cash tra…" at bounding box center [152, 65] width 64 height 9
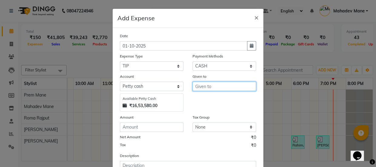
drag, startPoint x: 209, startPoint y: 82, endPoint x: 208, endPoint y: 93, distance: 10.9
click at [209, 83] on input "text" at bounding box center [225, 86] width 64 height 9
click at [208, 93] on div "Given to" at bounding box center [224, 92] width 73 height 38
click at [208, 90] on input "text" at bounding box center [225, 86] width 64 height 9
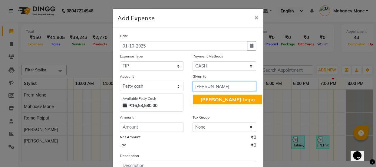
click at [210, 101] on span "[PERSON_NAME]" at bounding box center [220, 100] width 41 height 6
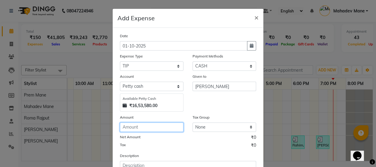
click at [158, 131] on input "number" at bounding box center [152, 127] width 64 height 9
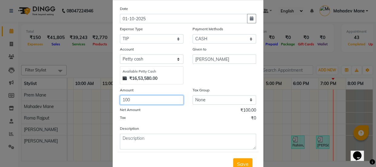
scroll to position [50, 0]
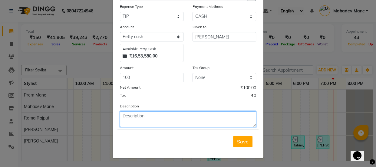
click at [188, 124] on textarea at bounding box center [188, 119] width 136 height 16
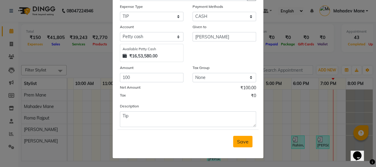
click at [237, 139] on span "Save" at bounding box center [243, 142] width 12 height 6
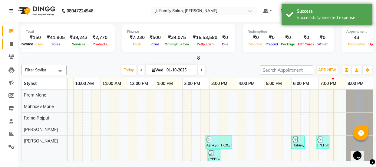
click at [10, 45] on icon at bounding box center [11, 44] width 3 height 5
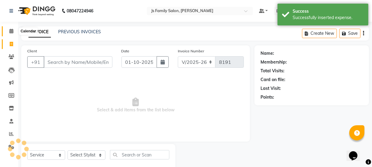
click at [10, 32] on icon at bounding box center [11, 31] width 4 height 5
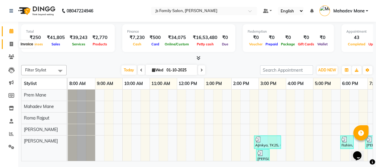
click at [9, 43] on span at bounding box center [11, 44] width 11 height 7
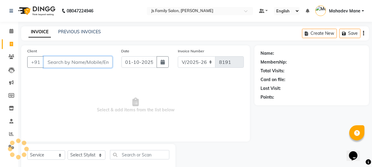
click at [67, 62] on input "Client" at bounding box center [78, 62] width 69 height 12
click at [93, 64] on input "Client" at bounding box center [78, 62] width 69 height 12
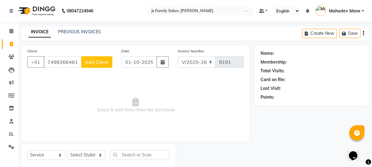
click at [93, 64] on span "Add Client" at bounding box center [97, 62] width 24 height 6
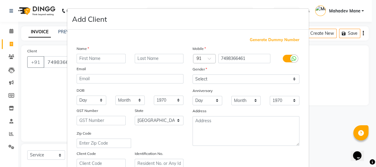
click at [91, 60] on input "text" at bounding box center [101, 58] width 49 height 9
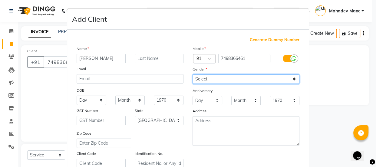
click at [210, 78] on select "Select [DEMOGRAPHIC_DATA] [DEMOGRAPHIC_DATA] Other Prefer Not To Say" at bounding box center [246, 78] width 107 height 9
click at [193, 74] on select "Select [DEMOGRAPHIC_DATA] [DEMOGRAPHIC_DATA] Other Prefer Not To Say" at bounding box center [246, 78] width 107 height 9
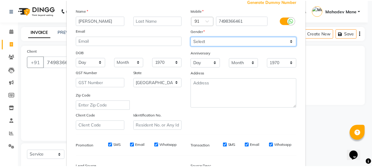
scroll to position [110, 0]
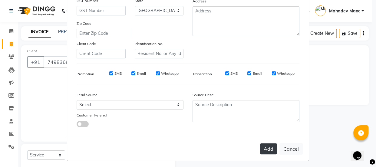
click at [268, 147] on button "Add" at bounding box center [268, 149] width 17 height 11
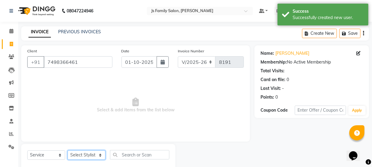
click at [98, 154] on select "Select Stylist [PERSON_NAME] Vaidyakar [PERSON_NAME] [PERSON_NAME] Mane Mosin […" at bounding box center [87, 154] width 38 height 9
click at [68, 150] on select "Select Stylist [PERSON_NAME] Vaidyakar [PERSON_NAME] [PERSON_NAME] Mane Mosin […" at bounding box center [87, 154] width 38 height 9
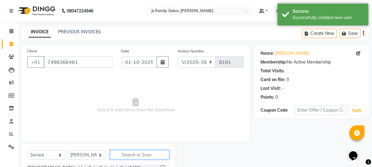
click at [132, 153] on input "text" at bounding box center [139, 154] width 59 height 9
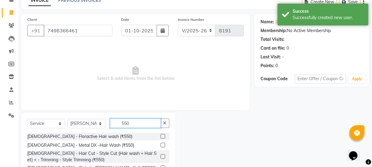
scroll to position [73, 0]
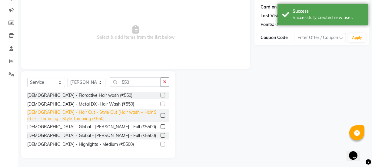
click at [145, 111] on div "[DEMOGRAPHIC_DATA] - Hair Cut - Style Cut (Hair wash + Hair Set) + - Trimming -…" at bounding box center [92, 115] width 131 height 13
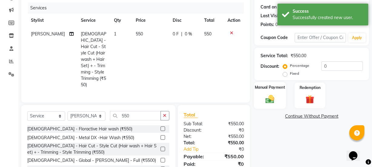
click at [279, 100] on div "Manual Payment" at bounding box center [270, 95] width 32 height 27
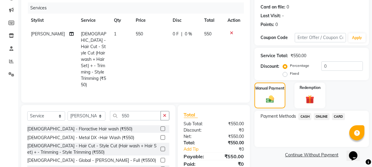
click at [309, 116] on span "CASH" at bounding box center [304, 116] width 13 height 7
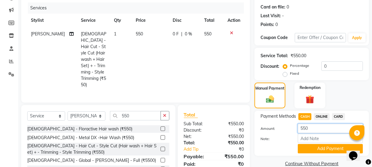
click at [305, 129] on input "550" at bounding box center [330, 128] width 65 height 9
click at [315, 151] on button "Add Payment" at bounding box center [330, 148] width 65 height 9
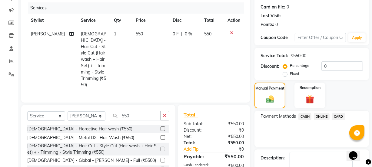
click at [320, 112] on div "Payment Methods CASH ONLINE CARD" at bounding box center [311, 129] width 114 height 36
drag, startPoint x: 320, startPoint y: 114, endPoint x: 320, endPoint y: 120, distance: 5.8
click at [320, 114] on span "ONLINE" at bounding box center [322, 116] width 16 height 7
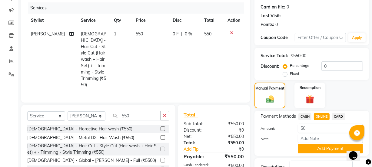
click at [323, 153] on div "Payment Methods CASH ONLINE CARD Amount: 50 Note: Add Payment" at bounding box center [311, 133] width 114 height 45
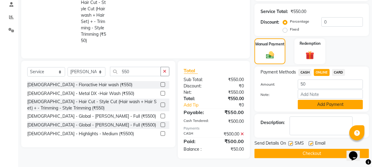
click at [321, 107] on button "Add Payment" at bounding box center [330, 104] width 65 height 9
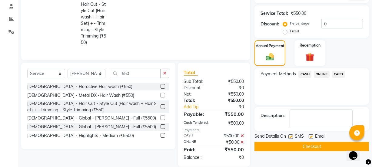
click at [322, 145] on button "Checkout" at bounding box center [311, 146] width 114 height 9
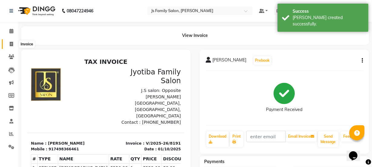
click at [11, 41] on span at bounding box center [11, 44] width 11 height 7
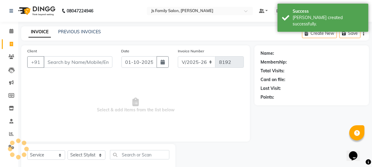
scroll to position [15, 0]
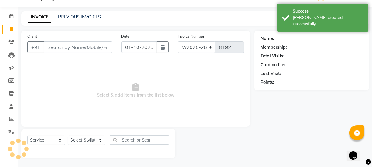
click at [65, 48] on input "Client" at bounding box center [78, 47] width 69 height 12
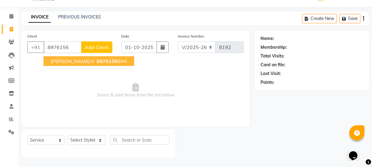
click at [71, 58] on span "[PERSON_NAME] K" at bounding box center [72, 61] width 43 height 6
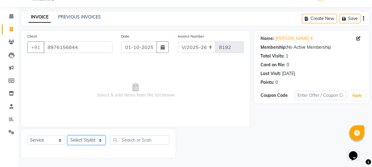
click at [88, 139] on select "Select Stylist [PERSON_NAME] Vaidyakar [PERSON_NAME] [PERSON_NAME] Mane Mosin […" at bounding box center [87, 140] width 38 height 9
click at [68, 136] on select "Select Stylist [PERSON_NAME] Vaidyakar [PERSON_NAME] [PERSON_NAME] Mane Mosin […" at bounding box center [87, 140] width 38 height 9
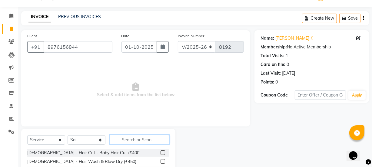
click at [118, 141] on input "text" at bounding box center [139, 139] width 59 height 9
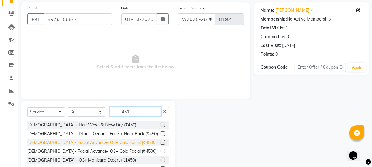
scroll to position [68, 0]
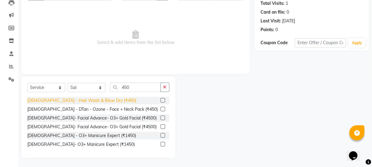
click at [96, 101] on div "[DEMOGRAPHIC_DATA] - Hair Wash & Blow Dry (₹450)" at bounding box center [81, 100] width 109 height 6
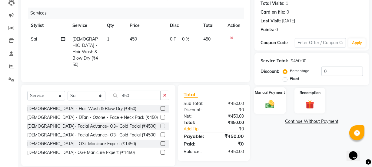
click at [274, 107] on img at bounding box center [270, 104] width 15 height 10
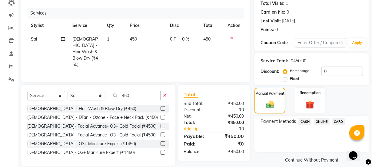
click at [305, 123] on span "CASH" at bounding box center [304, 121] width 13 height 7
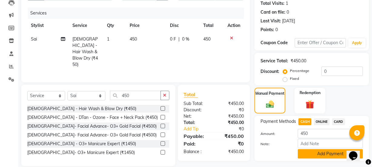
click at [314, 150] on button "Add Payment" at bounding box center [330, 153] width 65 height 9
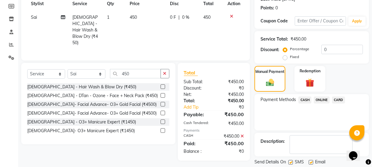
scroll to position [108, 0]
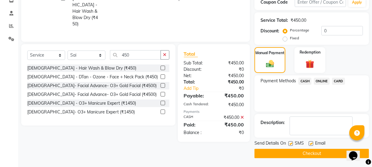
click at [313, 151] on button "Checkout" at bounding box center [311, 153] width 114 height 9
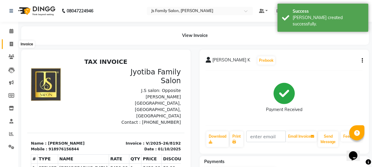
click at [11, 46] on icon at bounding box center [11, 44] width 3 height 5
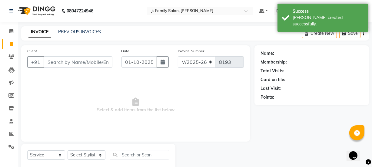
scroll to position [15, 0]
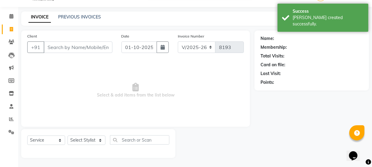
click at [66, 42] on input "Client" at bounding box center [78, 47] width 69 height 12
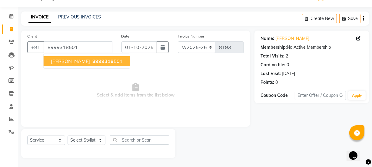
click at [75, 56] on button "[PERSON_NAME] 8999318 501" at bounding box center [87, 61] width 86 height 10
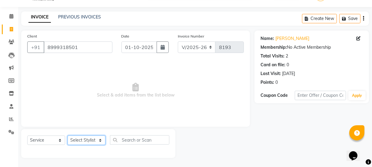
click at [83, 140] on select "Select Stylist [PERSON_NAME] Vaidyakar [PERSON_NAME] [PERSON_NAME] Mane Mosin […" at bounding box center [87, 140] width 38 height 9
click at [68, 136] on select "Select Stylist [PERSON_NAME] Vaidyakar [PERSON_NAME] [PERSON_NAME] Mane Mosin […" at bounding box center [87, 140] width 38 height 9
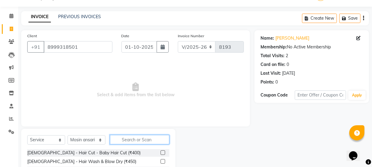
click at [130, 140] on input "text" at bounding box center [139, 139] width 59 height 9
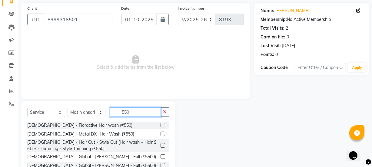
scroll to position [73, 0]
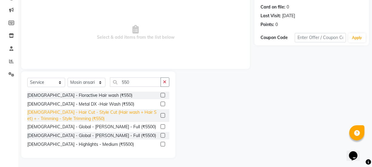
click at [134, 114] on div "[DEMOGRAPHIC_DATA] - Hair Cut - Style Cut (Hair wash + Hair Set) + - Trimming -…" at bounding box center [92, 115] width 131 height 13
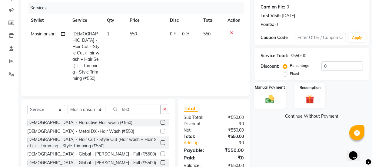
click at [272, 97] on img at bounding box center [270, 99] width 15 height 10
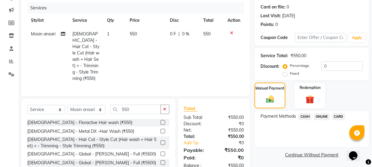
click at [315, 117] on span "ONLINE" at bounding box center [322, 116] width 16 height 7
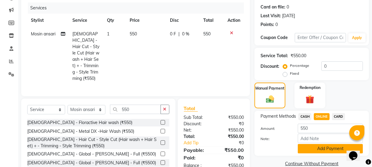
click at [315, 148] on button "Add Payment" at bounding box center [330, 148] width 65 height 9
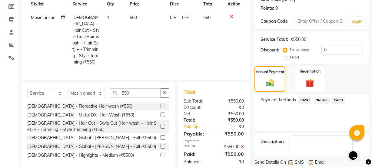
scroll to position [108, 0]
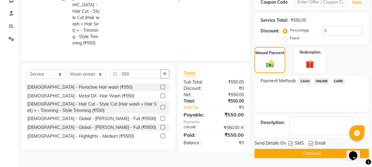
click at [315, 155] on button "Checkout" at bounding box center [311, 153] width 114 height 9
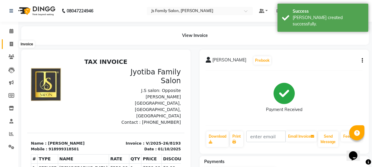
click at [10, 41] on span at bounding box center [11, 44] width 11 height 7
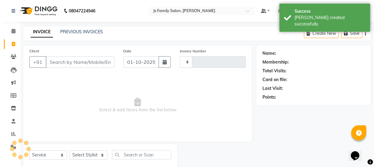
scroll to position [15, 0]
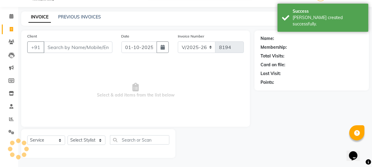
click at [69, 48] on input "Client" at bounding box center [78, 47] width 69 height 12
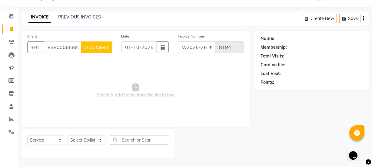
click at [88, 50] on span "Add Client" at bounding box center [97, 47] width 24 height 6
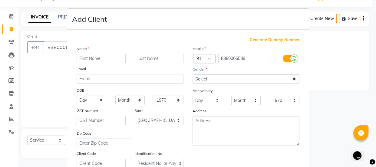
click at [88, 58] on input "text" at bounding box center [101, 58] width 49 height 9
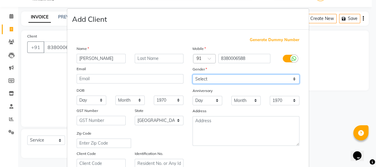
click at [199, 80] on select "Select [DEMOGRAPHIC_DATA] [DEMOGRAPHIC_DATA] Other Prefer Not To Say" at bounding box center [246, 78] width 107 height 9
click at [193, 74] on select "Select [DEMOGRAPHIC_DATA] [DEMOGRAPHIC_DATA] Other Prefer Not To Say" at bounding box center [246, 78] width 107 height 9
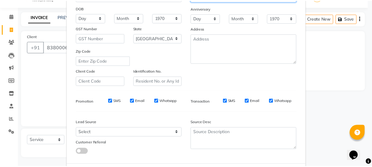
scroll to position [114, 0]
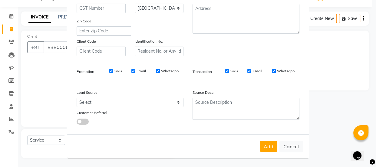
click at [268, 147] on button "Add" at bounding box center [268, 146] width 17 height 11
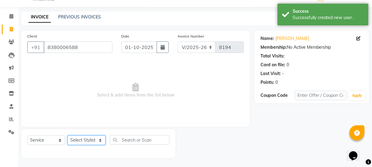
click at [79, 141] on select "Select Stylist [PERSON_NAME] Vaidyakar [PERSON_NAME] [PERSON_NAME] Mane Mosin […" at bounding box center [87, 140] width 38 height 9
click at [68, 136] on select "Select Stylist [PERSON_NAME] Vaidyakar [PERSON_NAME] [PERSON_NAME] Mane Mosin […" at bounding box center [87, 140] width 38 height 9
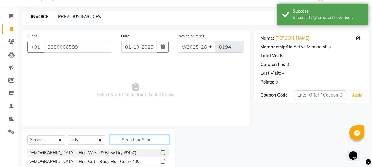
click at [140, 140] on input "text" at bounding box center [139, 139] width 59 height 9
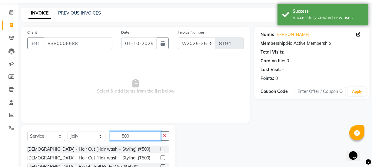
scroll to position [70, 0]
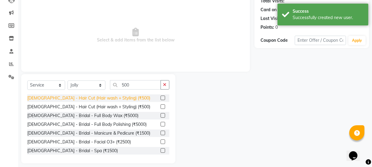
click at [116, 98] on div "[DEMOGRAPHIC_DATA] - Hair Cut (Hair wash + Styling) (₹500)" at bounding box center [88, 98] width 123 height 6
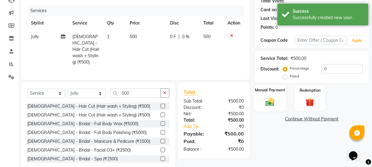
click at [268, 88] on label "Manual Payment" at bounding box center [270, 90] width 30 height 6
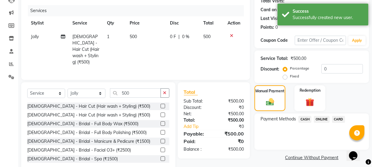
click at [316, 117] on span "ONLINE" at bounding box center [322, 119] width 16 height 7
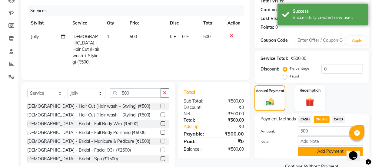
click at [322, 151] on button "Add Payment" at bounding box center [330, 151] width 65 height 9
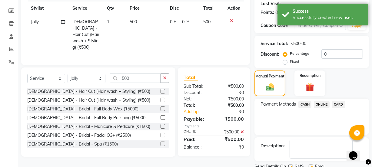
scroll to position [108, 0]
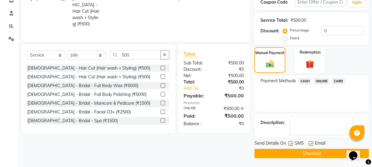
click at [320, 156] on button "Checkout" at bounding box center [311, 153] width 114 height 9
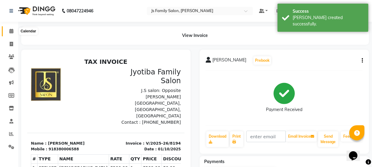
click at [10, 30] on icon at bounding box center [11, 31] width 4 height 5
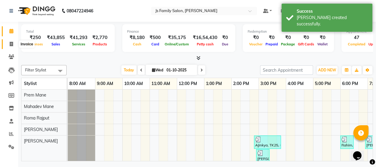
click at [11, 42] on icon at bounding box center [11, 44] width 3 height 5
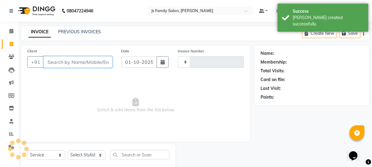
click at [57, 64] on input "Client" at bounding box center [78, 62] width 69 height 12
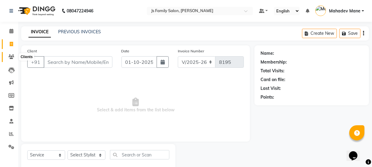
click at [11, 56] on icon at bounding box center [11, 56] width 6 height 5
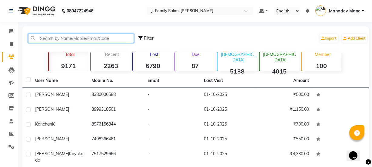
click at [72, 39] on input "text" at bounding box center [81, 38] width 106 height 9
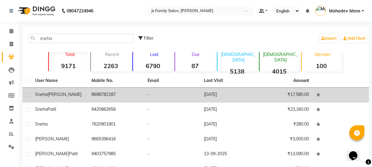
click at [79, 92] on div "[PERSON_NAME]" at bounding box center [59, 94] width 49 height 6
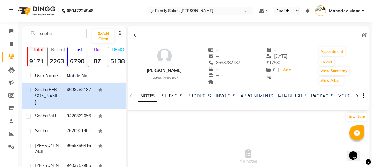
click at [180, 94] on link "SERVICES" at bounding box center [172, 95] width 21 height 5
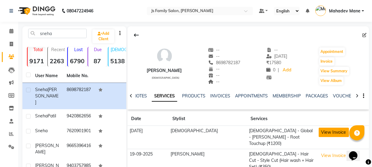
click at [328, 134] on button "View Invoice" at bounding box center [334, 132] width 30 height 9
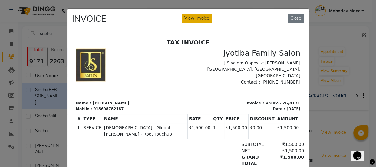
drag, startPoint x: 198, startPoint y: 20, endPoint x: 197, endPoint y: 5, distance: 14.2
click at [198, 20] on button "View Invoice" at bounding box center [197, 18] width 30 height 9
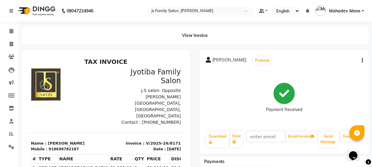
click at [359, 61] on button "button" at bounding box center [361, 61] width 4 height 6
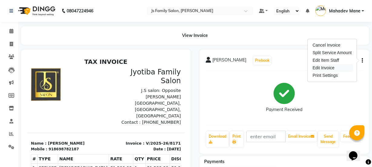
click at [332, 69] on div "Edit Invoice" at bounding box center [331, 68] width 41 height 8
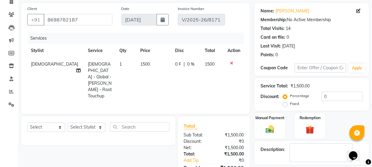
scroll to position [81, 0]
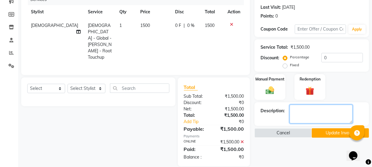
click at [305, 115] on textarea at bounding box center [320, 114] width 63 height 19
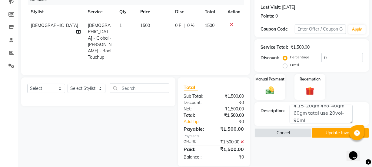
click at [321, 131] on button "Update Invoice" at bounding box center [340, 132] width 57 height 9
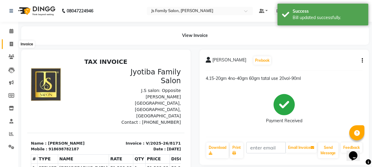
click at [10, 45] on icon at bounding box center [11, 44] width 3 height 5
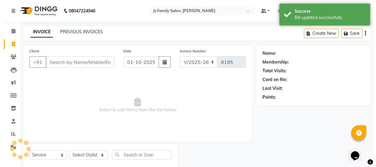
scroll to position [15, 0]
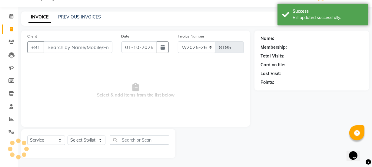
click at [78, 48] on input "Client" at bounding box center [78, 47] width 69 height 12
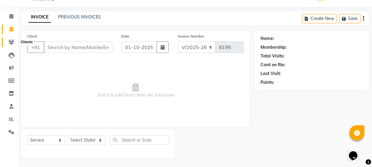
click at [13, 41] on icon at bounding box center [11, 42] width 6 height 5
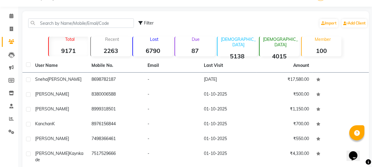
click at [326, 49] on strong "100" at bounding box center [322, 51] width 40 height 8
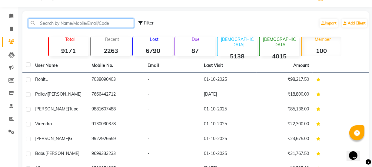
click at [111, 22] on input "text" at bounding box center [81, 22] width 106 height 9
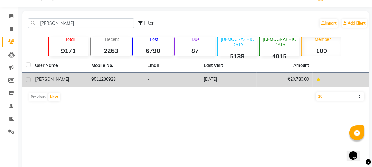
click at [145, 86] on td "-" at bounding box center [172, 80] width 56 height 15
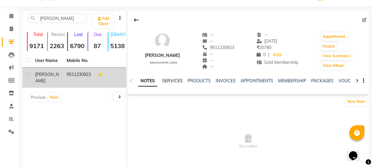
click at [175, 82] on link "SERVICES" at bounding box center [172, 80] width 21 height 5
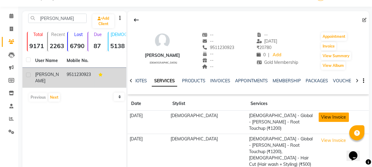
click at [322, 117] on button "View Invoice" at bounding box center [334, 117] width 30 height 9
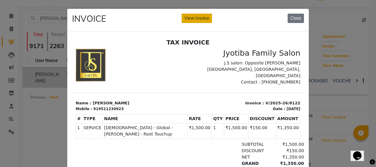
drag, startPoint x: 196, startPoint y: 20, endPoint x: 157, endPoint y: 7, distance: 41.9
click at [196, 20] on button "View Invoice" at bounding box center [197, 18] width 30 height 9
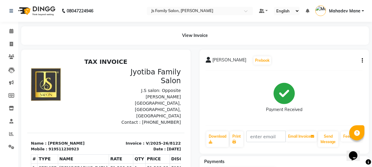
click at [361, 60] on button "button" at bounding box center [361, 61] width 4 height 6
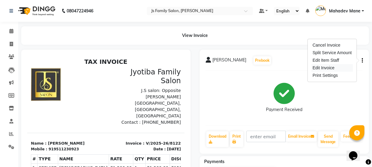
click at [321, 69] on div "Edit Invoice" at bounding box center [331, 68] width 41 height 8
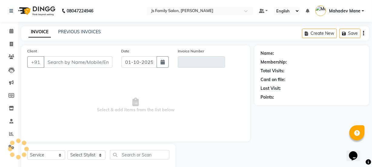
scroll to position [15, 0]
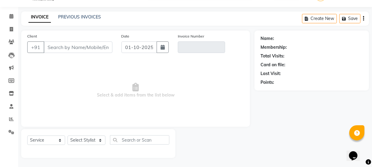
click at [74, 45] on input "Client" at bounding box center [78, 47] width 69 height 12
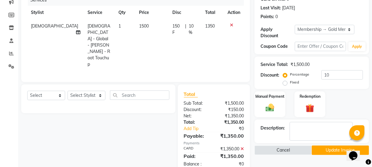
scroll to position [81, 0]
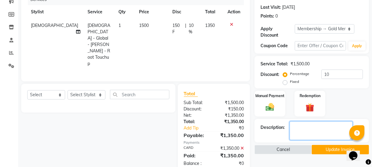
click at [296, 129] on textarea at bounding box center [320, 130] width 63 height 19
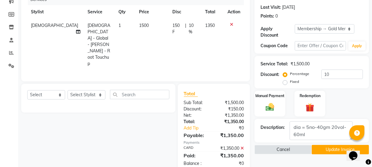
click at [332, 148] on button "Update Invoice" at bounding box center [340, 149] width 57 height 9
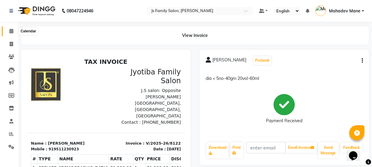
click at [8, 31] on span at bounding box center [11, 31] width 11 height 7
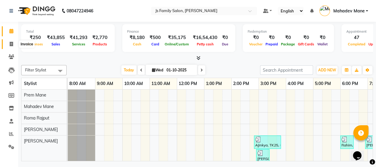
click at [10, 44] on icon at bounding box center [11, 44] width 3 height 5
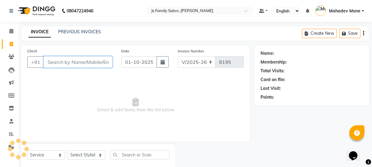
click at [79, 58] on input "Client" at bounding box center [78, 62] width 69 height 12
click at [66, 61] on input "Client" at bounding box center [78, 62] width 69 height 12
click at [83, 63] on input "Client" at bounding box center [78, 62] width 69 height 12
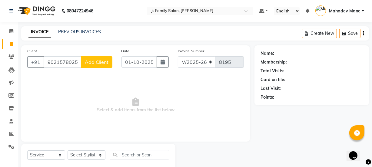
click at [99, 62] on span "Add Client" at bounding box center [97, 62] width 24 height 6
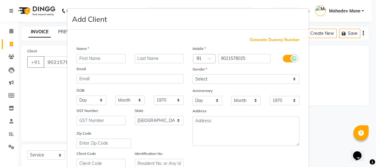
click at [98, 60] on input "text" at bounding box center [101, 58] width 49 height 9
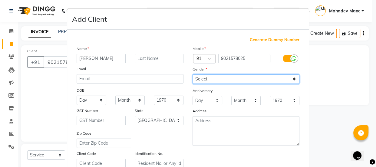
click at [216, 80] on select "Select [DEMOGRAPHIC_DATA] [DEMOGRAPHIC_DATA] Other Prefer Not To Say" at bounding box center [246, 78] width 107 height 9
click at [193, 74] on select "Select [DEMOGRAPHIC_DATA] [DEMOGRAPHIC_DATA] Other Prefer Not To Say" at bounding box center [246, 78] width 107 height 9
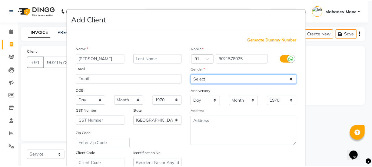
scroll to position [110, 0]
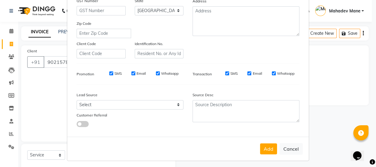
drag, startPoint x: 266, startPoint y: 152, endPoint x: 178, endPoint y: 167, distance: 88.9
click at [265, 152] on button "Add" at bounding box center [268, 149] width 17 height 11
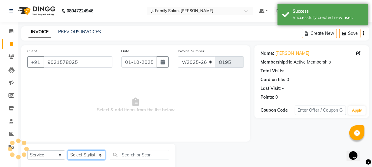
click at [82, 155] on select "Select Stylist [PERSON_NAME] Vaidyakar [PERSON_NAME] [PERSON_NAME] Mane Mosin […" at bounding box center [87, 154] width 38 height 9
click at [68, 150] on select "Select Stylist [PERSON_NAME] Vaidyakar [PERSON_NAME] [PERSON_NAME] Mane Mosin […" at bounding box center [87, 154] width 38 height 9
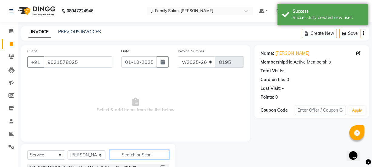
click at [118, 156] on input "text" at bounding box center [139, 154] width 59 height 9
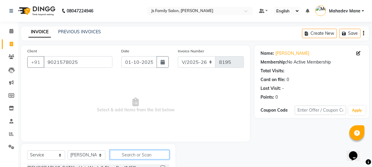
click at [127, 157] on input "text" at bounding box center [139, 154] width 59 height 9
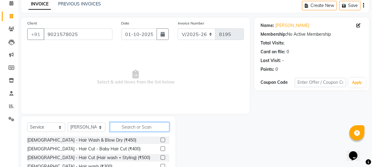
scroll to position [76, 0]
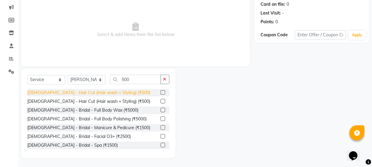
click at [111, 92] on div "[DEMOGRAPHIC_DATA] - Hair Cut (Hair wash + Styling) (₹500)" at bounding box center [88, 93] width 123 height 6
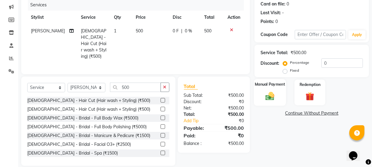
click at [281, 98] on div "Manual Payment" at bounding box center [270, 92] width 32 height 27
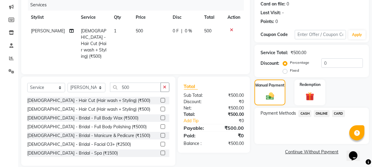
drag, startPoint x: 321, startPoint y: 112, endPoint x: 324, endPoint y: 117, distance: 5.8
click at [323, 115] on span "ONLINE" at bounding box center [322, 113] width 16 height 7
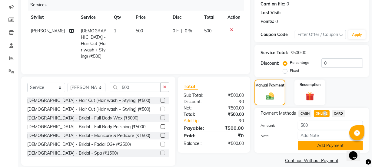
click at [325, 142] on button "Add Payment" at bounding box center [330, 145] width 65 height 9
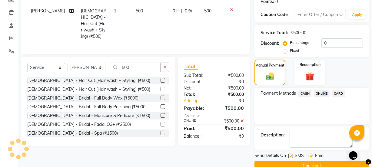
scroll to position [108, 0]
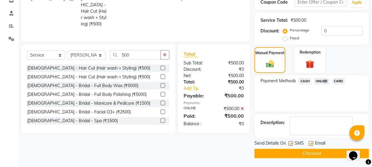
click at [318, 153] on button "Checkout" at bounding box center [311, 153] width 114 height 9
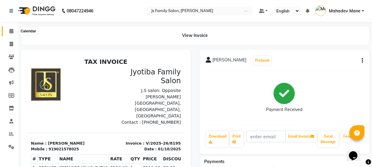
click at [7, 31] on span at bounding box center [11, 31] width 11 height 7
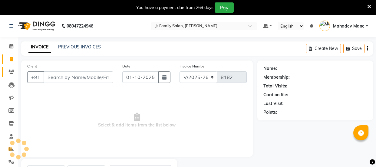
click at [12, 71] on icon at bounding box center [11, 72] width 6 height 5
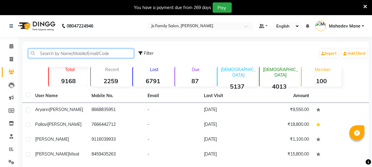
click at [81, 53] on input "text" at bounding box center [81, 53] width 106 height 9
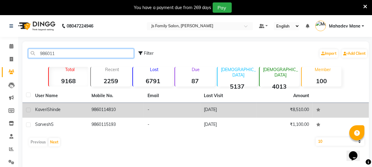
type input "986011"
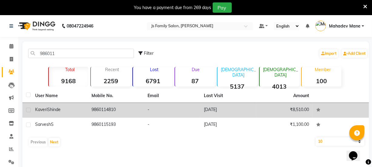
click at [95, 114] on td "9860114810" at bounding box center [116, 110] width 56 height 15
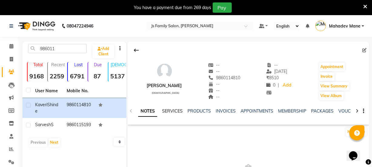
click at [179, 111] on link "SERVICES" at bounding box center [172, 110] width 21 height 5
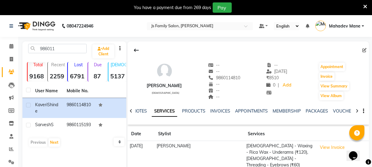
click at [121, 76] on strong "5137" at bounding box center [117, 76] width 18 height 8
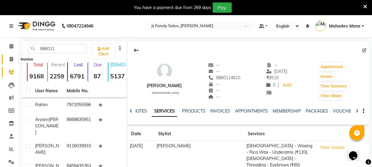
click at [10, 60] on icon at bounding box center [11, 59] width 3 height 5
select select "3729"
select select "service"
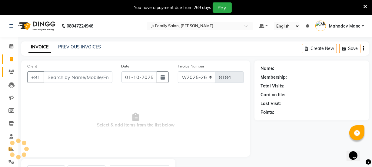
scroll to position [30, 0]
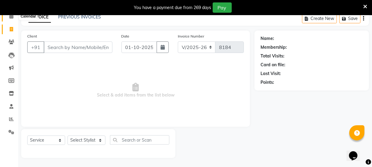
click at [12, 18] on span at bounding box center [11, 16] width 11 height 7
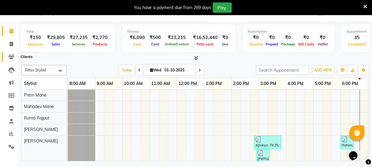
click at [9, 60] on span at bounding box center [11, 57] width 11 height 7
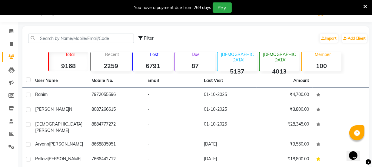
click at [327, 58] on div "Member 100" at bounding box center [321, 62] width 40 height 20
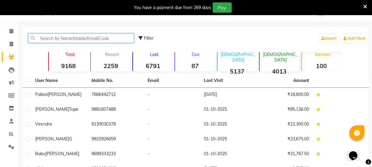
click at [76, 40] on input "text" at bounding box center [81, 38] width 106 height 9
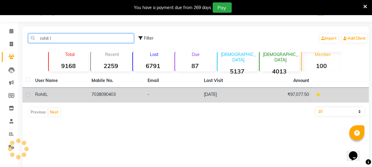
type input "rohit l"
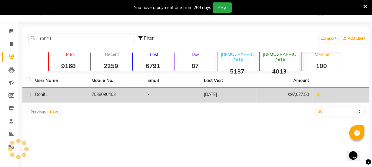
click at [103, 96] on td "7038090403" at bounding box center [116, 95] width 56 height 15
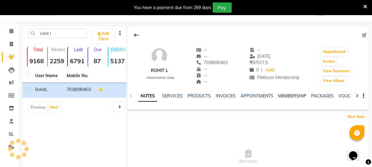
click at [282, 96] on link "MEMBERSHIP" at bounding box center [292, 95] width 28 height 5
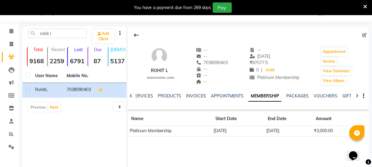
click at [363, 5] on icon at bounding box center [365, 6] width 4 height 5
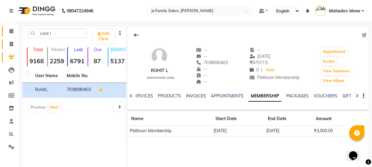
drag, startPoint x: 5, startPoint y: 29, endPoint x: 9, endPoint y: 42, distance: 13.4
click at [6, 29] on link "Calendar" at bounding box center [9, 31] width 15 height 10
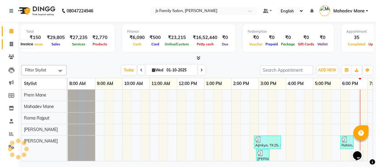
click at [9, 42] on span at bounding box center [11, 44] width 11 height 7
select select "service"
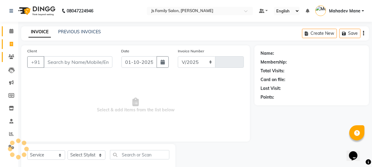
select select "3729"
type input "8184"
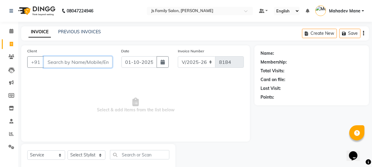
click at [51, 62] on input "Client" at bounding box center [78, 62] width 69 height 12
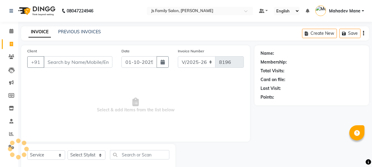
select select "3729"
select select "service"
click at [54, 61] on input "Client" at bounding box center [78, 62] width 69 height 12
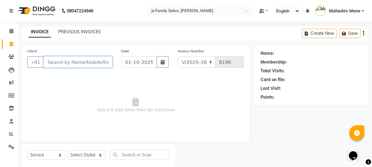
click at [54, 61] on input "Client" at bounding box center [78, 62] width 69 height 12
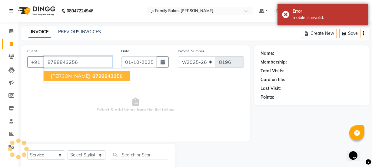
type input "8788843256"
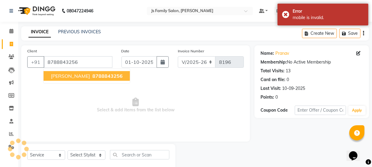
click at [55, 75] on span "PRANAV" at bounding box center [70, 76] width 39 height 6
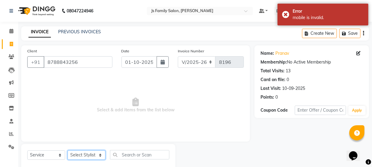
click at [79, 157] on select "Select Stylist [PERSON_NAME] Vaidyakar [PERSON_NAME] [PERSON_NAME] Mane Mosin […" at bounding box center [87, 154] width 38 height 9
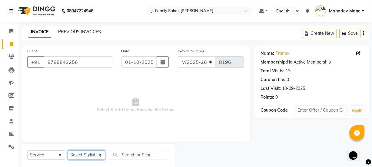
select select "43386"
click at [68, 150] on select "Select Stylist [PERSON_NAME] Vaidyakar [PERSON_NAME] [PERSON_NAME] Mane Mosin […" at bounding box center [87, 154] width 38 height 9
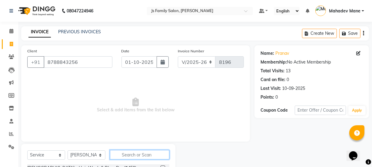
click at [133, 151] on input "text" at bounding box center [139, 154] width 59 height 9
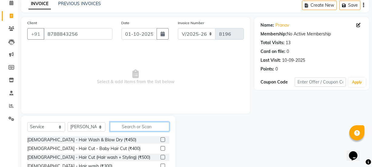
scroll to position [55, 0]
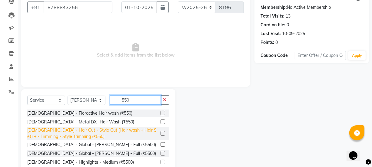
type input "550"
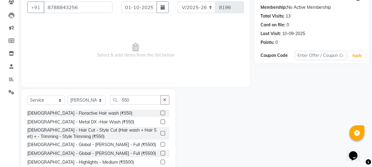
drag, startPoint x: 150, startPoint y: 130, endPoint x: 170, endPoint y: 127, distance: 19.8
click at [150, 130] on div "[DEMOGRAPHIC_DATA] - Hair Cut - Style Cut (Hair wash + Hair Set) + - Trimming -…" at bounding box center [92, 133] width 131 height 13
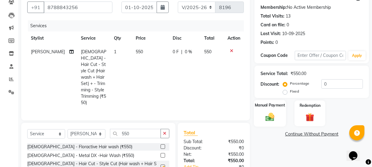
checkbox input "false"
click at [278, 111] on div "Manual Payment" at bounding box center [270, 113] width 32 height 27
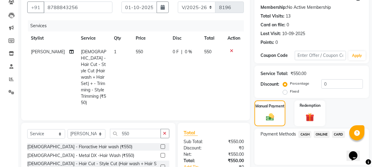
drag, startPoint x: 321, startPoint y: 133, endPoint x: 322, endPoint y: 139, distance: 6.5
click at [321, 133] on span "ONLINE" at bounding box center [322, 134] width 16 height 7
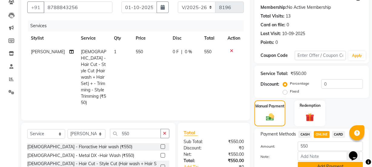
click at [324, 163] on button "Add Payment" at bounding box center [330, 166] width 65 height 9
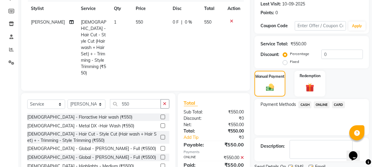
scroll to position [108, 0]
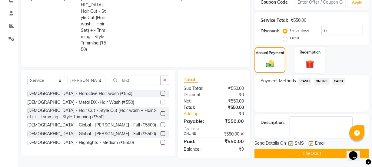
click at [324, 154] on button "Checkout" at bounding box center [311, 153] width 114 height 9
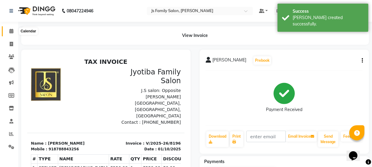
click at [14, 30] on span at bounding box center [11, 31] width 11 height 7
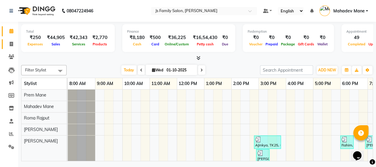
click at [13, 45] on icon at bounding box center [11, 44] width 3 height 5
select select "3729"
select select "service"
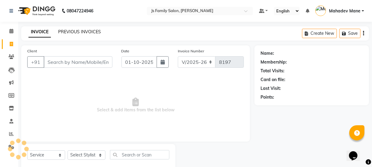
click at [75, 32] on link "PREVIOUS INVOICES" at bounding box center [79, 31] width 43 height 5
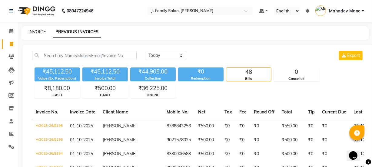
click at [42, 31] on link "INVOICE" at bounding box center [36, 31] width 17 height 5
select select "service"
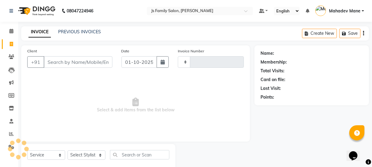
scroll to position [15, 0]
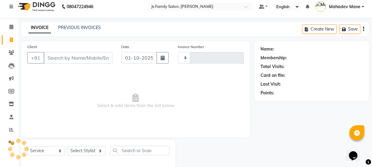
type input "8197"
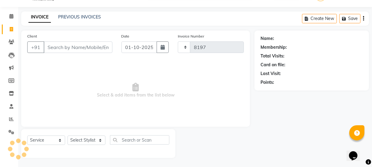
select select "3729"
click at [47, 48] on input "Client" at bounding box center [78, 47] width 69 height 12
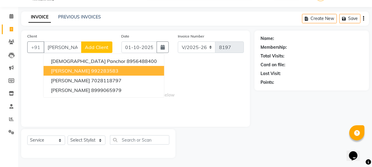
click at [54, 70] on span "Vedant Parle" at bounding box center [70, 71] width 39 height 6
type input "992283583"
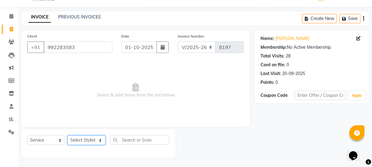
click at [79, 141] on select "Select Stylist [PERSON_NAME] Vaidyakar [PERSON_NAME] [PERSON_NAME] Mane Mosin […" at bounding box center [87, 140] width 38 height 9
select select "20007"
click at [68, 136] on select "Select Stylist [PERSON_NAME] Vaidyakar [PERSON_NAME] [PERSON_NAME] Mane Mosin […" at bounding box center [87, 140] width 38 height 9
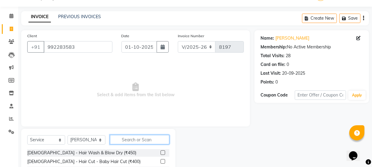
click at [127, 137] on input "text" at bounding box center [139, 139] width 59 height 9
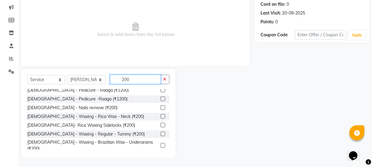
scroll to position [273, 0]
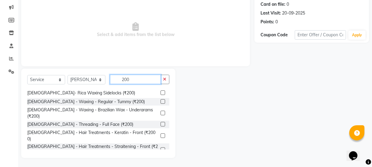
type input "200"
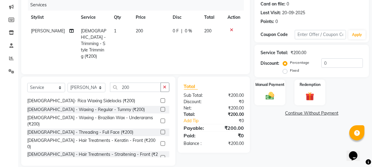
checkbox input "false"
drag, startPoint x: 260, startPoint y: 101, endPoint x: 287, endPoint y: 106, distance: 27.7
click at [260, 101] on div "Manual Payment" at bounding box center [269, 93] width 31 height 26
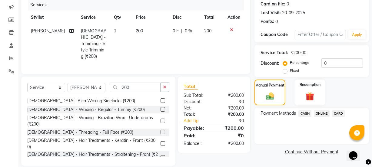
click at [320, 113] on span "ONLINE" at bounding box center [322, 113] width 16 height 7
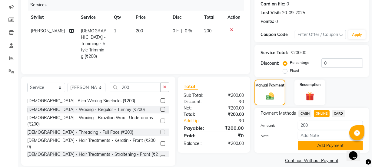
drag, startPoint x: 322, startPoint y: 143, endPoint x: 325, endPoint y: 145, distance: 3.7
click at [323, 144] on button "Add Payment" at bounding box center [330, 145] width 65 height 9
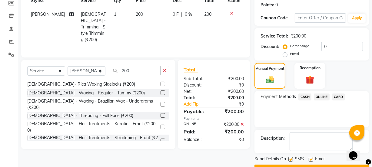
scroll to position [108, 0]
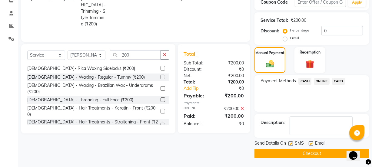
click at [324, 153] on button "Checkout" at bounding box center [311, 153] width 114 height 9
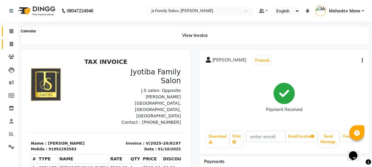
drag, startPoint x: 12, startPoint y: 33, endPoint x: 8, endPoint y: 44, distance: 11.7
click at [12, 32] on icon at bounding box center [11, 31] width 4 height 5
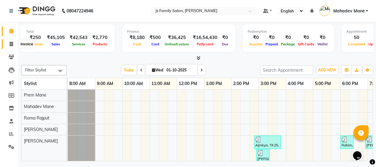
click at [9, 44] on span at bounding box center [11, 44] width 11 height 7
select select "3729"
select select "service"
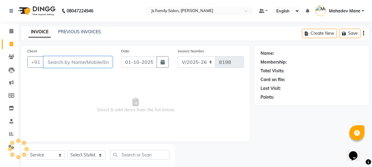
click at [75, 60] on input "Client" at bounding box center [78, 62] width 69 height 12
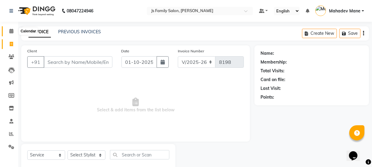
click at [9, 29] on icon at bounding box center [11, 31] width 4 height 5
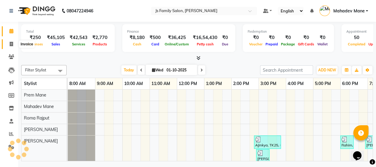
click at [12, 42] on icon at bounding box center [11, 44] width 3 height 5
select select "3729"
select select "service"
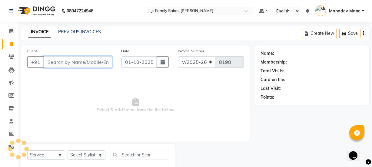
click at [62, 61] on input "Client" at bounding box center [78, 62] width 69 height 12
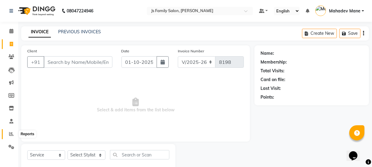
drag, startPoint x: 14, startPoint y: 133, endPoint x: 33, endPoint y: 133, distance: 19.1
click at [14, 133] on span at bounding box center [11, 134] width 11 height 7
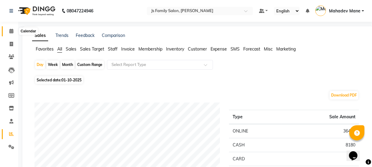
click at [7, 30] on span at bounding box center [11, 31] width 11 height 7
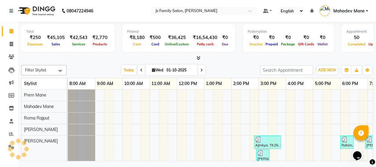
scroll to position [0, 49]
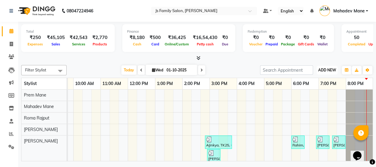
click at [321, 69] on span "ADD NEW" at bounding box center [327, 70] width 18 height 5
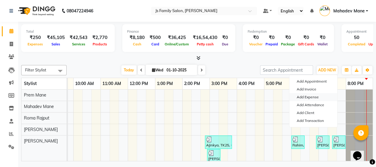
click at [306, 96] on link "Add Expense" at bounding box center [313, 97] width 48 height 8
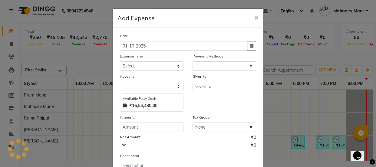
select select "1"
select select "1885"
click at [250, 48] on icon "button" at bounding box center [252, 46] width 4 height 4
select select "10"
select select "2025"
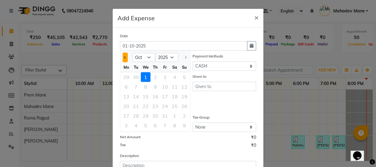
click at [124, 58] on span "Previous month" at bounding box center [125, 57] width 2 height 2
select select "9"
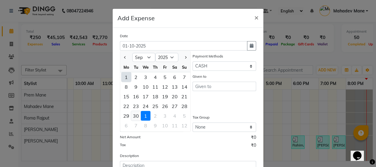
click at [132, 115] on div "30" at bounding box center [136, 116] width 10 height 10
type input "[DATE]"
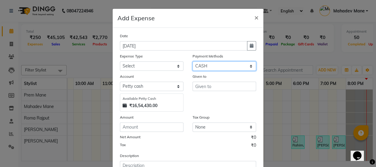
click at [207, 66] on select "Select CASH ONLINE CARD" at bounding box center [225, 65] width 64 height 9
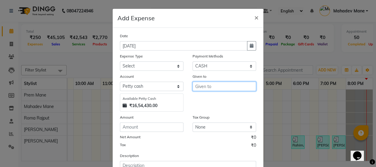
click at [206, 89] on input "text" at bounding box center [225, 86] width 64 height 9
click at [204, 99] on span "Sudi" at bounding box center [205, 100] width 10 height 6
type input "[PERSON_NAME]"
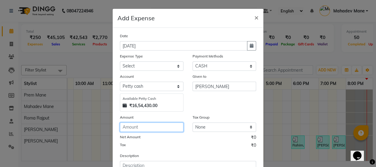
click at [169, 127] on input "number" at bounding box center [152, 127] width 64 height 9
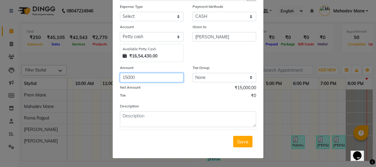
scroll to position [50, 0]
type input "15000"
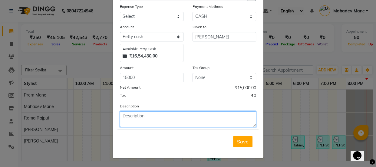
click at [161, 121] on textarea at bounding box center [188, 119] width 136 height 16
type textarea "Room diposite"
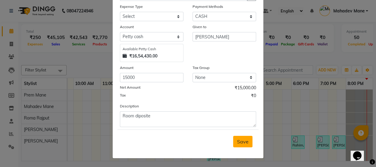
click at [243, 141] on span "Save" at bounding box center [243, 142] width 12 height 6
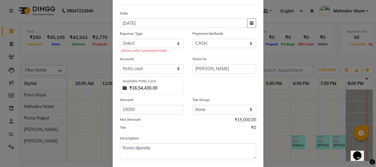
scroll to position [0, 0]
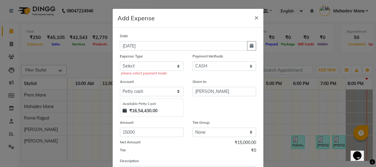
click at [136, 72] on div "please select payment mode" at bounding box center [152, 73] width 62 height 5
click at [137, 68] on select "Select Advance salary Advance salary ajaj Bank charges Car maintenance Cash tra…" at bounding box center [152, 65] width 64 height 9
select select "18043"
click at [120, 62] on select "Select Advance salary Advance salary ajaj Bank charges Car maintenance Cash tra…" at bounding box center [152, 65] width 64 height 9
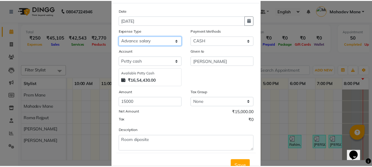
scroll to position [50, 0]
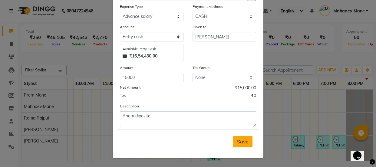
click at [243, 146] on button "Save" at bounding box center [242, 142] width 19 height 12
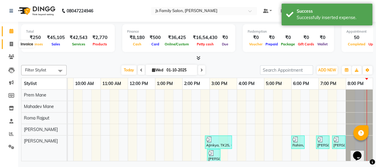
drag, startPoint x: 8, startPoint y: 42, endPoint x: 8, endPoint y: 38, distance: 4.0
click at [8, 42] on span at bounding box center [11, 44] width 11 height 7
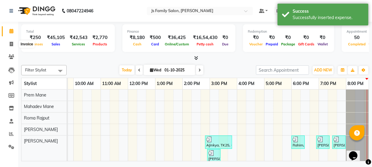
select select "3729"
select select "service"
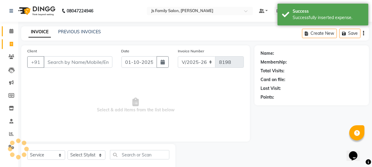
click at [8, 35] on link "Calendar" at bounding box center [9, 31] width 15 height 10
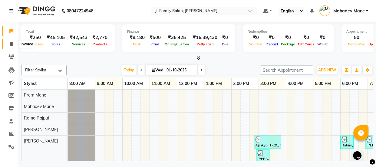
click at [11, 45] on icon at bounding box center [11, 44] width 3 height 5
select select "service"
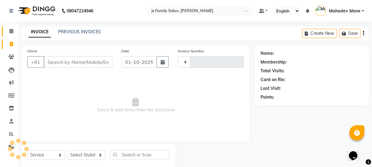
type input "8198"
select select "3729"
click at [63, 31] on link "PREVIOUS INVOICES" at bounding box center [79, 31] width 43 height 5
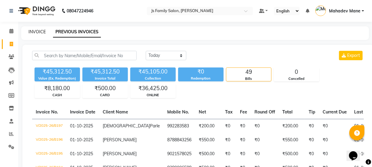
click at [33, 32] on link "INVOICE" at bounding box center [36, 31] width 17 height 5
select select "3729"
select select "service"
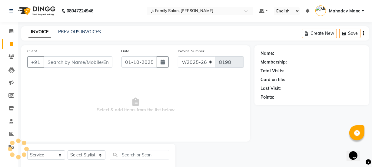
scroll to position [15, 0]
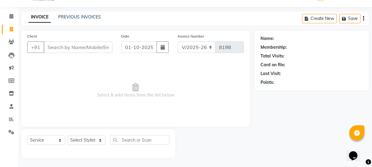
click at [75, 46] on input "Client" at bounding box center [78, 47] width 69 height 12
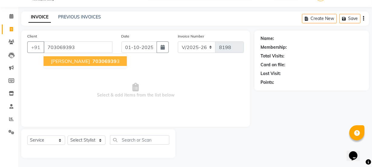
type input "703069393"
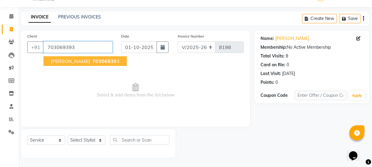
drag, startPoint x: 76, startPoint y: 52, endPoint x: 77, endPoint y: 56, distance: 4.7
click at [76, 53] on div "Client +91 703069393 Neha Syed 70306939 3" at bounding box center [70, 45] width 94 height 25
drag, startPoint x: 77, startPoint y: 56, endPoint x: 84, endPoint y: 79, distance: 23.9
click at [77, 57] on button "Neha Syed 70306939 3" at bounding box center [85, 61] width 83 height 10
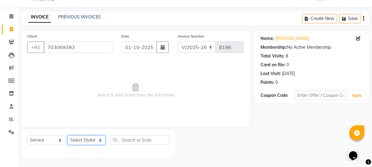
click at [100, 140] on select "Select Stylist [PERSON_NAME] Vaidyakar [PERSON_NAME] [PERSON_NAME] Mane Mosin […" at bounding box center [87, 140] width 38 height 9
select select "88914"
click at [68, 136] on select "Select Stylist [PERSON_NAME] Vaidyakar [PERSON_NAME] [PERSON_NAME] Mane Mosin […" at bounding box center [87, 140] width 38 height 9
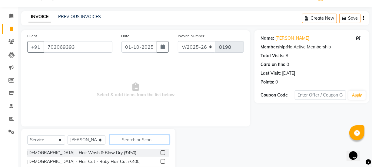
click at [134, 138] on input "text" at bounding box center [139, 139] width 59 height 9
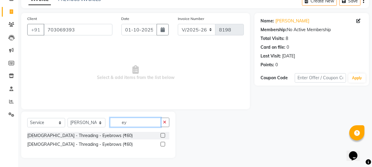
scroll to position [32, 0]
type input "eye"
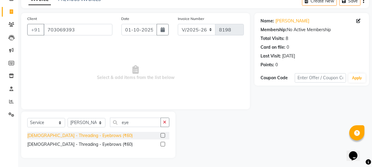
click at [94, 133] on div "[DEMOGRAPHIC_DATA] - Threading - Eyebrows (₹60)" at bounding box center [79, 136] width 105 height 6
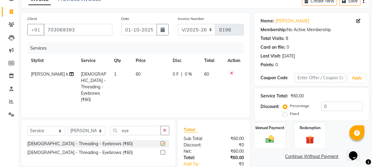
checkbox input "false"
click at [263, 134] on img at bounding box center [270, 139] width 15 height 10
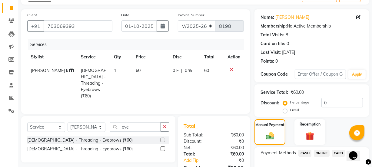
scroll to position [74, 0]
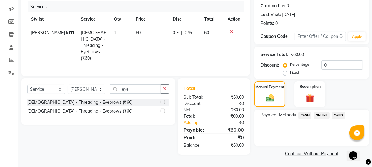
click at [302, 115] on span "CASH" at bounding box center [304, 115] width 13 height 7
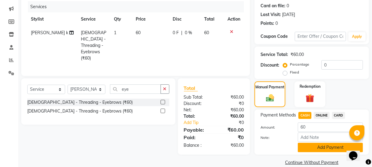
click at [312, 148] on button "Add Payment" at bounding box center [330, 147] width 65 height 9
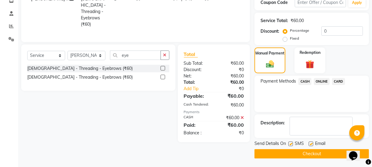
scroll to position [108, 0]
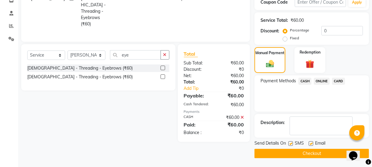
click at [312, 155] on button "Checkout" at bounding box center [311, 153] width 114 height 9
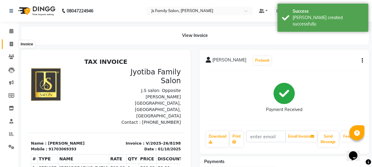
click at [10, 42] on icon at bounding box center [11, 44] width 3 height 5
select select "service"
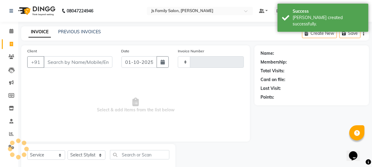
scroll to position [15, 0]
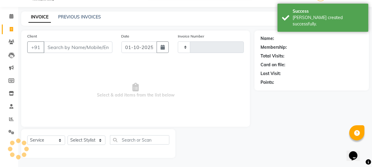
type input "8199"
select select "3729"
click at [55, 48] on input "Client" at bounding box center [78, 47] width 69 height 12
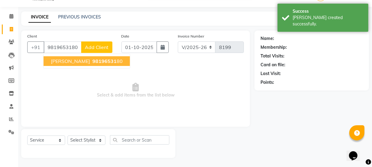
type input "9819653180"
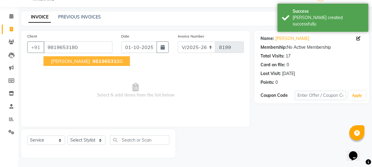
click at [69, 63] on span "Pooja Dhareshwar" at bounding box center [70, 61] width 39 height 6
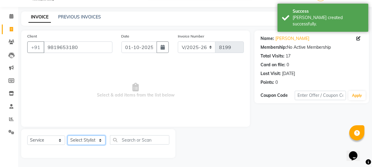
click at [85, 142] on select "Select Stylist [PERSON_NAME] Vaidyakar [PERSON_NAME] [PERSON_NAME] Mane Mosin […" at bounding box center [87, 140] width 38 height 9
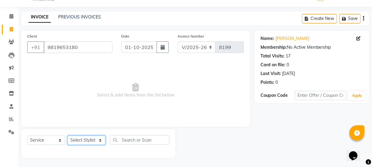
select select "17708"
click at [68, 136] on select "Select Stylist [PERSON_NAME] Vaidyakar [PERSON_NAME] [PERSON_NAME] Mane Mosin […" at bounding box center [87, 140] width 38 height 9
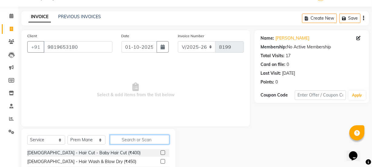
click at [124, 139] on input "text" at bounding box center [139, 139] width 59 height 9
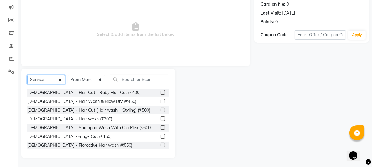
click at [43, 82] on select "Select Service Product Membership Package Voucher Prepaid Gift Card" at bounding box center [46, 79] width 38 height 9
select select "product"
click at [27, 75] on select "Select Service Product Membership Package Voucher Prepaid Gift Card" at bounding box center [46, 79] width 38 height 9
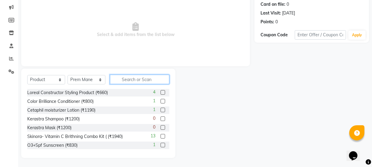
click at [117, 80] on input "text" at bounding box center [139, 79] width 59 height 9
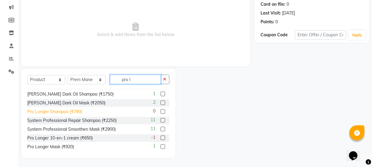
scroll to position [9, 0]
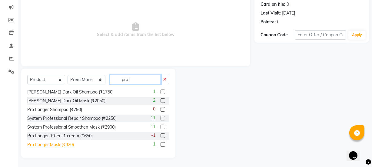
type input "pro l"
click at [65, 142] on div "Pro Longer Mask (₹920)" at bounding box center [50, 145] width 47 height 6
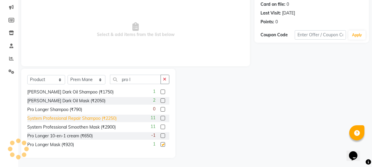
checkbox input "false"
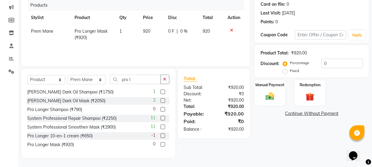
click at [152, 34] on td "920" at bounding box center [152, 35] width 25 height 20
select select "17708"
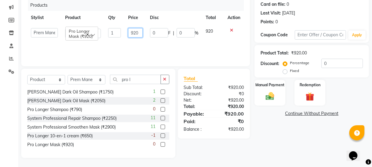
click at [141, 32] on input "920" at bounding box center [135, 32] width 15 height 9
type input "975"
click at [155, 53] on div "Products Stylist Product Qty Price Disc Total Action Chetan Dipak Vaidyakar Hud…" at bounding box center [135, 30] width 216 height 61
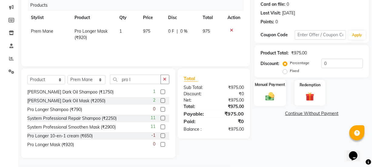
click at [268, 97] on img at bounding box center [270, 96] width 15 height 10
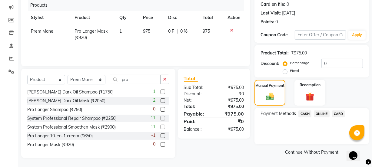
click at [325, 114] on span "ONLINE" at bounding box center [322, 114] width 16 height 7
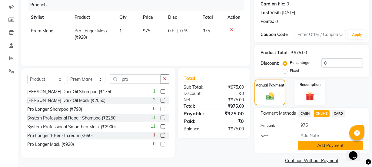
click at [324, 143] on button "Add Payment" at bounding box center [330, 145] width 65 height 9
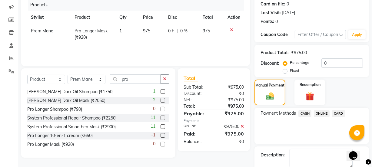
scroll to position [108, 0]
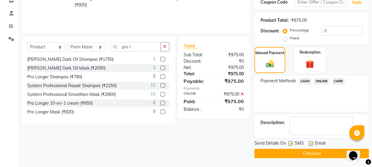
click at [323, 155] on button "Checkout" at bounding box center [311, 153] width 114 height 9
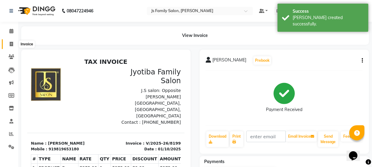
click at [9, 44] on span at bounding box center [11, 44] width 11 height 7
select select "service"
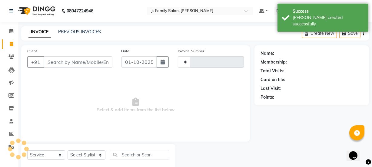
type input "8200"
select select "3729"
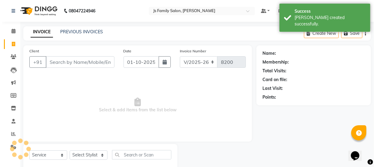
scroll to position [15, 0]
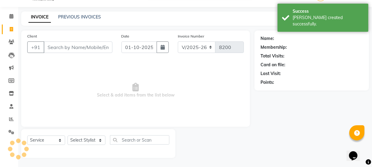
click at [59, 47] on input "Client" at bounding box center [78, 47] width 69 height 12
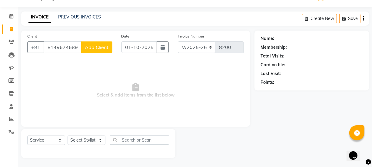
type input "8149674689"
click at [91, 50] on button "Add Client" at bounding box center [96, 47] width 31 height 12
select select "22"
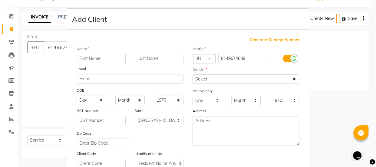
click at [92, 58] on input "text" at bounding box center [101, 58] width 49 height 9
type input "Kajal"
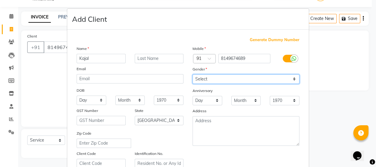
click at [196, 79] on select "Select [DEMOGRAPHIC_DATA] [DEMOGRAPHIC_DATA] Other Prefer Not To Say" at bounding box center [246, 78] width 107 height 9
select select "[DEMOGRAPHIC_DATA]"
click at [193, 74] on select "Select [DEMOGRAPHIC_DATA] [DEMOGRAPHIC_DATA] Other Prefer Not To Say" at bounding box center [246, 78] width 107 height 9
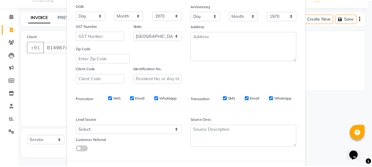
scroll to position [114, 0]
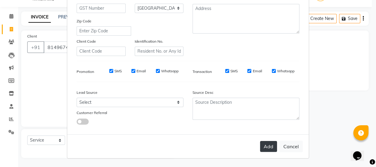
click at [268, 149] on button "Add" at bounding box center [268, 146] width 17 height 11
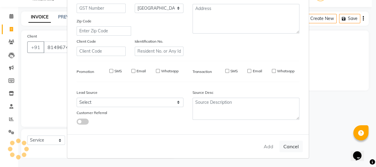
select select
select select "null"
select select
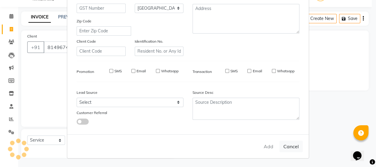
select select
checkbox input "false"
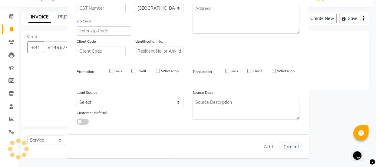
checkbox input "false"
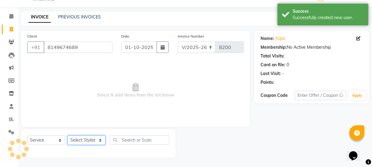
click at [72, 139] on select "Select Stylist [PERSON_NAME] Vaidyakar [PERSON_NAME] [PERSON_NAME] Mane Mosin […" at bounding box center [87, 140] width 38 height 9
select select "63677"
click at [68, 136] on select "Select Stylist [PERSON_NAME] Vaidyakar [PERSON_NAME] [PERSON_NAME] Mane Mosin […" at bounding box center [87, 140] width 38 height 9
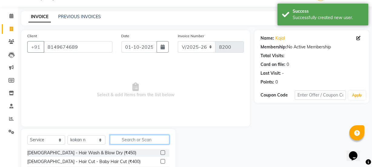
click at [139, 141] on input "text" at bounding box center [139, 139] width 59 height 9
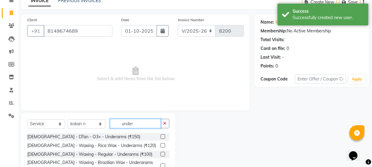
scroll to position [59, 0]
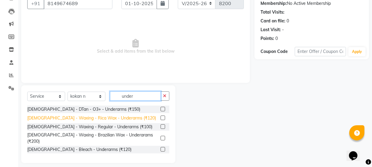
type input "under"
click at [94, 118] on div "[DEMOGRAPHIC_DATA] - Waxing - Rica Wax - Underarms (₹120)" at bounding box center [91, 118] width 129 height 6
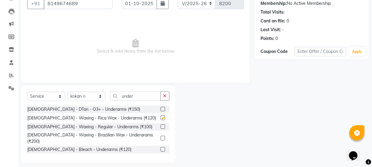
checkbox input "false"
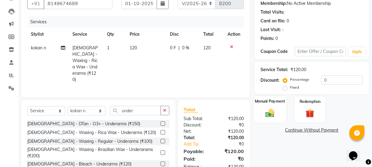
click at [279, 113] on div "Manual Payment" at bounding box center [270, 109] width 32 height 27
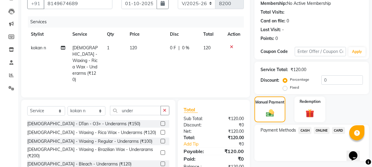
click at [324, 130] on span "ONLINE" at bounding box center [322, 130] width 16 height 7
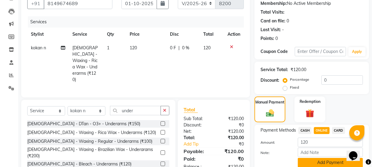
click at [316, 162] on button "Add Payment" at bounding box center [330, 162] width 65 height 9
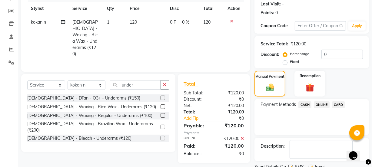
scroll to position [108, 0]
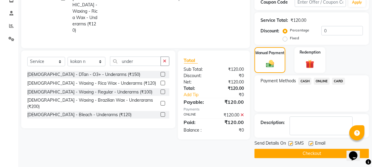
click at [312, 152] on button "Checkout" at bounding box center [311, 153] width 114 height 9
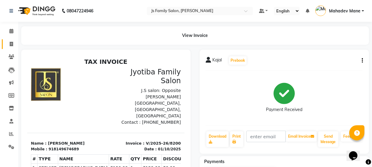
click at [14, 42] on span at bounding box center [11, 44] width 11 height 7
select select "3729"
select select "service"
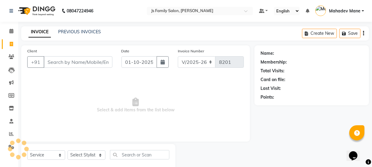
scroll to position [15, 0]
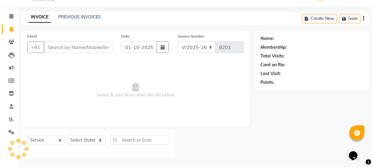
click at [50, 48] on input "Client" at bounding box center [78, 47] width 69 height 12
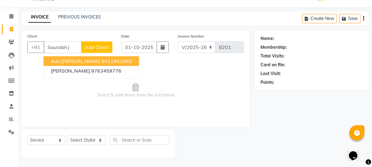
click at [60, 61] on span "Adv.Saurabh Jagtap" at bounding box center [75, 61] width 49 height 6
type input "8411961968"
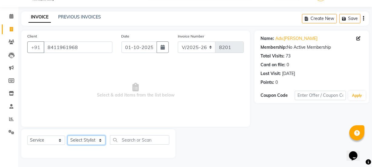
click at [95, 140] on select "Select Stylist [PERSON_NAME] Vaidyakar [PERSON_NAME] [PERSON_NAME] Mane Mosin […" at bounding box center [87, 140] width 38 height 9
select select "33251"
click at [68, 136] on select "Select Stylist [PERSON_NAME] Vaidyakar [PERSON_NAME] [PERSON_NAME] Mane Mosin […" at bounding box center [87, 140] width 38 height 9
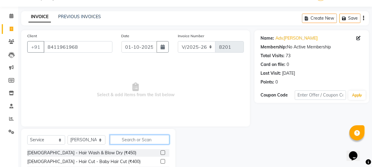
click at [127, 141] on input "text" at bounding box center [139, 139] width 59 height 9
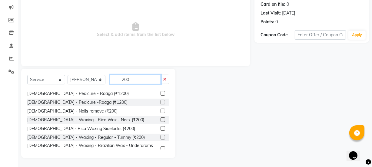
scroll to position [273, 0]
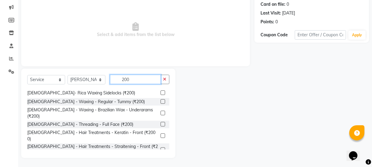
type input "200"
drag, startPoint x: 100, startPoint y: 143, endPoint x: 172, endPoint y: 128, distance: 73.6
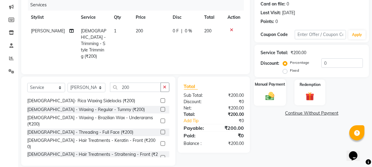
checkbox input "false"
click at [276, 91] on img at bounding box center [270, 96] width 15 height 10
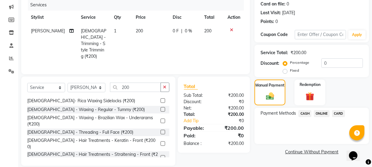
click at [317, 111] on span "ONLINE" at bounding box center [322, 113] width 16 height 7
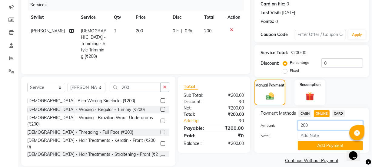
click at [310, 125] on input "200" at bounding box center [330, 125] width 65 height 9
type input "2"
type input "150"
click at [329, 145] on button "Add Payment" at bounding box center [330, 145] width 65 height 9
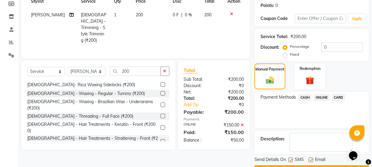
scroll to position [108, 0]
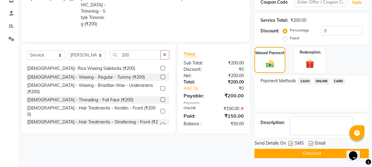
click at [314, 153] on button "Checkout" at bounding box center [311, 153] width 114 height 9
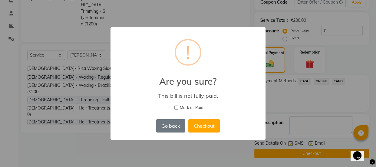
click at [177, 107] on input "Mark as Paid" at bounding box center [176, 108] width 4 height 4
checkbox input "true"
click at [197, 124] on button "Checkout" at bounding box center [203, 125] width 31 height 13
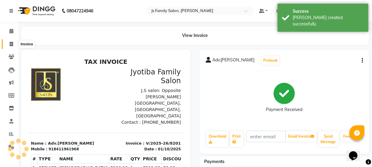
click at [8, 43] on span at bounding box center [11, 44] width 11 height 7
select select "service"
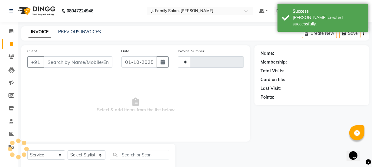
type input "8202"
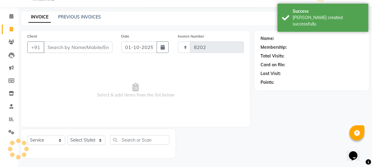
select select "3729"
click at [57, 51] on input "Client" at bounding box center [78, 47] width 69 height 12
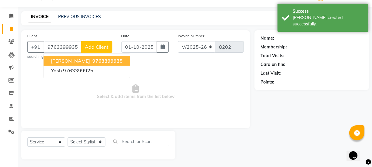
type input "9763399935"
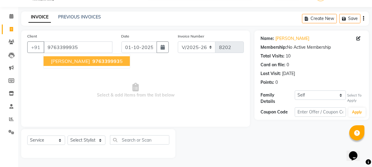
drag, startPoint x: 65, startPoint y: 61, endPoint x: 97, endPoint y: 125, distance: 72.4
click at [65, 61] on span "Sunita Kothari" at bounding box center [70, 61] width 39 height 6
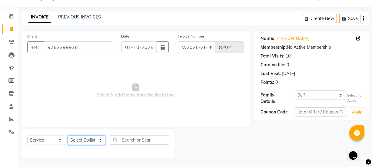
click at [92, 143] on select "Select Stylist [PERSON_NAME] Vaidyakar [PERSON_NAME] [PERSON_NAME] Mane Mosin […" at bounding box center [87, 140] width 38 height 9
select select "47417"
click at [68, 136] on select "Select Stylist [PERSON_NAME] Vaidyakar [PERSON_NAME] [PERSON_NAME] Mane Mosin […" at bounding box center [87, 140] width 38 height 9
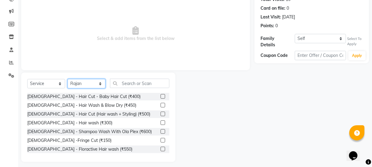
scroll to position [76, 0]
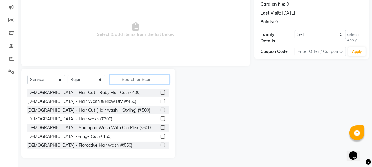
click at [130, 78] on input "text" at bounding box center [139, 79] width 59 height 9
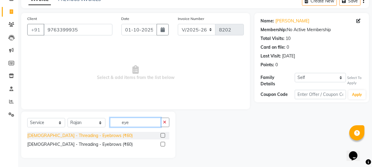
type input "eye"
click at [97, 133] on div "[DEMOGRAPHIC_DATA] - Threading - Eyebrows (₹60)" at bounding box center [79, 136] width 105 height 6
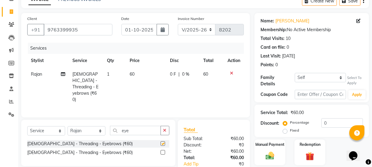
checkbox input "false"
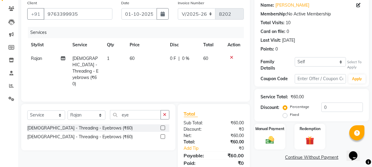
scroll to position [62, 0]
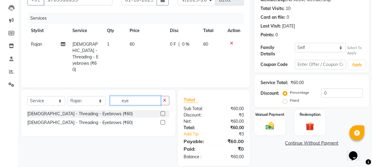
click at [135, 96] on input "eye" at bounding box center [135, 100] width 51 height 9
type input "e"
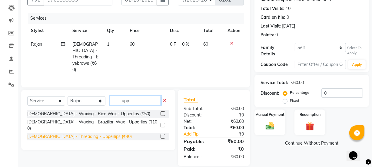
type input "upp"
click at [85, 134] on div "[DEMOGRAPHIC_DATA] - Threading - Upperlips (₹40)" at bounding box center [79, 137] width 104 height 6
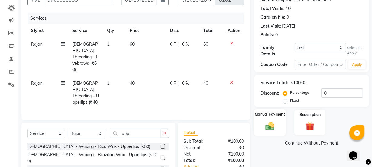
checkbox input "false"
click at [268, 126] on img at bounding box center [270, 126] width 15 height 10
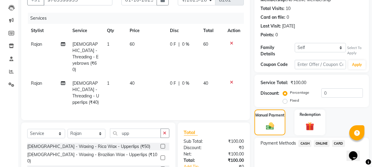
click at [300, 142] on span "CASH" at bounding box center [304, 143] width 13 height 7
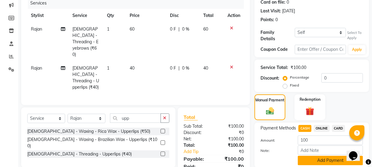
scroll to position [98, 0]
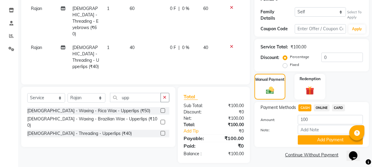
click at [311, 143] on div "Payment Methods CASH ONLINE CARD Amount: 100 Note: Add Payment" at bounding box center [311, 124] width 114 height 45
click at [305, 139] on button "Add Payment" at bounding box center [330, 139] width 65 height 9
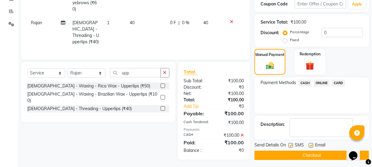
scroll to position [123, 0]
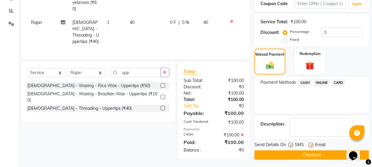
click at [306, 154] on button "Checkout" at bounding box center [311, 154] width 114 height 9
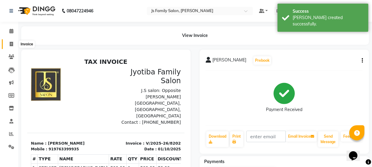
click at [8, 44] on span at bounding box center [11, 44] width 11 height 7
select select "3729"
select select "service"
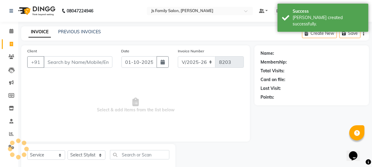
scroll to position [15, 0]
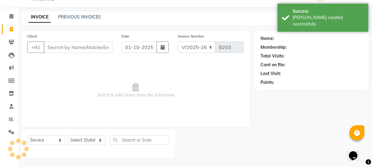
click at [54, 48] on input "Client" at bounding box center [78, 47] width 69 height 12
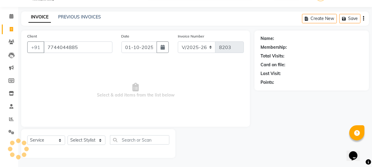
type input "7744044885"
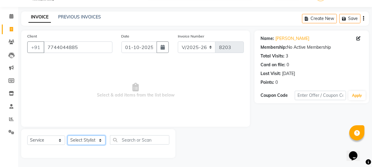
click at [92, 142] on select "Select Stylist [PERSON_NAME] Vaidyakar [PERSON_NAME] [PERSON_NAME] Mane Mosin […" at bounding box center [87, 140] width 38 height 9
select select "84029"
click at [68, 136] on select "Select Stylist [PERSON_NAME] Vaidyakar [PERSON_NAME] [PERSON_NAME] Mane Mosin […" at bounding box center [87, 140] width 38 height 9
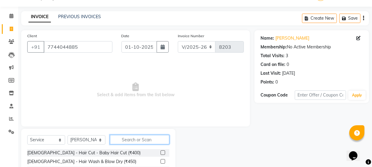
click at [123, 136] on input "text" at bounding box center [139, 139] width 59 height 9
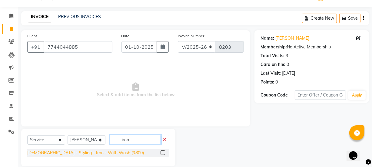
type input "iron"
click at [103, 154] on div "[DEMOGRAPHIC_DATA] - Styling - Iron - With Wash (₹800)" at bounding box center [85, 153] width 117 height 6
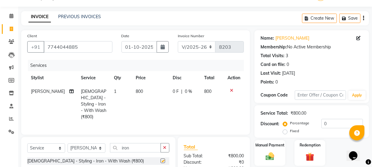
checkbox input "false"
click at [141, 112] on td "800" at bounding box center [150, 104] width 37 height 39
select select "84029"
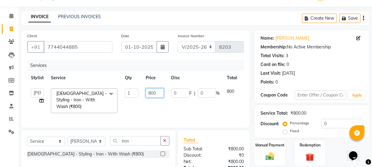
click at [150, 93] on input "800" at bounding box center [155, 92] width 18 height 9
type input "500"
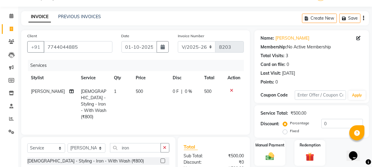
click at [157, 100] on td "500" at bounding box center [150, 104] width 37 height 39
select select "84029"
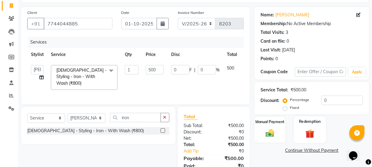
scroll to position [62, 0]
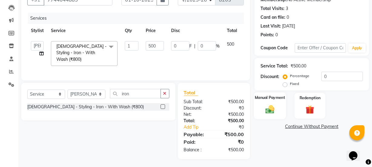
click at [284, 106] on div "Manual Payment" at bounding box center [270, 105] width 32 height 27
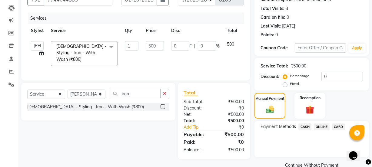
drag, startPoint x: 318, startPoint y: 124, endPoint x: 321, endPoint y: 130, distance: 6.6
click at [318, 125] on span "ONLINE" at bounding box center [322, 127] width 16 height 7
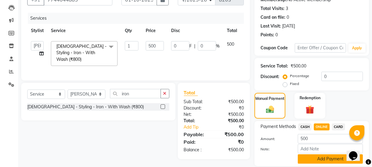
click at [327, 155] on button "Add Payment" at bounding box center [330, 158] width 65 height 9
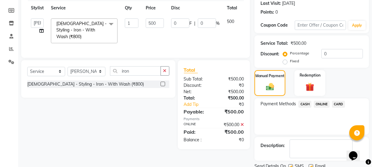
scroll to position [108, 0]
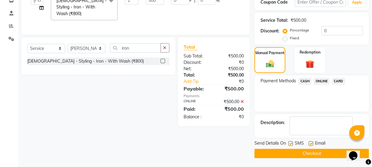
click at [326, 154] on button "Checkout" at bounding box center [311, 153] width 114 height 9
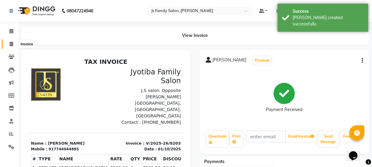
click at [15, 45] on span at bounding box center [11, 44] width 11 height 7
select select "3729"
select select "service"
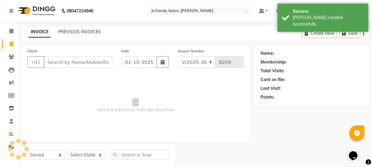
scroll to position [15, 0]
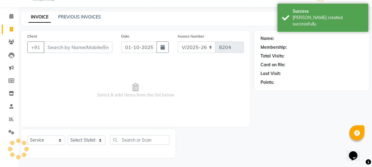
click at [56, 49] on input "Client" at bounding box center [78, 47] width 69 height 12
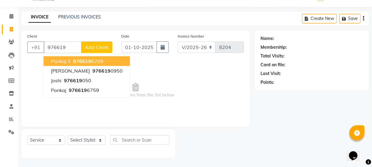
click at [63, 60] on span "Pankaj S" at bounding box center [61, 61] width 20 height 6
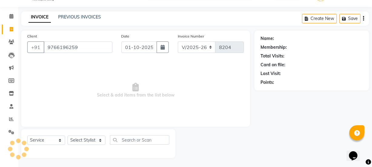
type input "9766196259"
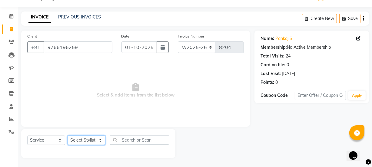
click at [80, 140] on select "Select Stylist [PERSON_NAME] Vaidyakar [PERSON_NAME] [PERSON_NAME] Mane Mosin […" at bounding box center [87, 140] width 38 height 9
select select "58002"
click at [68, 136] on select "Select Stylist [PERSON_NAME] Vaidyakar [PERSON_NAME] [PERSON_NAME] Mane Mosin […" at bounding box center [87, 140] width 38 height 9
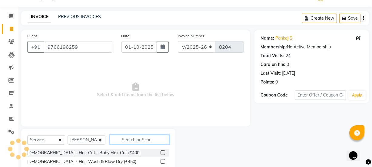
click at [136, 144] on input "text" at bounding box center [139, 139] width 59 height 9
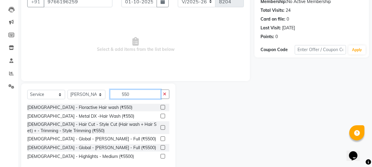
scroll to position [73, 0]
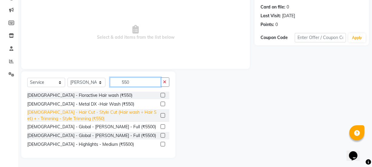
type input "550"
click at [153, 116] on div "[DEMOGRAPHIC_DATA] - Hair Cut - Style Cut (Hair wash + Hair Set) + - Trimming -…" at bounding box center [92, 115] width 131 height 13
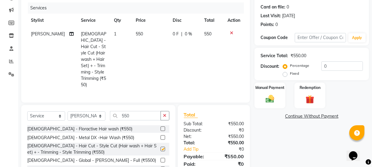
checkbox input "false"
click at [150, 111] on input "550" at bounding box center [135, 115] width 51 height 9
type input "5"
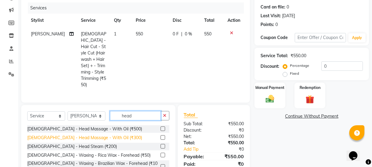
type input "head"
click at [96, 135] on div "[DEMOGRAPHIC_DATA] - Head Massage - With Oil (₹300)" at bounding box center [84, 138] width 115 height 6
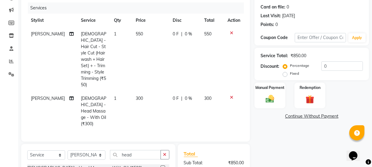
checkbox input "false"
click at [274, 99] on img at bounding box center [270, 99] width 15 height 10
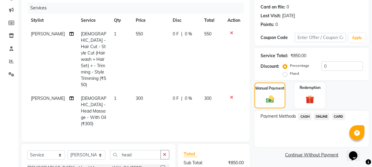
drag, startPoint x: 316, startPoint y: 114, endPoint x: 322, endPoint y: 121, distance: 8.6
click at [317, 115] on span "ONLINE" at bounding box center [322, 116] width 16 height 7
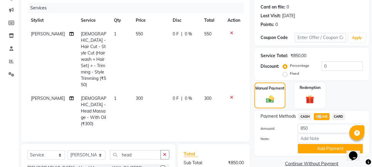
click at [327, 148] on button "Add Payment" at bounding box center [330, 148] width 65 height 9
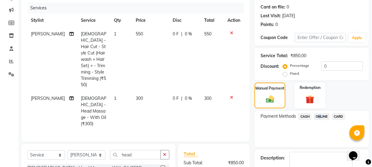
scroll to position [127, 0]
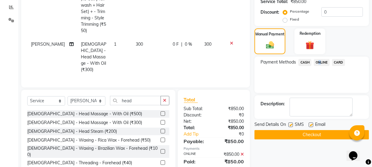
click at [309, 132] on button "Checkout" at bounding box center [311, 134] width 114 height 9
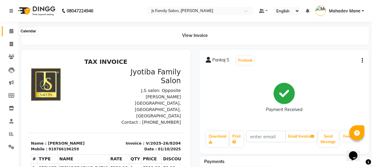
click at [9, 30] on icon at bounding box center [11, 31] width 4 height 5
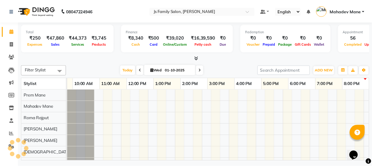
scroll to position [0, 49]
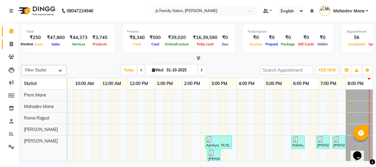
click at [13, 46] on icon at bounding box center [11, 44] width 3 height 5
select select "3729"
select select "service"
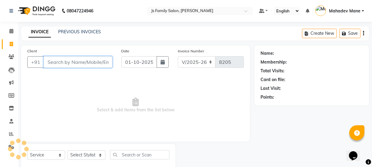
click at [50, 64] on input "Client" at bounding box center [78, 62] width 69 height 12
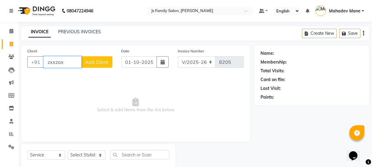
type input "zxxzax"
